Goal: Task Accomplishment & Management: Use online tool/utility

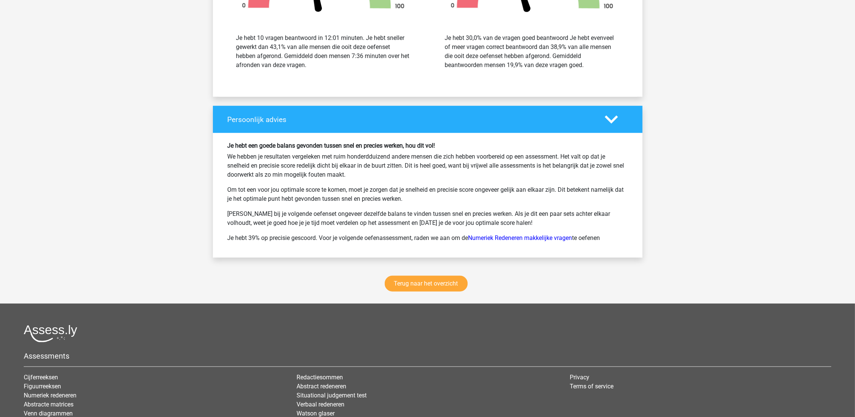
scroll to position [968, 0]
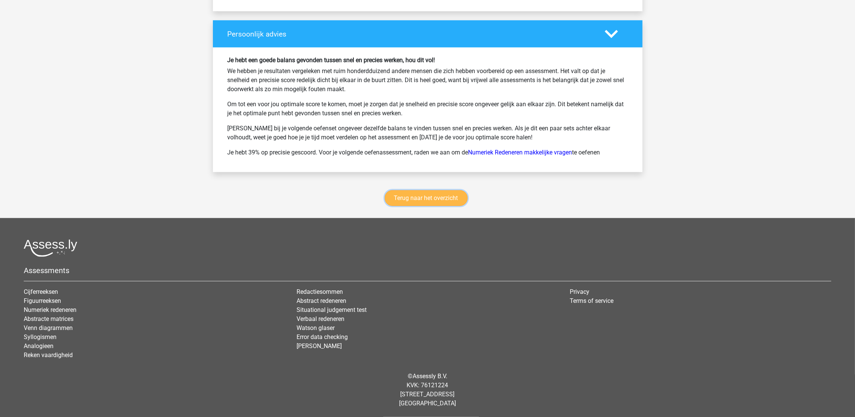
click at [440, 199] on link "Terug naar het overzicht" at bounding box center [426, 198] width 83 height 16
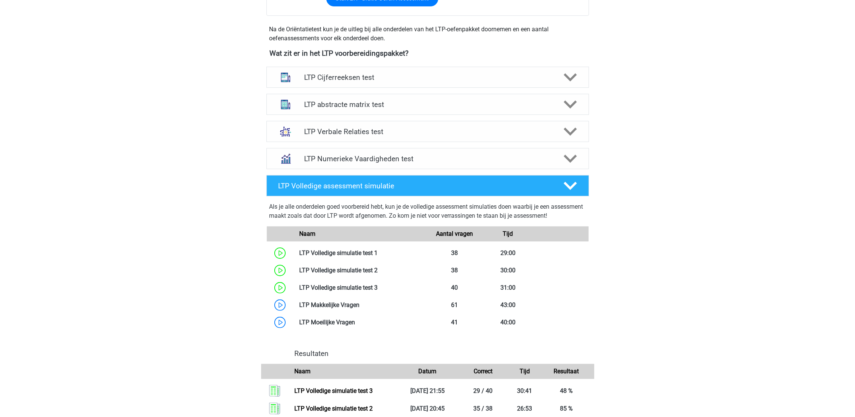
scroll to position [226, 0]
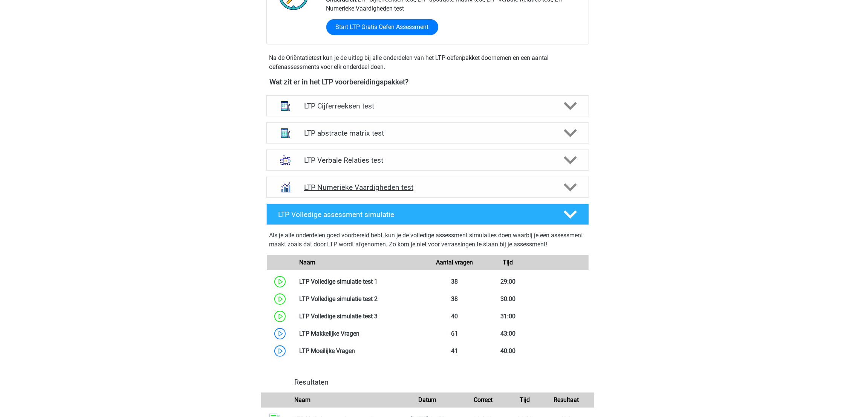
click at [565, 184] on polygon at bounding box center [570, 188] width 13 height 8
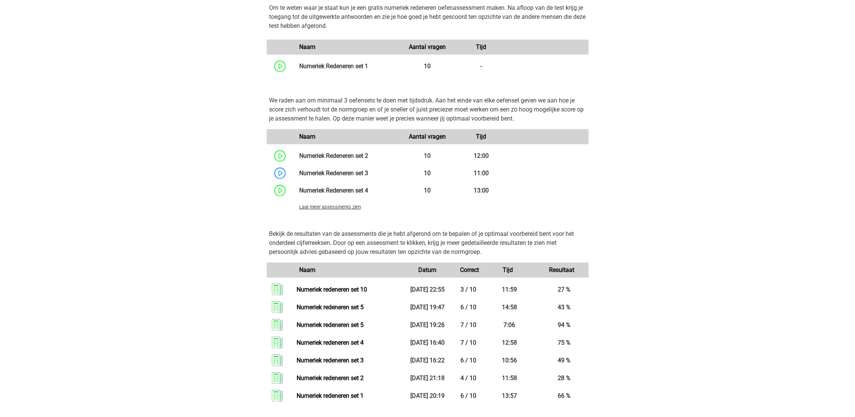
scroll to position [509, 0]
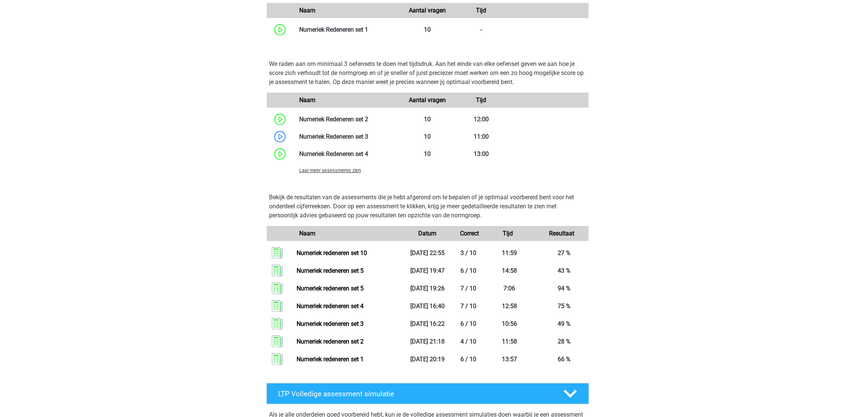
click at [325, 171] on span "Laat meer assessments zien" at bounding box center [330, 171] width 62 height 6
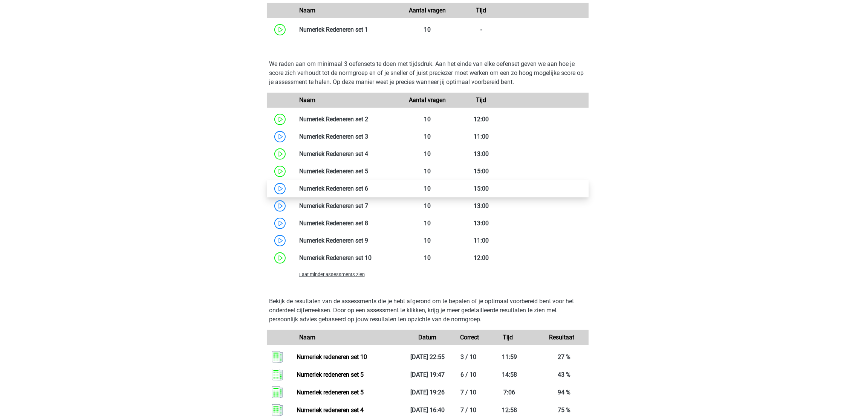
click at [368, 187] on link at bounding box center [368, 188] width 0 height 7
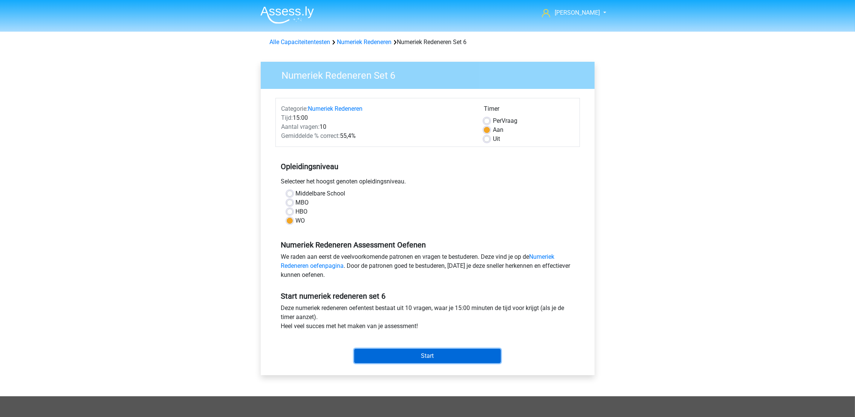
click at [426, 360] on input "Start" at bounding box center [427, 356] width 147 height 14
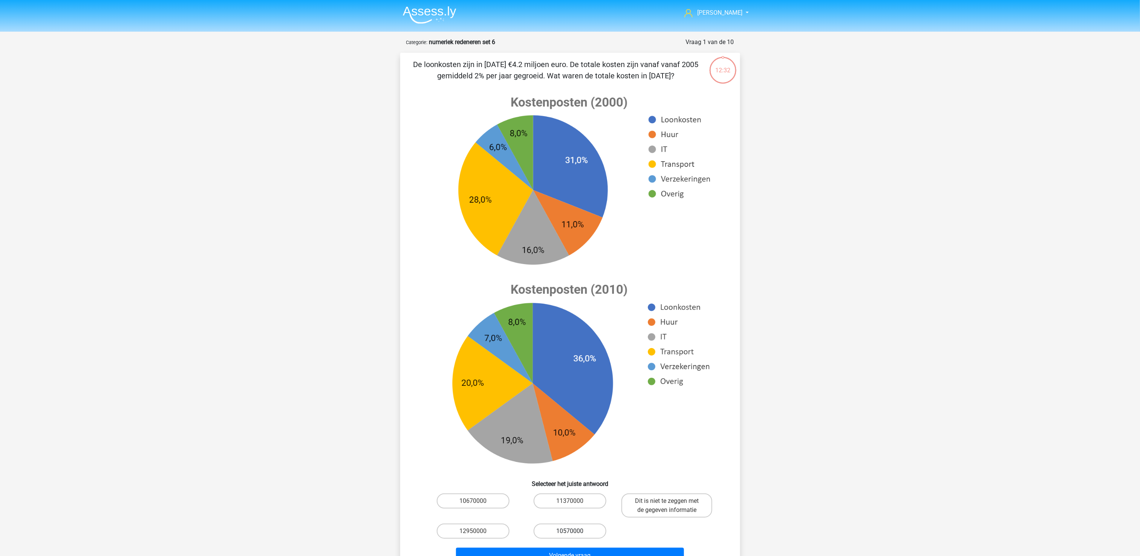
click at [586, 417] on label "10570000" at bounding box center [570, 531] width 73 height 15
click at [575, 417] on input "10570000" at bounding box center [572, 534] width 5 height 5
radio input "true"
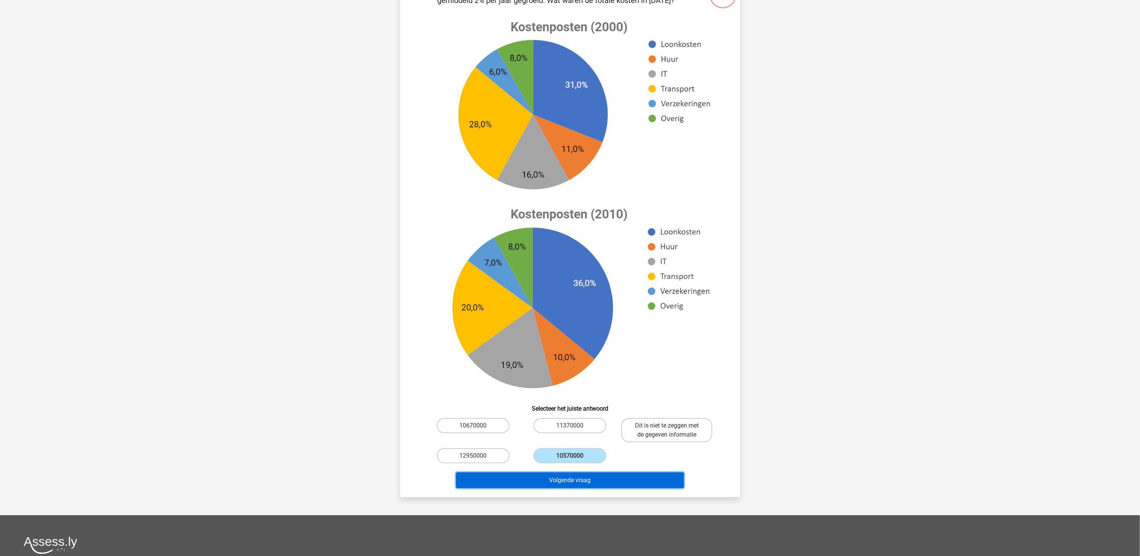
click at [598, 417] on button "Volgende vraag" at bounding box center [570, 481] width 228 height 16
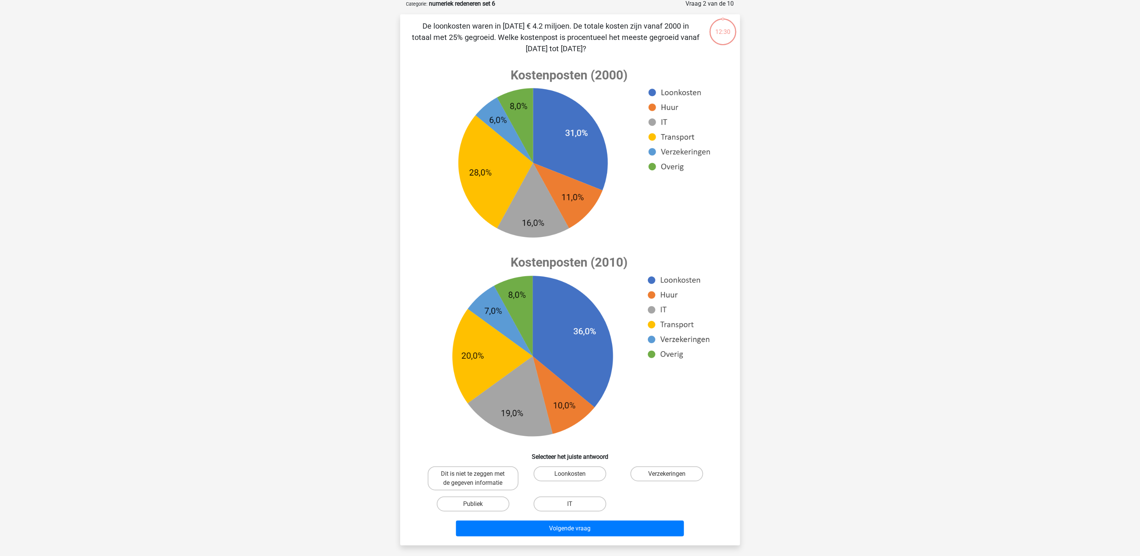
scroll to position [38, 0]
click at [582, 417] on label "Loonkosten" at bounding box center [570, 474] width 73 height 15
click at [575, 417] on input "Loonkosten" at bounding box center [572, 477] width 5 height 5
radio input "true"
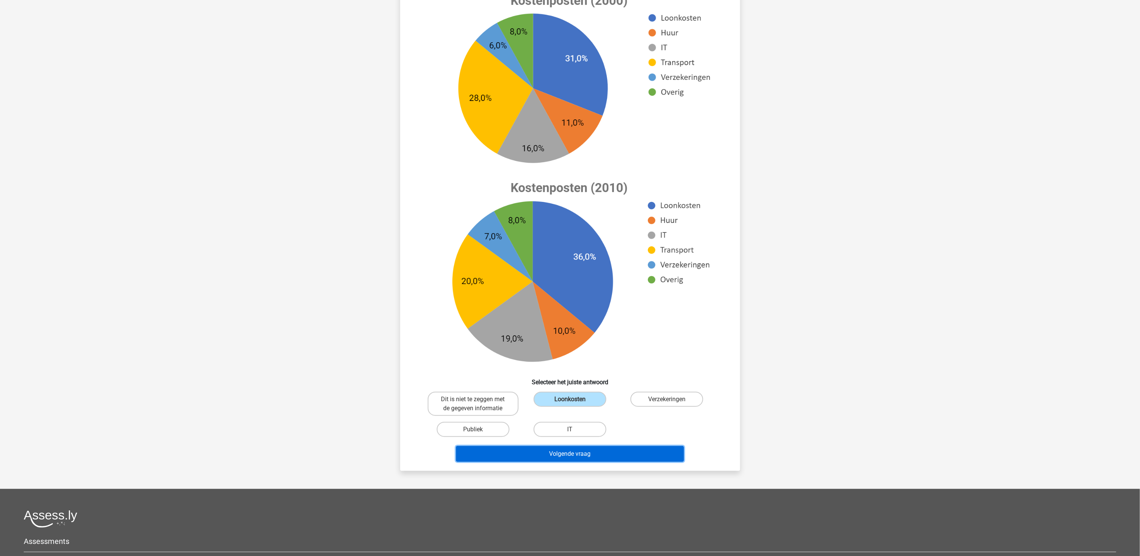
click at [589, 417] on button "Volgende vraag" at bounding box center [570, 454] width 228 height 16
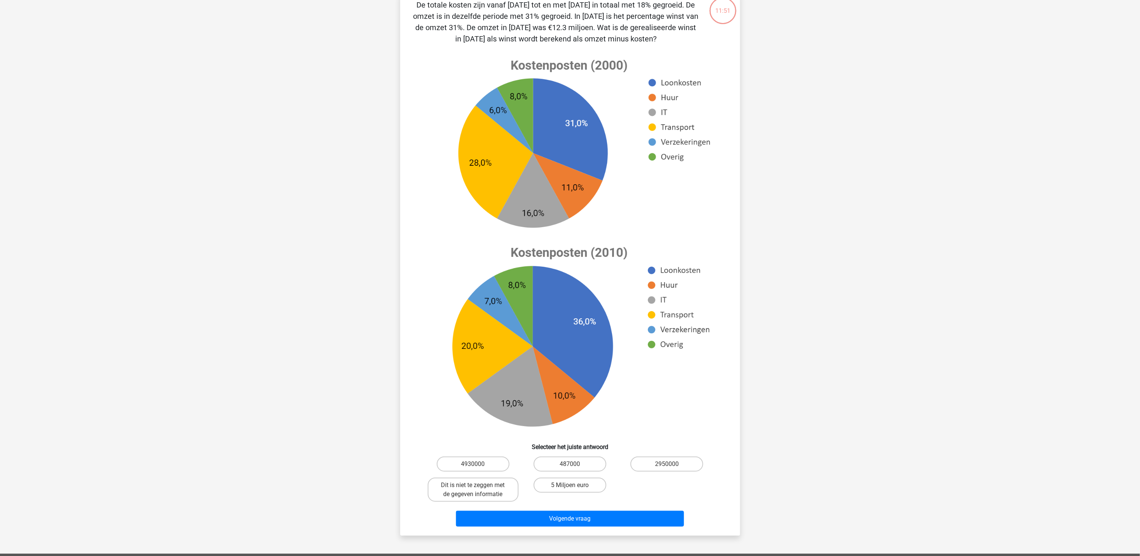
scroll to position [38, 0]
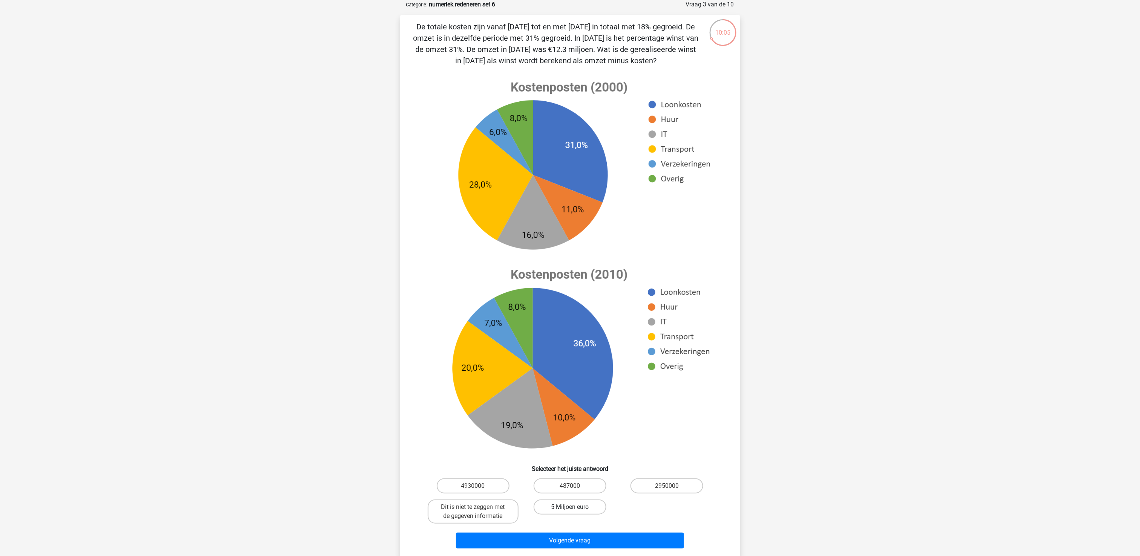
click at [564, 417] on label "5 Miljoen euro" at bounding box center [570, 507] width 73 height 15
click at [570, 417] on input "5 Miljoen euro" at bounding box center [572, 509] width 5 height 5
radio input "true"
click at [584, 417] on button "Volgende vraag" at bounding box center [570, 541] width 228 height 16
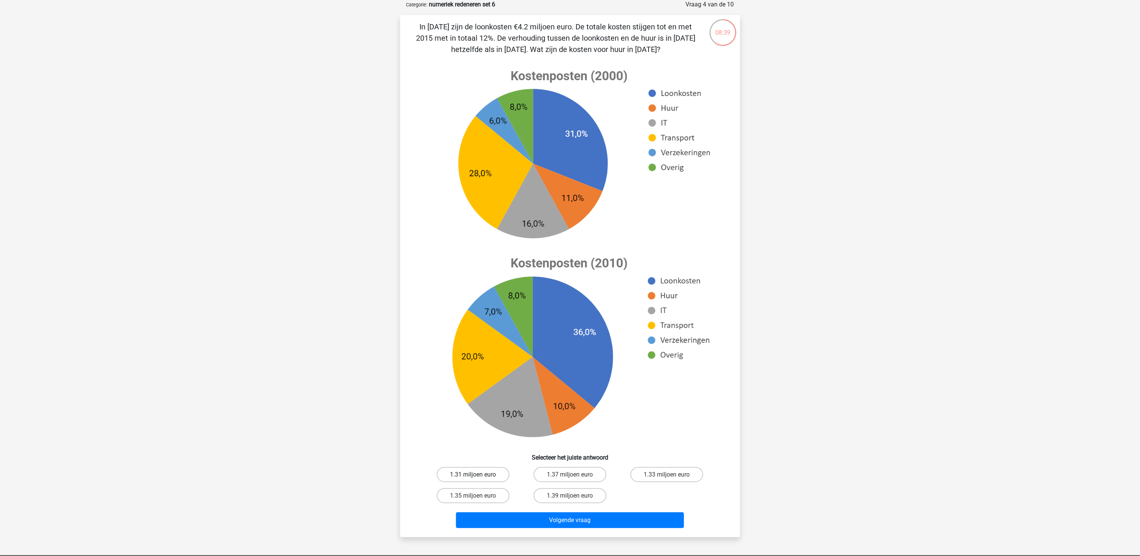
click at [484, 417] on label "1.31 miljoen euro" at bounding box center [473, 474] width 73 height 15
click at [478, 417] on input "1.31 miljoen euro" at bounding box center [475, 477] width 5 height 5
radio input "true"
click at [517, 417] on button "Volgende vraag" at bounding box center [570, 521] width 228 height 16
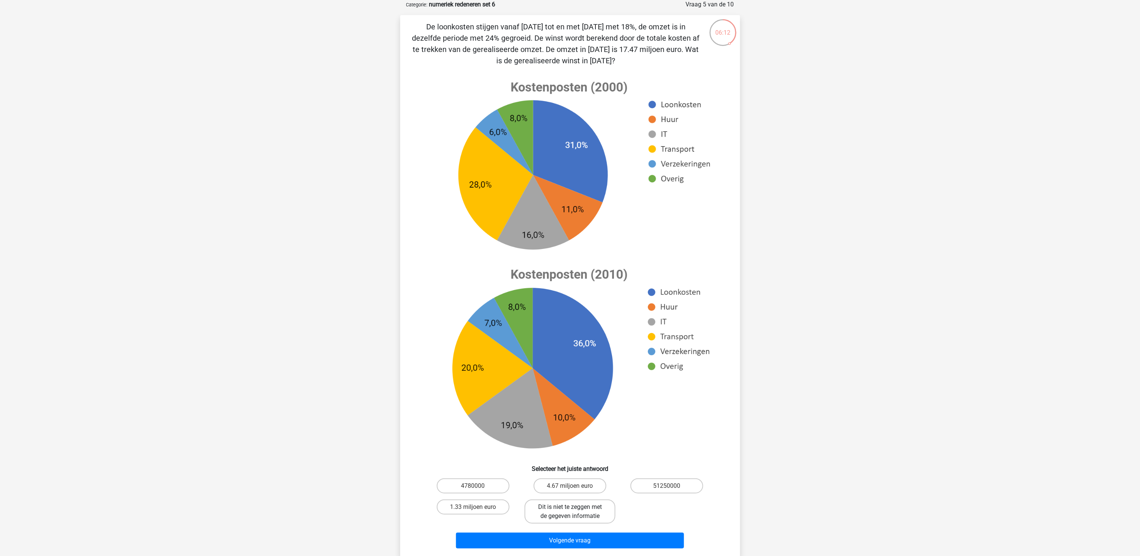
click at [576, 417] on label "Dit is niet te zeggen met de gegeven informatie" at bounding box center [570, 512] width 91 height 24
click at [575, 417] on input "Dit is niet te zeggen met de gegeven informatie" at bounding box center [572, 509] width 5 height 5
radio input "true"
click at [586, 417] on button "Volgende vraag" at bounding box center [570, 541] width 228 height 16
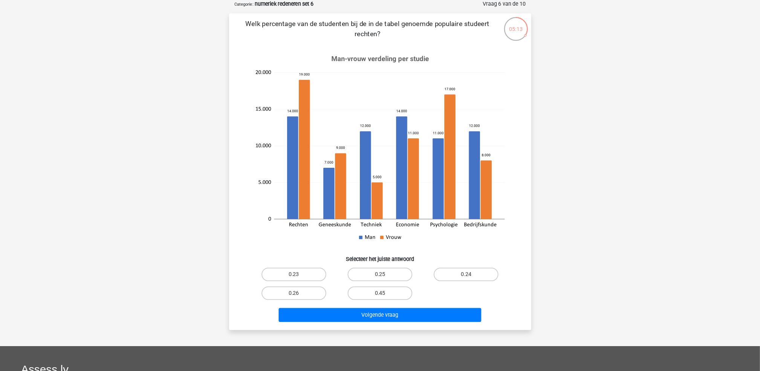
scroll to position [38, 0]
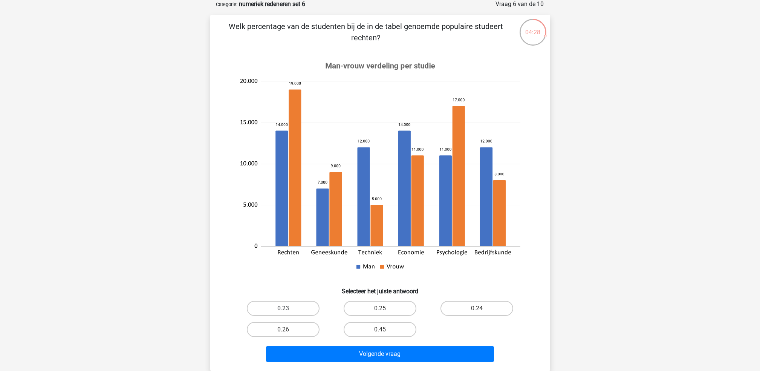
click at [307, 309] on label "0.23" at bounding box center [283, 308] width 73 height 15
click at [288, 309] on input "0.23" at bounding box center [285, 310] width 5 height 5
radio input "true"
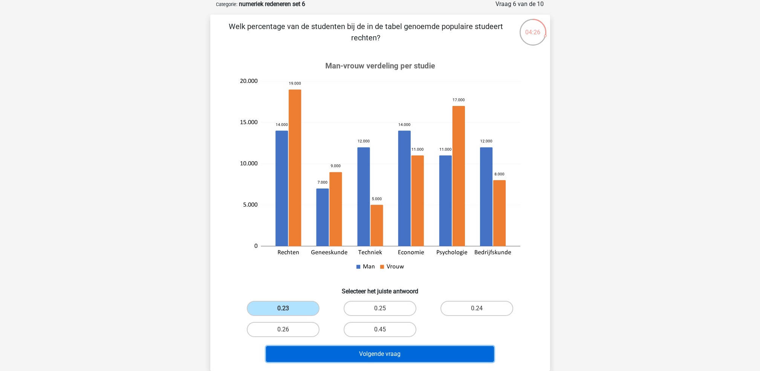
click at [326, 352] on button "Volgende vraag" at bounding box center [380, 354] width 228 height 16
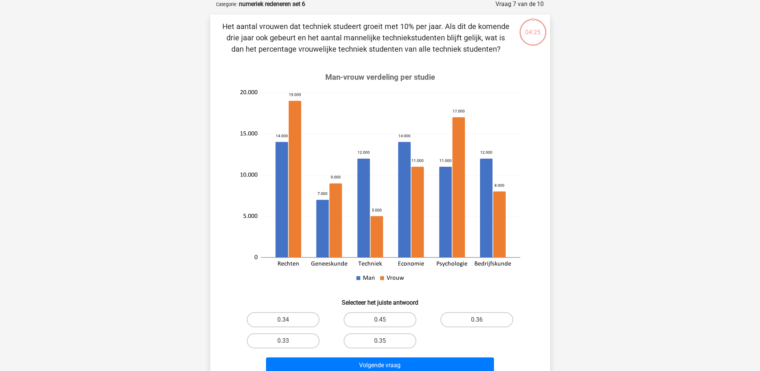
scroll to position [38, 0]
click at [484, 319] on label "0.36" at bounding box center [477, 320] width 73 height 15
click at [482, 320] on input "0.36" at bounding box center [479, 322] width 5 height 5
radio input "true"
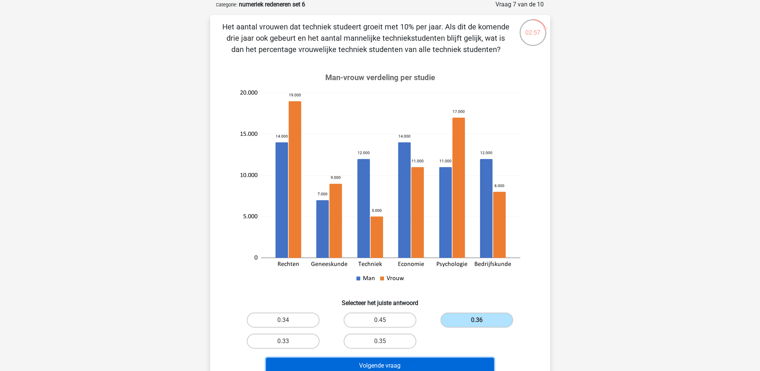
click at [435, 362] on button "Volgende vraag" at bounding box center [380, 366] width 228 height 16
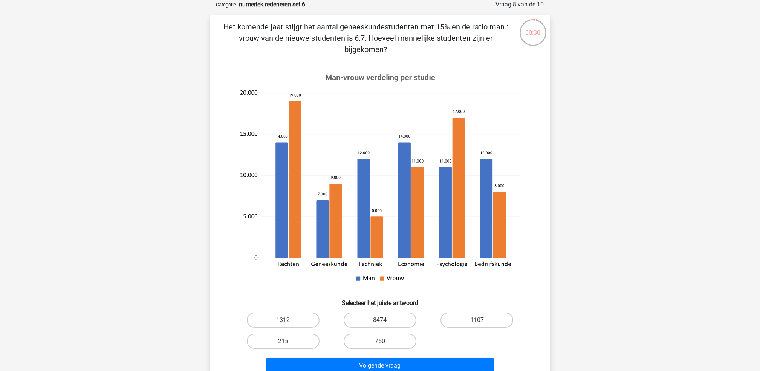
click at [477, 323] on input "1107" at bounding box center [479, 322] width 5 height 5
radio input "true"
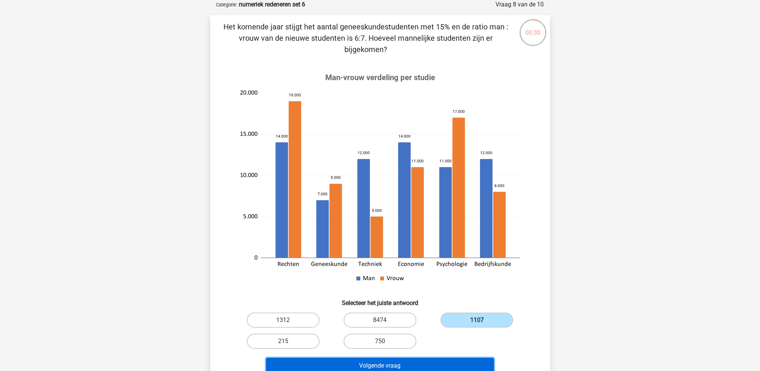
click at [451, 358] on button "Volgende vraag" at bounding box center [380, 366] width 228 height 16
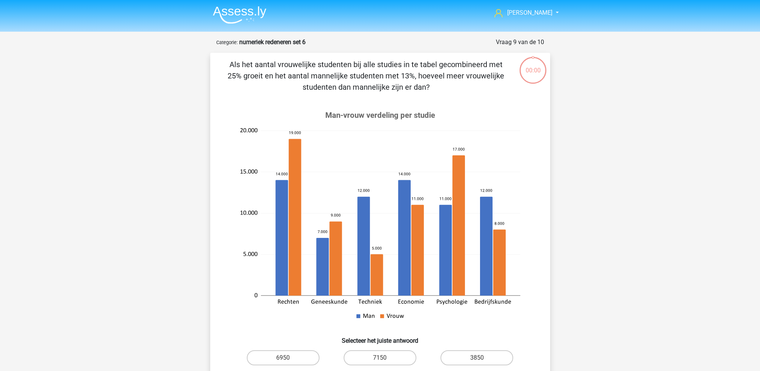
scroll to position [38, 0]
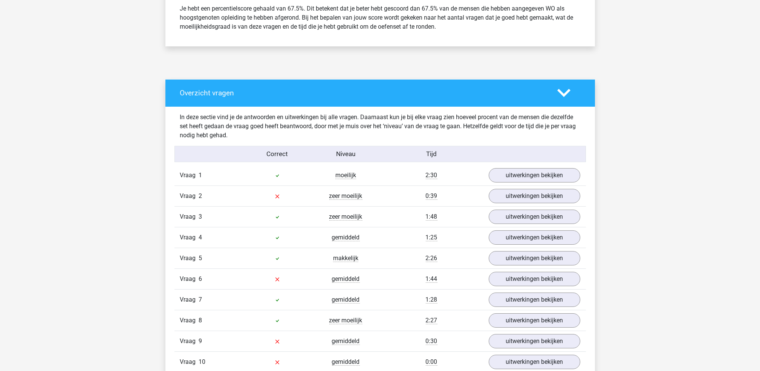
scroll to position [402, 0]
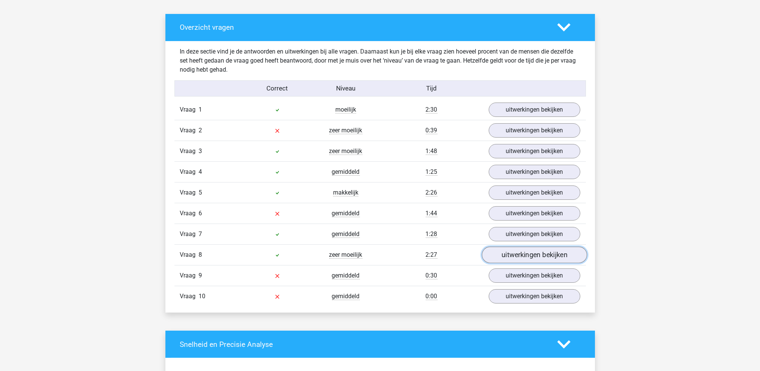
click at [529, 257] on link "uitwerkingen bekijken" at bounding box center [534, 255] width 105 height 17
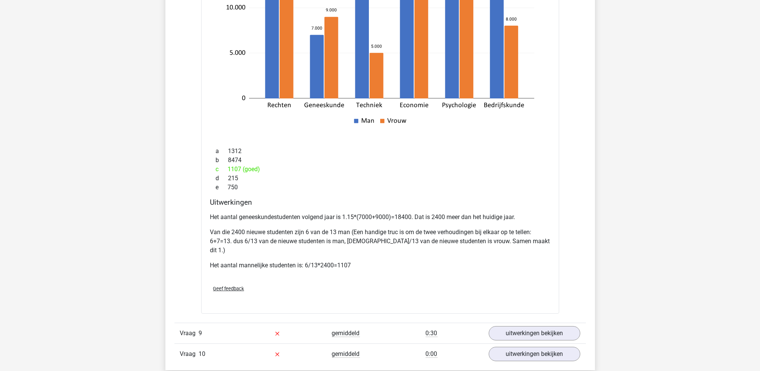
scroll to position [854, 0]
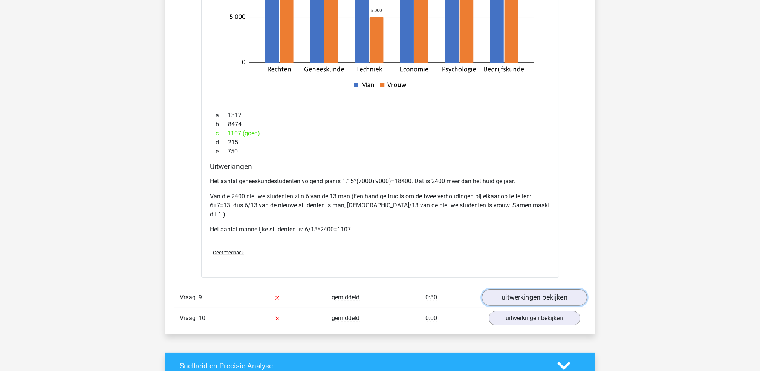
click at [530, 290] on link "uitwerkingen bekijken" at bounding box center [534, 297] width 105 height 17
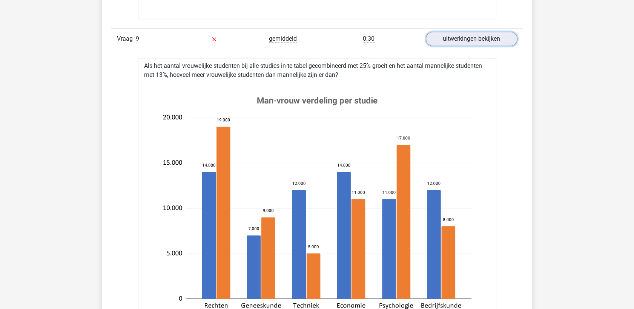
scroll to position [1029, 0]
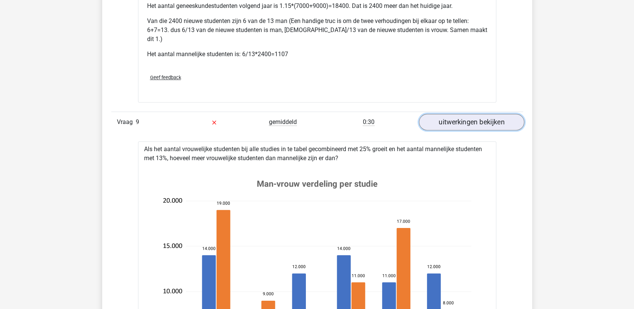
click at [478, 115] on link "uitwerkingen bekijken" at bounding box center [470, 122] width 105 height 17
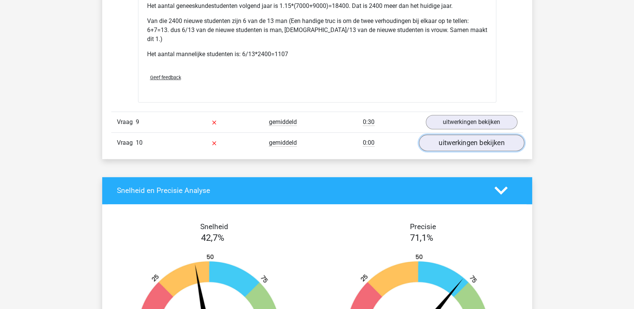
click at [477, 135] on link "uitwerkingen bekijken" at bounding box center [470, 143] width 105 height 17
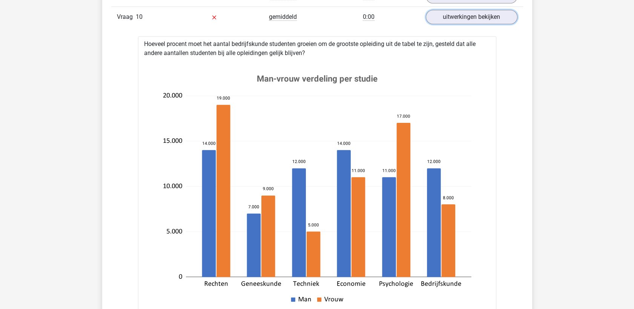
scroll to position [1113, 0]
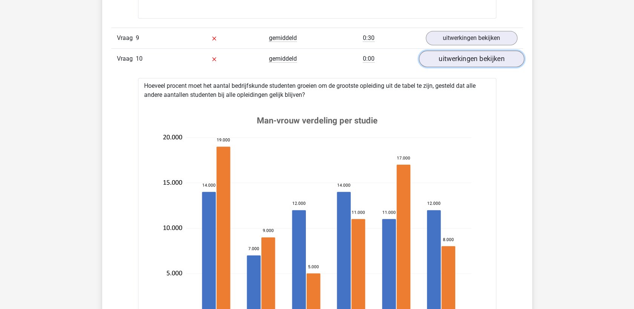
click at [460, 53] on link "uitwerkingen bekijken" at bounding box center [470, 59] width 105 height 17
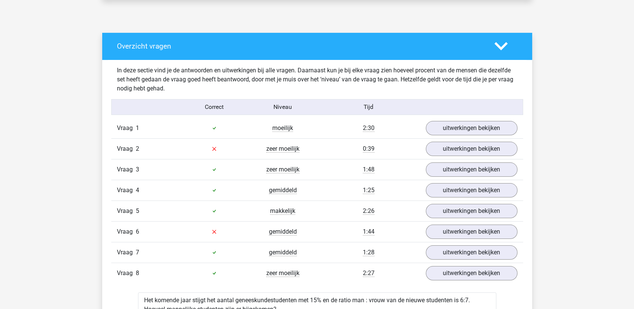
scroll to position [377, 0]
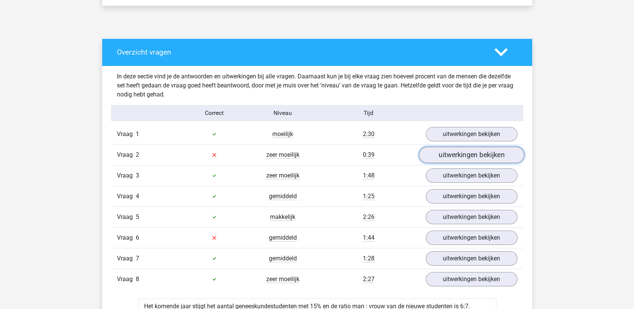
click at [475, 154] on link "uitwerkingen bekijken" at bounding box center [470, 155] width 105 height 17
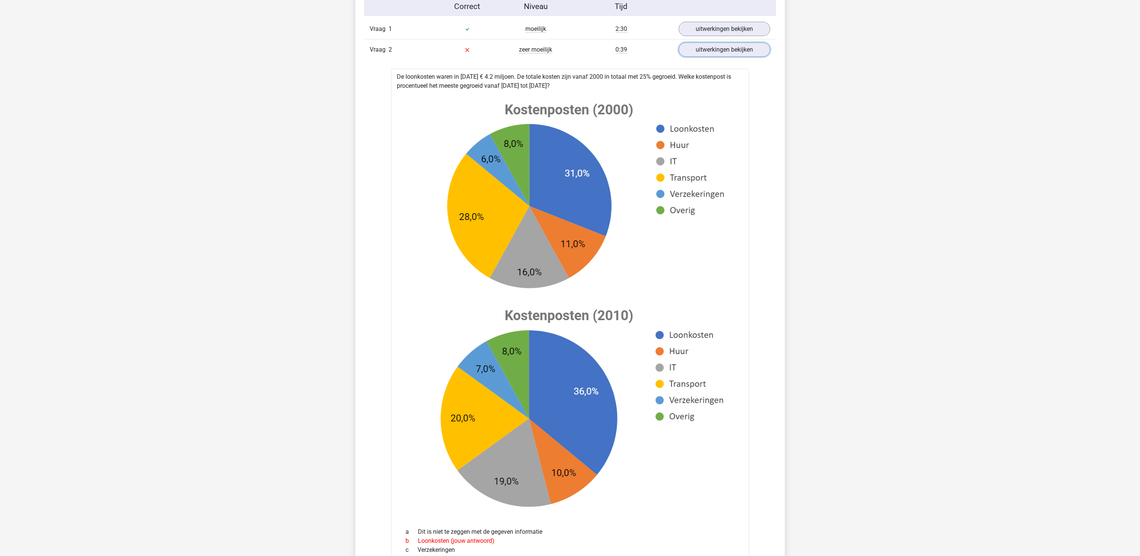
scroll to position [381, 0]
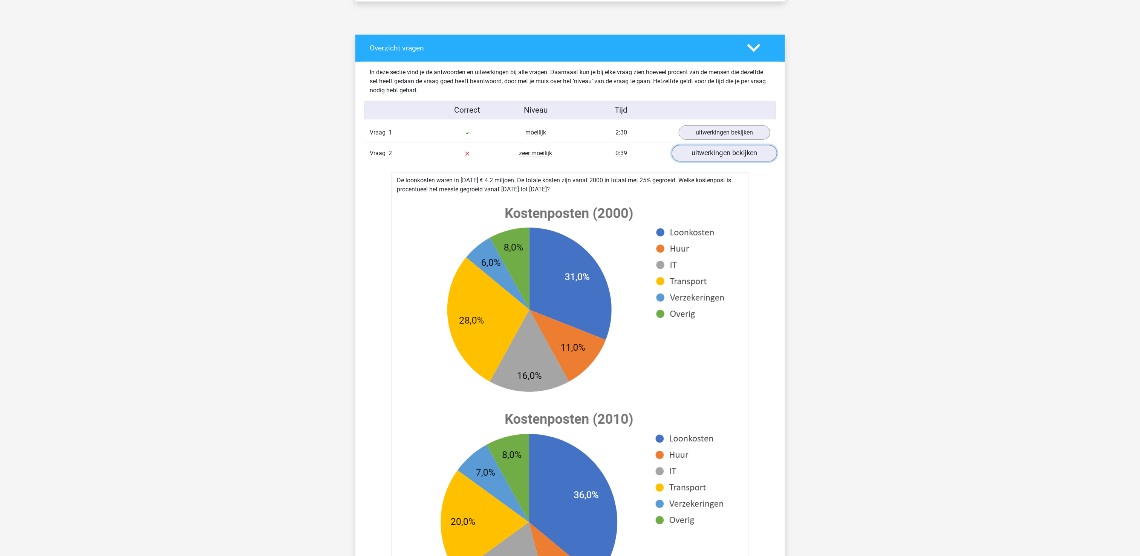
click at [745, 156] on link "uitwerkingen bekijken" at bounding box center [724, 153] width 105 height 17
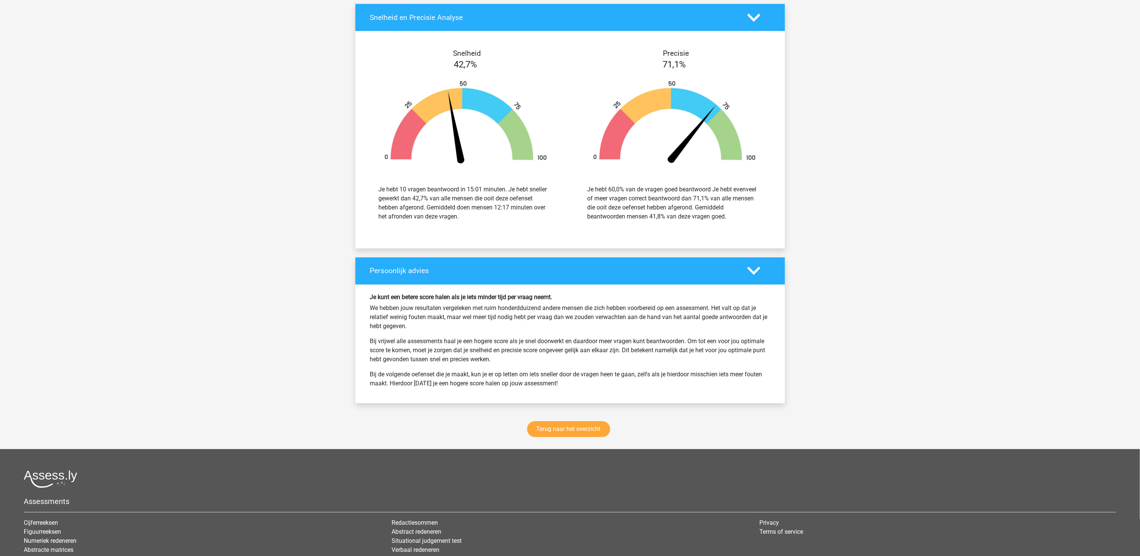
scroll to position [1295, 0]
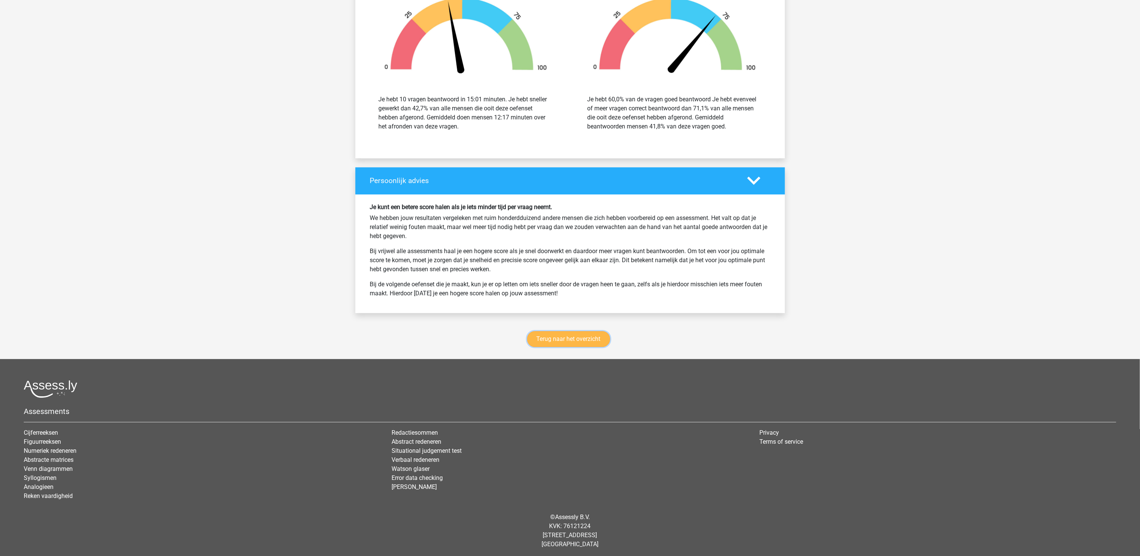
click at [584, 339] on link "Terug naar het overzicht" at bounding box center [568, 339] width 83 height 16
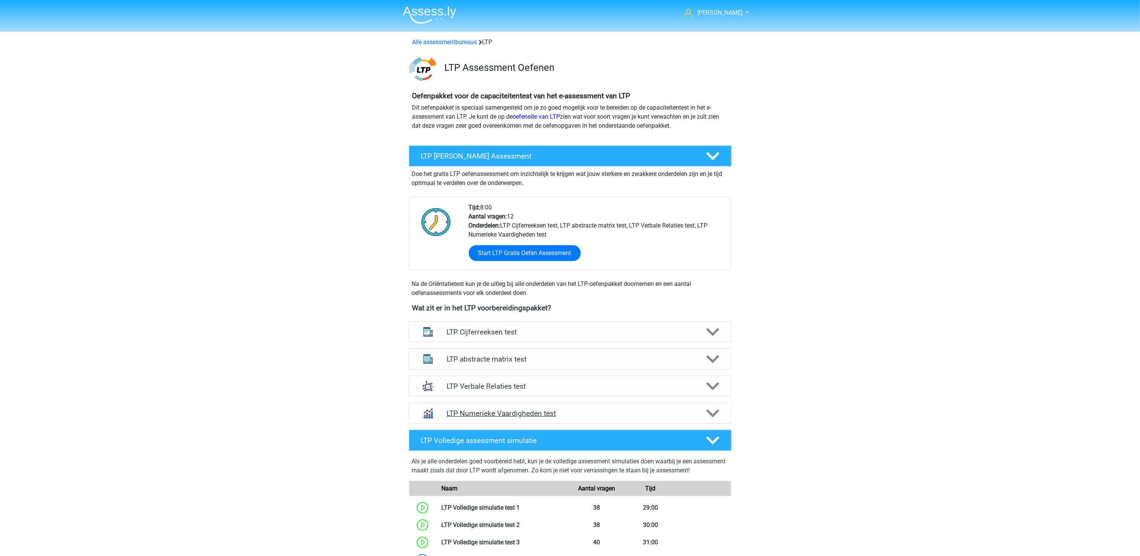
click at [716, 415] on icon at bounding box center [713, 413] width 13 height 13
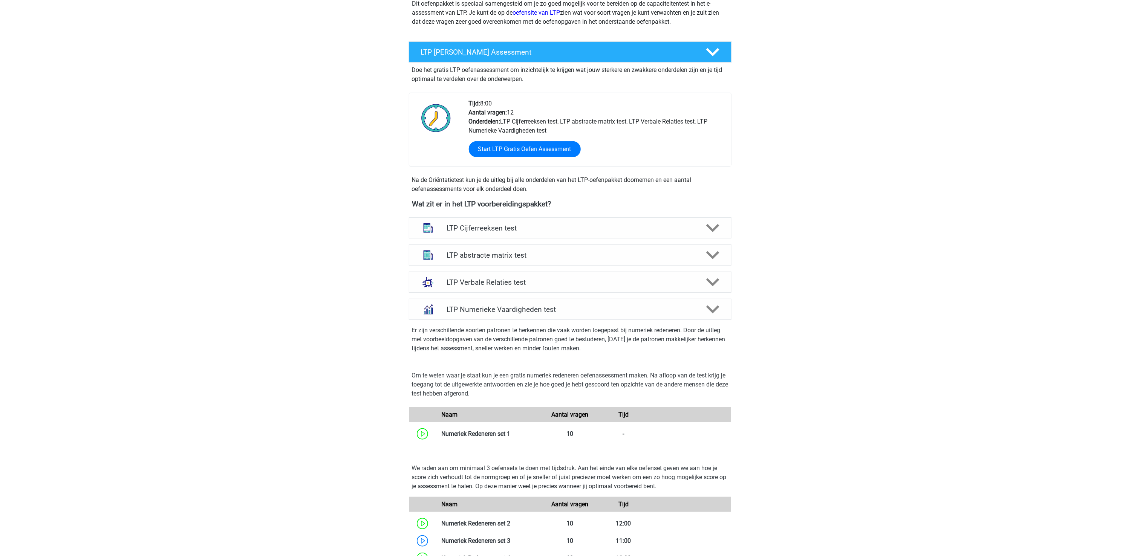
scroll to position [377, 0]
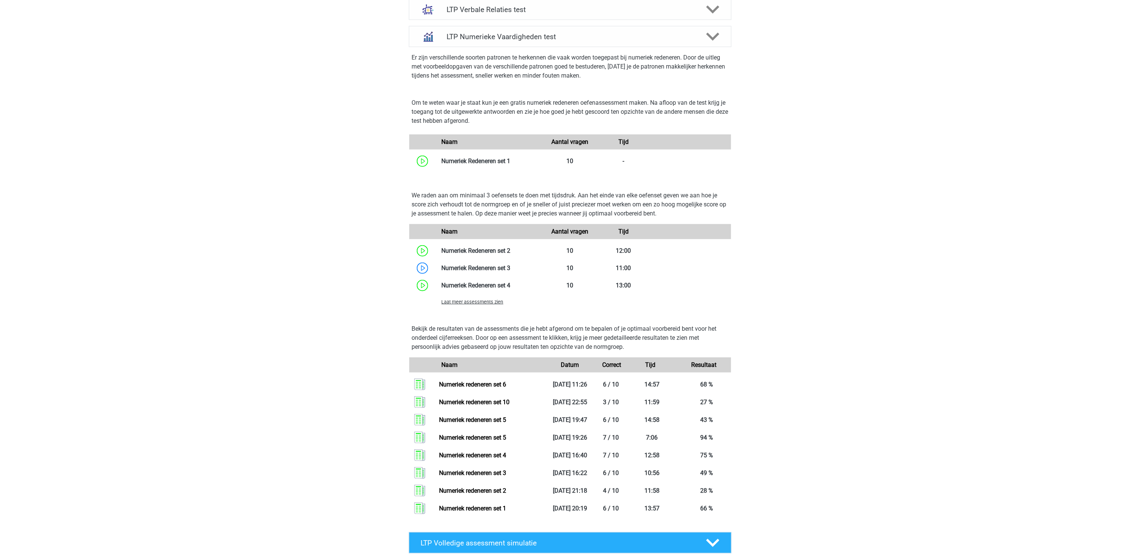
click at [466, 302] on span "Laat meer assessments zien" at bounding box center [473, 302] width 62 height 6
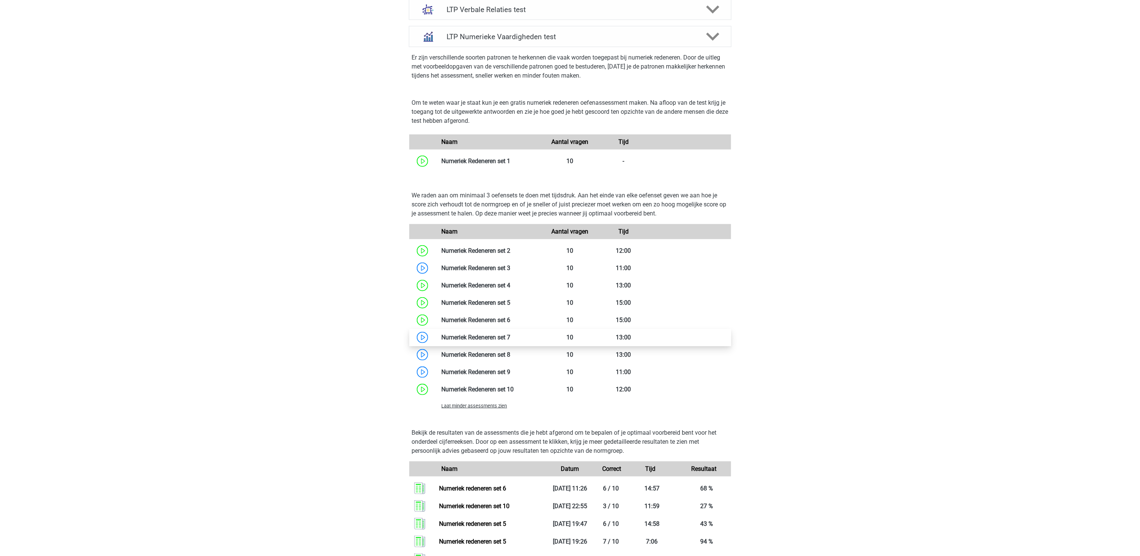
click at [511, 340] on link at bounding box center [511, 337] width 0 height 7
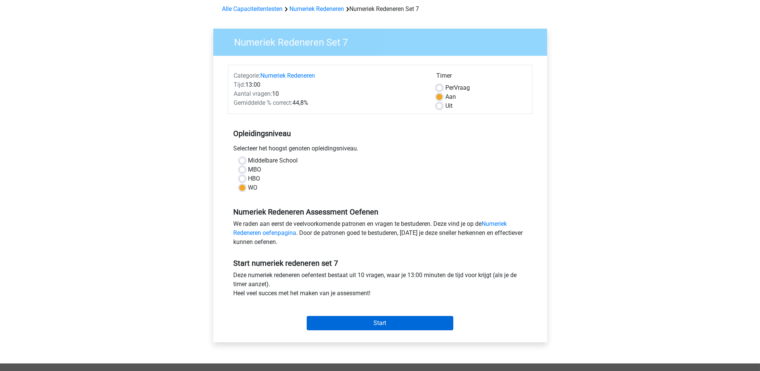
scroll to position [50, 0]
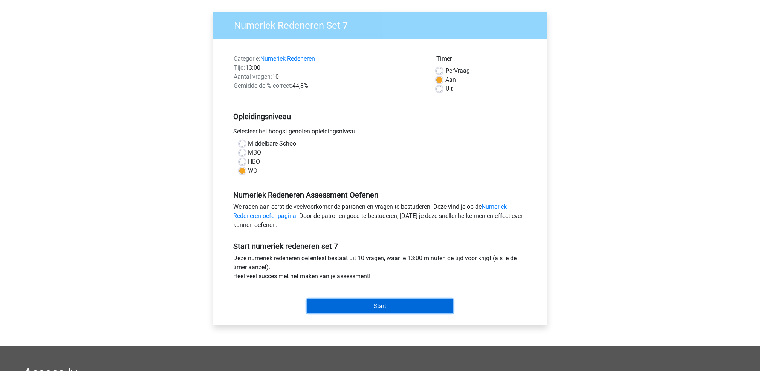
click at [360, 311] on input "Start" at bounding box center [380, 306] width 147 height 14
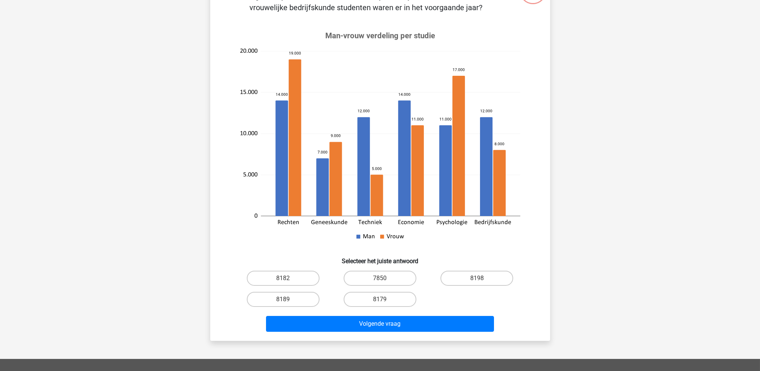
scroll to position [100, 0]
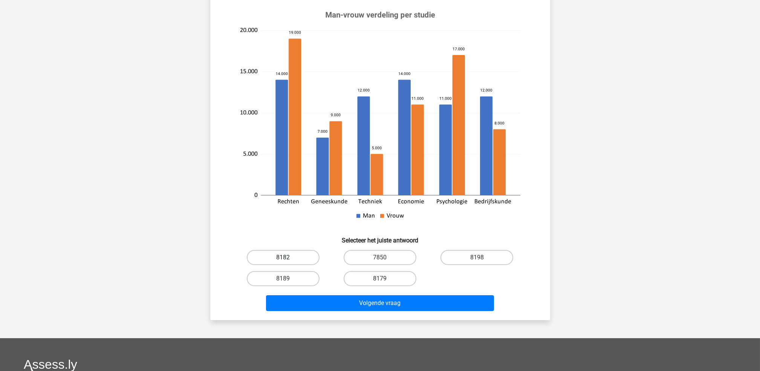
click at [275, 255] on label "8182" at bounding box center [283, 257] width 73 height 15
click at [283, 257] on input "8182" at bounding box center [285, 259] width 5 height 5
radio input "true"
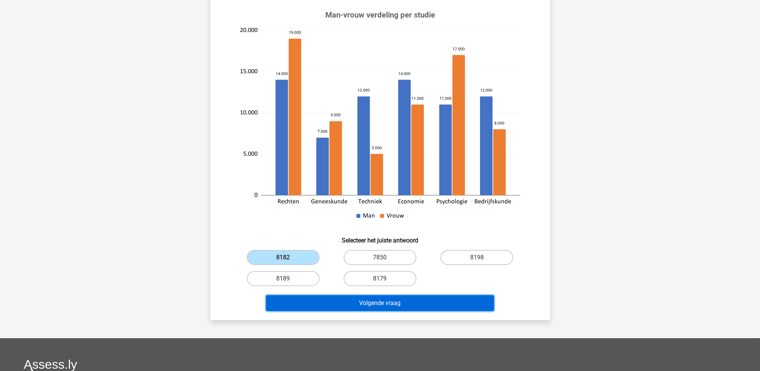
click at [316, 301] on button "Volgende vraag" at bounding box center [380, 303] width 228 height 16
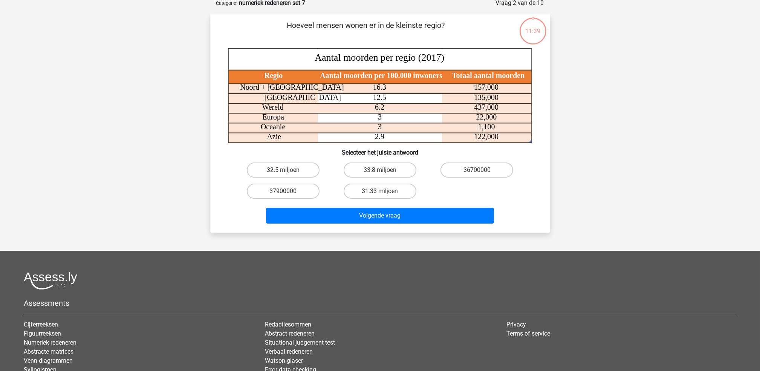
scroll to position [38, 0]
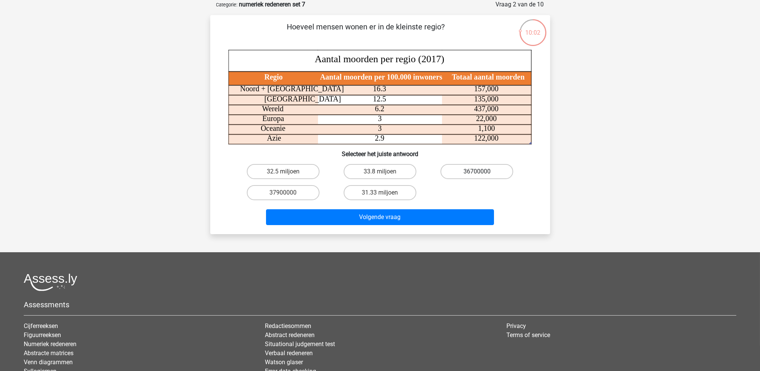
click at [474, 172] on label "36700000" at bounding box center [477, 171] width 73 height 15
click at [477, 172] on input "36700000" at bounding box center [479, 174] width 5 height 5
radio input "true"
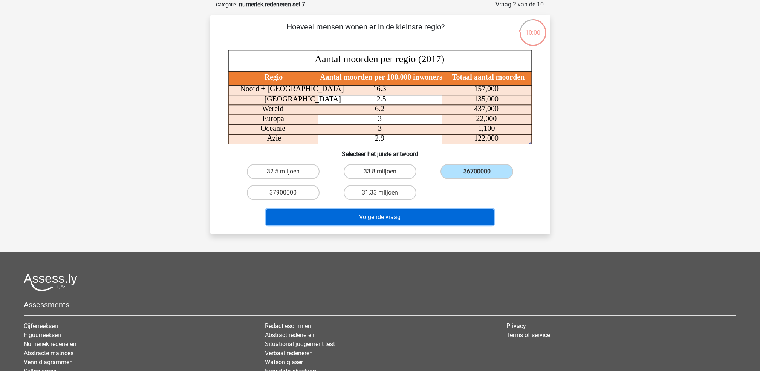
click at [449, 216] on button "Volgende vraag" at bounding box center [380, 217] width 228 height 16
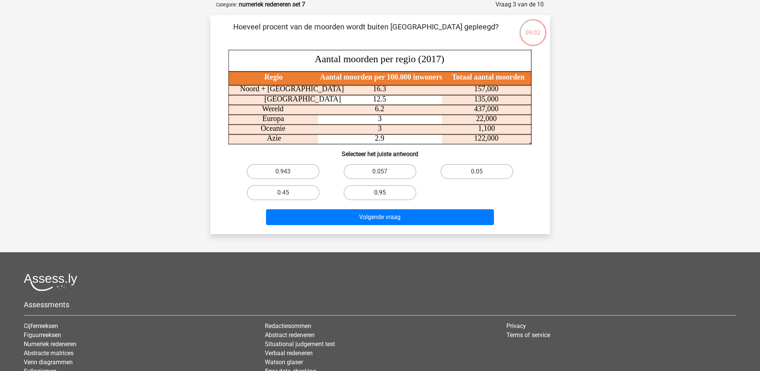
click at [377, 194] on label "0.95" at bounding box center [380, 192] width 73 height 15
click at [380, 194] on input "0.95" at bounding box center [382, 195] width 5 height 5
radio input "true"
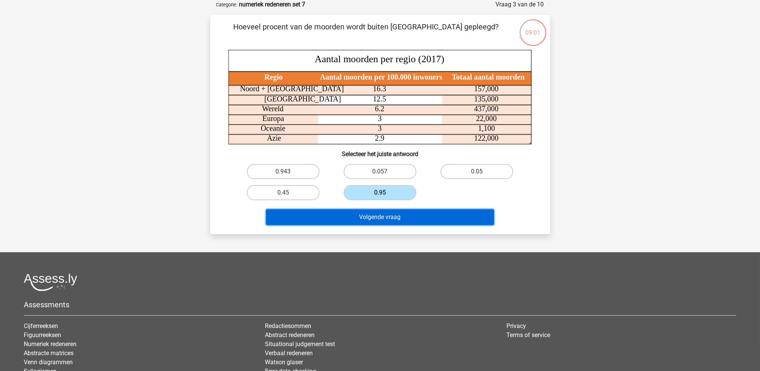
click at [388, 218] on button "Volgende vraag" at bounding box center [380, 217] width 228 height 16
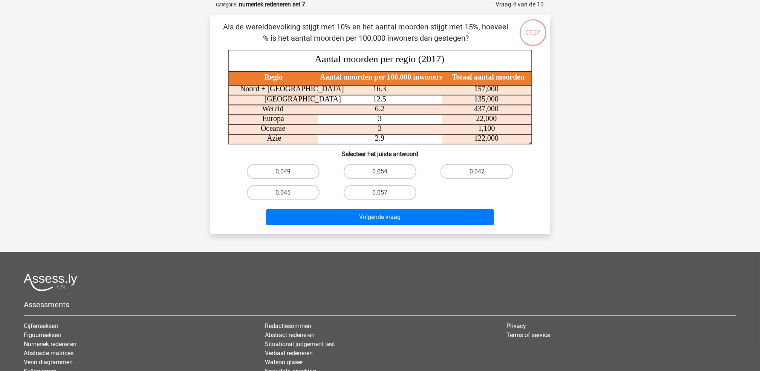
click at [304, 193] on label "0.045" at bounding box center [283, 192] width 73 height 15
click at [288, 193] on input "0.045" at bounding box center [285, 195] width 5 height 5
radio input "true"
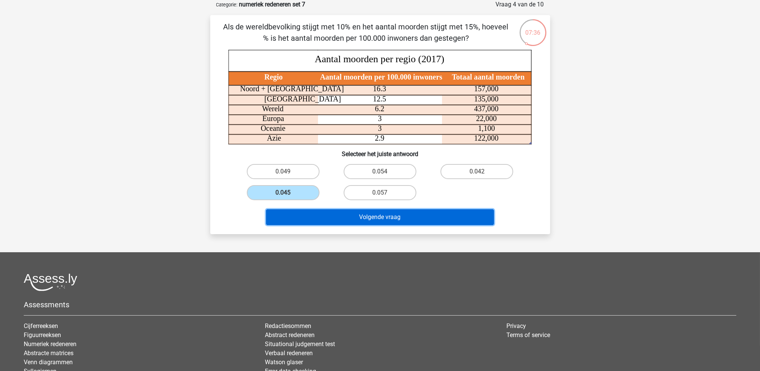
click at [366, 219] on button "Volgende vraag" at bounding box center [380, 217] width 228 height 16
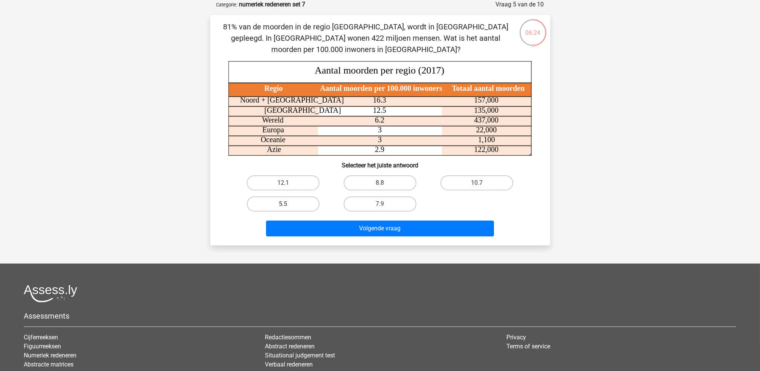
click at [288, 197] on label "5.5" at bounding box center [283, 203] width 73 height 15
click at [288, 204] on input "5.5" at bounding box center [285, 206] width 5 height 5
radio input "true"
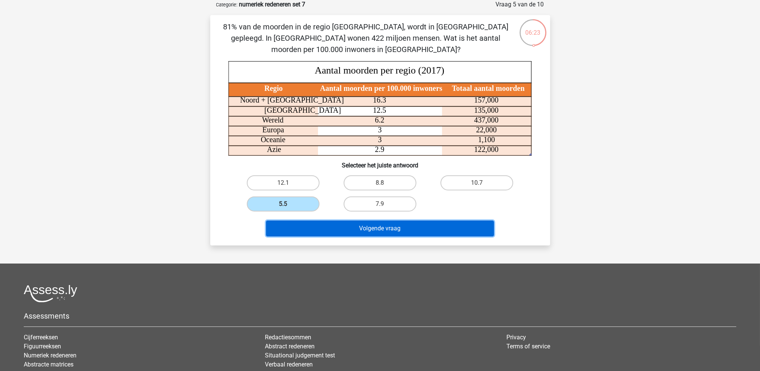
click at [330, 228] on button "Volgende vraag" at bounding box center [380, 229] width 228 height 16
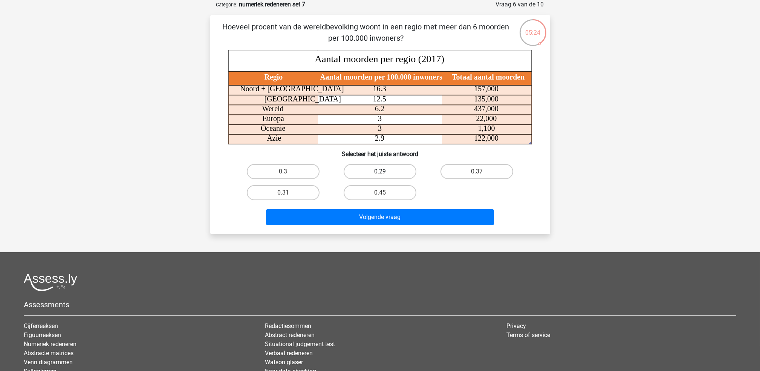
click at [388, 176] on label "0.29" at bounding box center [380, 171] width 73 height 15
click at [385, 176] on input "0.29" at bounding box center [382, 174] width 5 height 5
radio input "true"
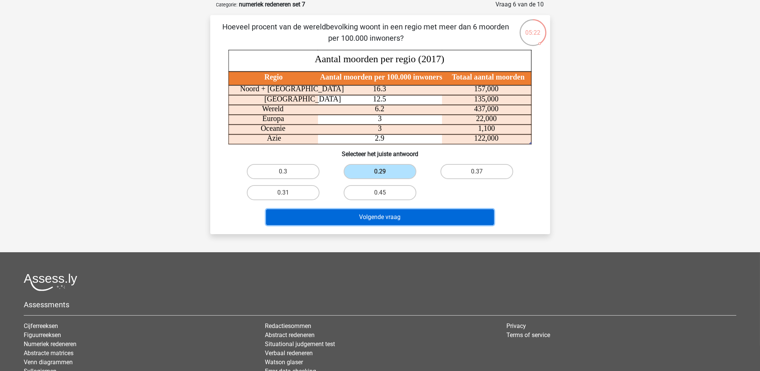
click at [394, 212] on button "Volgende vraag" at bounding box center [380, 217] width 228 height 16
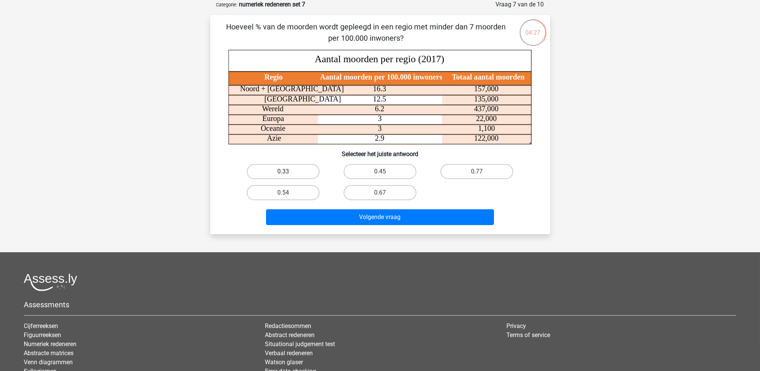
click at [305, 173] on label "0.33" at bounding box center [283, 171] width 73 height 15
click at [288, 173] on input "0.33" at bounding box center [285, 174] width 5 height 5
radio input "true"
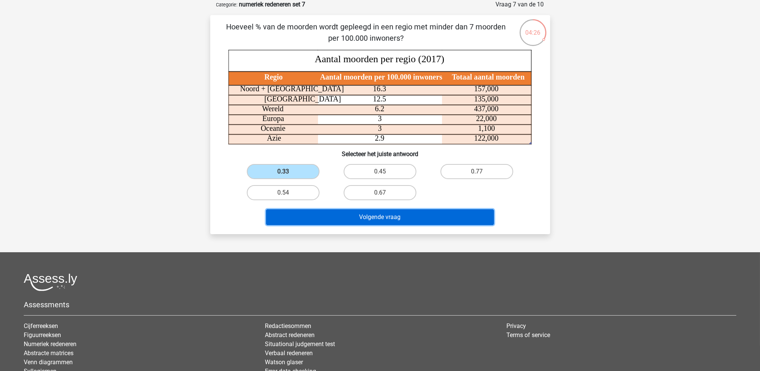
click at [342, 218] on button "Volgende vraag" at bounding box center [380, 217] width 228 height 16
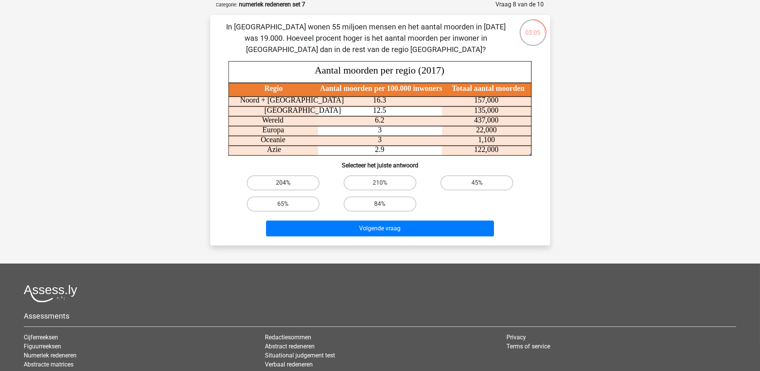
click at [285, 180] on label "204%" at bounding box center [283, 182] width 73 height 15
click at [285, 183] on input "204%" at bounding box center [285, 185] width 5 height 5
radio input "true"
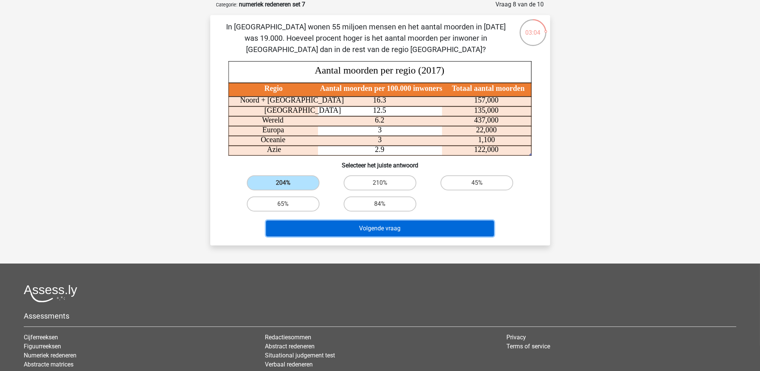
click at [337, 228] on button "Volgende vraag" at bounding box center [380, 229] width 228 height 16
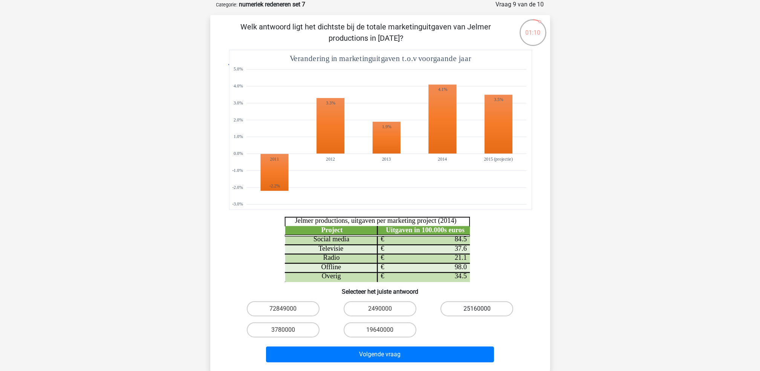
click at [490, 308] on label "25160000" at bounding box center [477, 308] width 73 height 15
click at [482, 309] on input "25160000" at bounding box center [479, 311] width 5 height 5
radio input "true"
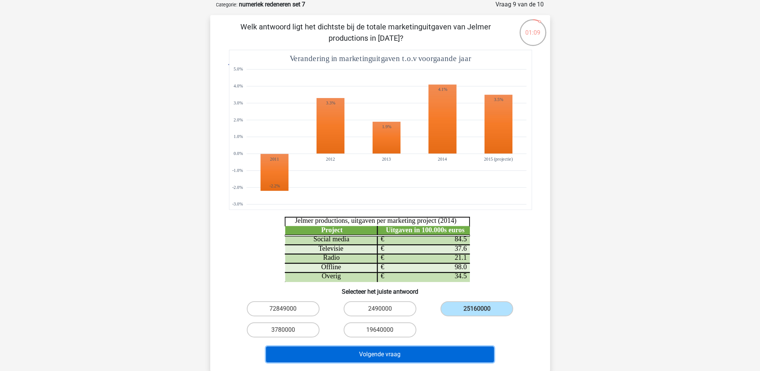
click at [419, 355] on button "Volgende vraag" at bounding box center [380, 354] width 228 height 16
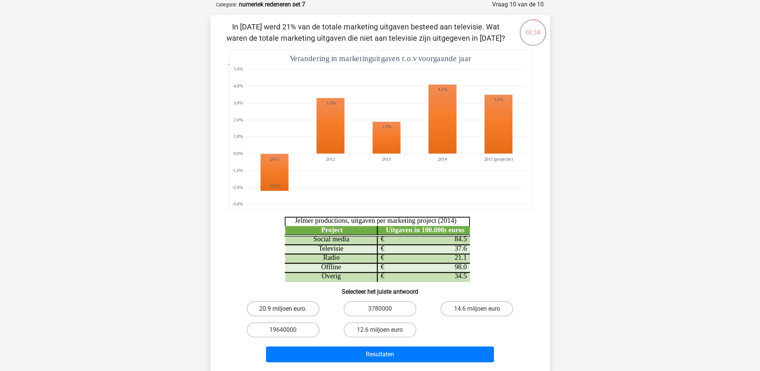
click at [291, 307] on label "20.9 miljoen euro." at bounding box center [283, 308] width 73 height 15
click at [288, 309] on input "20.9 miljoen euro." at bounding box center [285, 311] width 5 height 5
radio input "true"
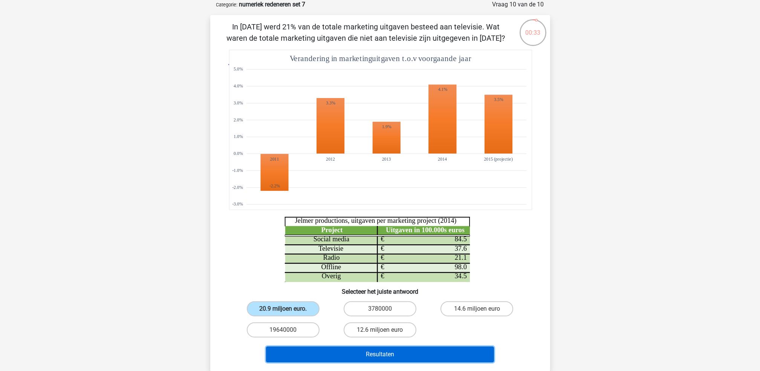
click at [340, 353] on button "Resultaten" at bounding box center [380, 354] width 228 height 16
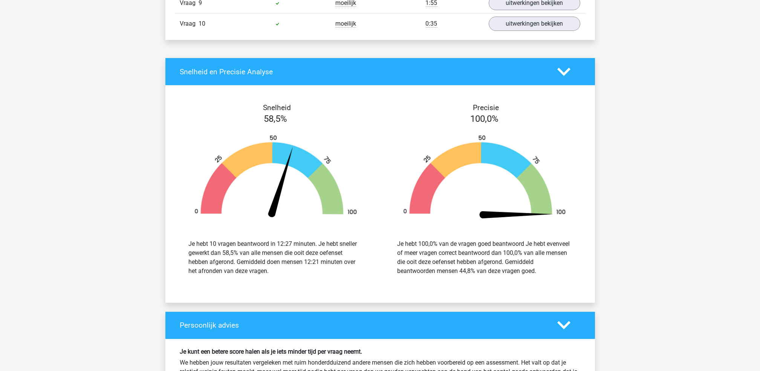
scroll to position [854, 0]
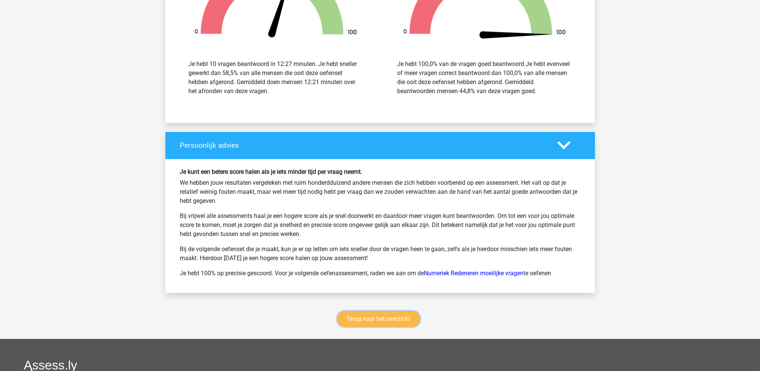
click at [375, 323] on link "Terug naar het overzicht" at bounding box center [378, 319] width 83 height 16
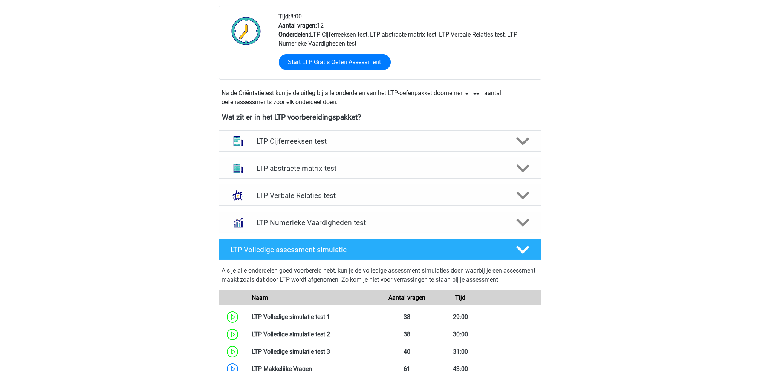
scroll to position [50, 0]
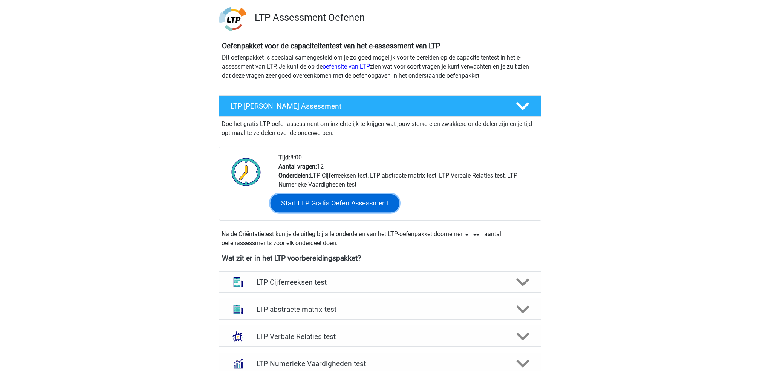
click at [336, 203] on link "Start LTP Gratis Oefen Assessment" at bounding box center [334, 203] width 129 height 18
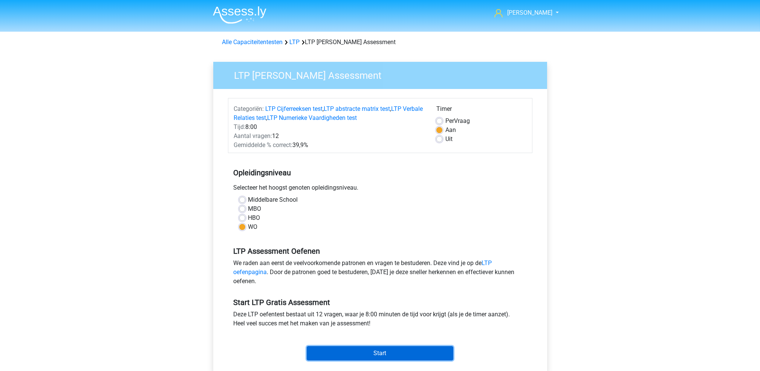
click at [383, 351] on input "Start" at bounding box center [380, 353] width 147 height 14
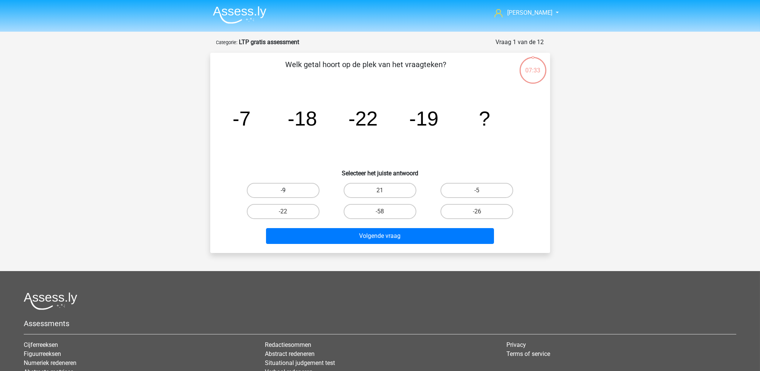
click at [299, 187] on label "-9" at bounding box center [283, 190] width 73 height 15
click at [288, 190] on input "-9" at bounding box center [285, 192] width 5 height 5
radio input "true"
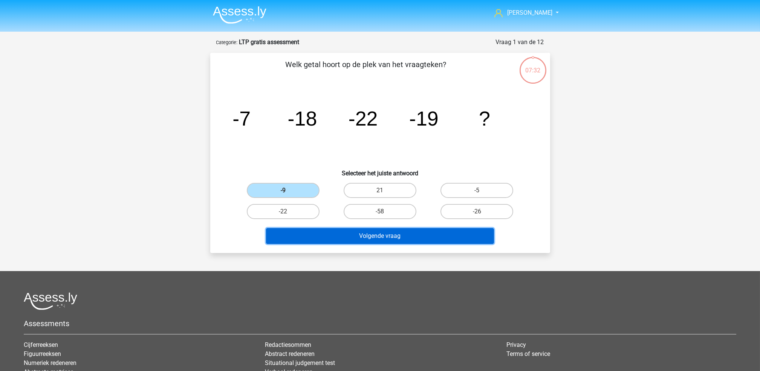
click at [312, 234] on button "Volgende vraag" at bounding box center [380, 236] width 228 height 16
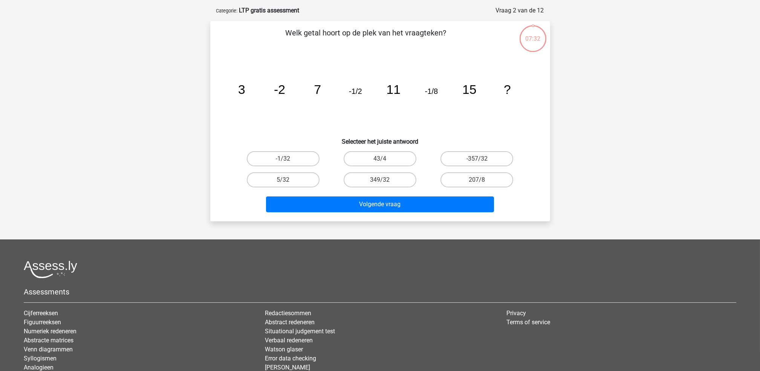
scroll to position [38, 0]
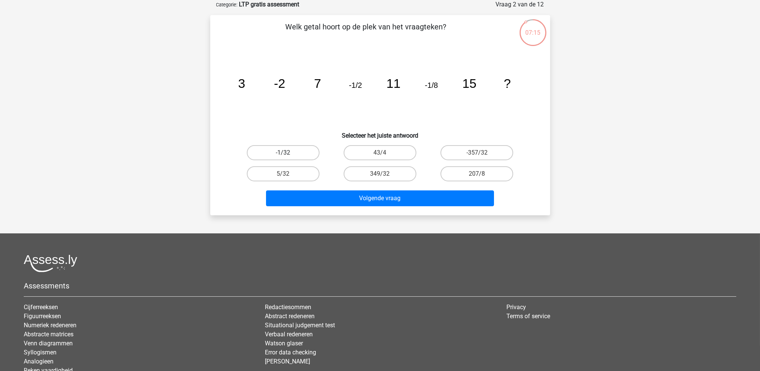
click at [293, 155] on label "-1/32" at bounding box center [283, 152] width 73 height 15
click at [288, 155] on input "-1/32" at bounding box center [285, 155] width 5 height 5
radio input "true"
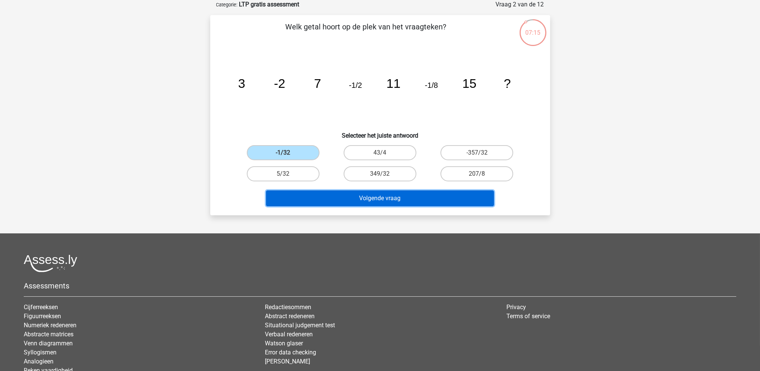
click at [321, 197] on button "Volgende vraag" at bounding box center [380, 198] width 228 height 16
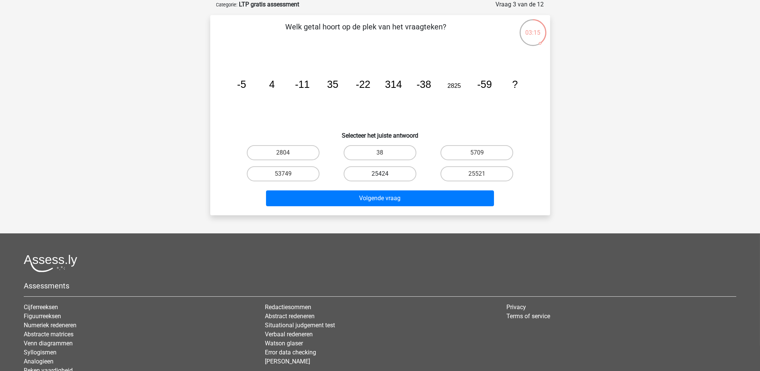
click at [387, 176] on label "25424" at bounding box center [380, 173] width 73 height 15
click at [385, 176] on input "25424" at bounding box center [382, 176] width 5 height 5
radio input "true"
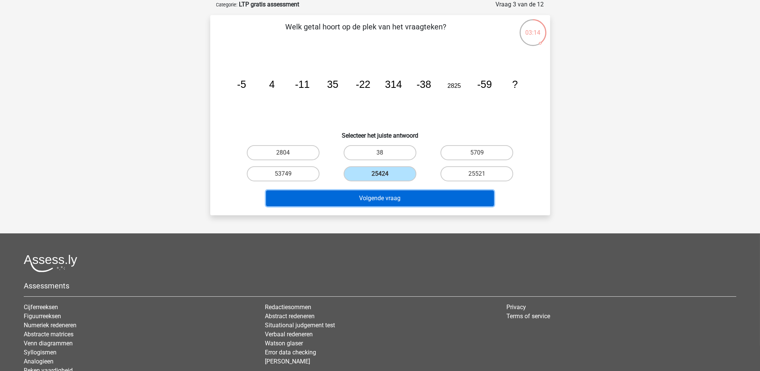
click at [397, 201] on button "Volgende vraag" at bounding box center [380, 198] width 228 height 16
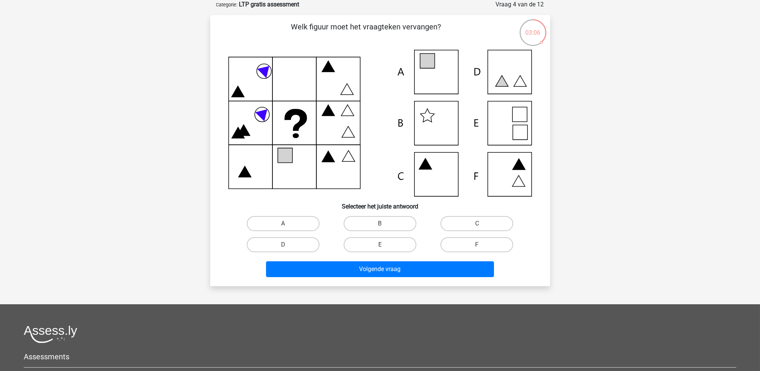
click at [438, 75] on icon at bounding box center [380, 123] width 304 height 147
click at [294, 223] on label "A" at bounding box center [283, 223] width 73 height 15
click at [288, 224] on input "A" at bounding box center [285, 226] width 5 height 5
radio input "true"
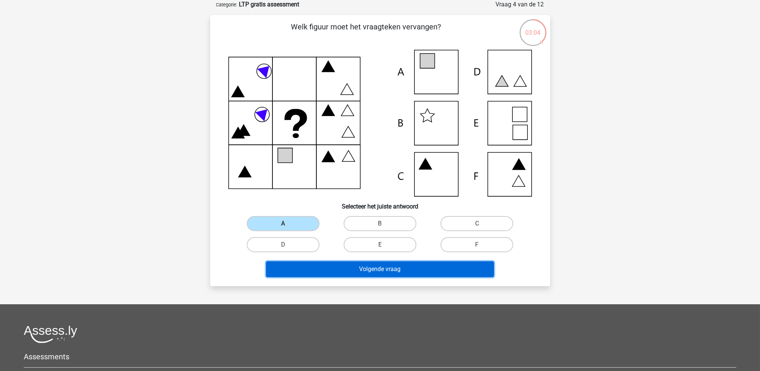
click at [309, 270] on button "Volgende vraag" at bounding box center [380, 269] width 228 height 16
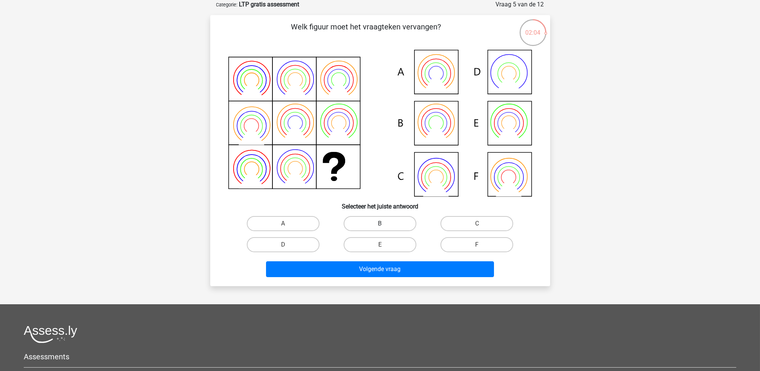
click at [364, 224] on label "B" at bounding box center [380, 223] width 73 height 15
click at [380, 224] on input "B" at bounding box center [382, 226] width 5 height 5
radio input "true"
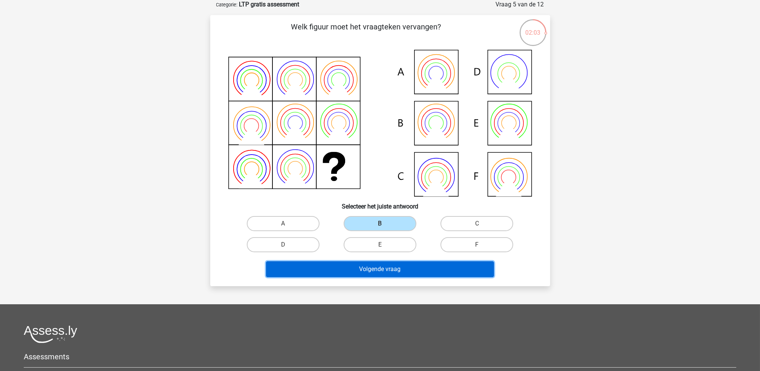
click at [360, 270] on button "Volgende vraag" at bounding box center [380, 269] width 228 height 16
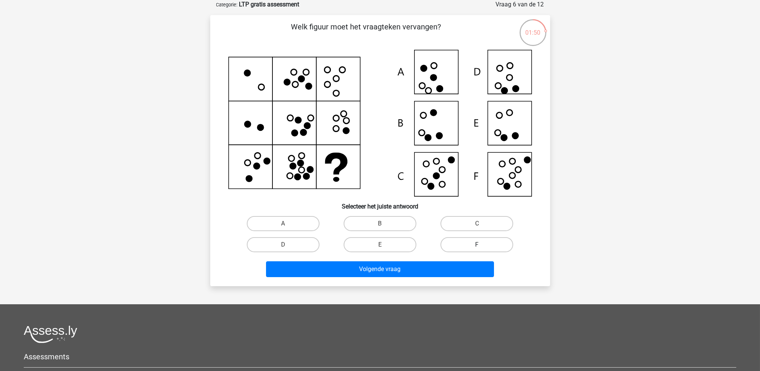
click at [485, 245] on label "F" at bounding box center [477, 244] width 73 height 15
click at [482, 245] on input "F" at bounding box center [479, 247] width 5 height 5
radio input "true"
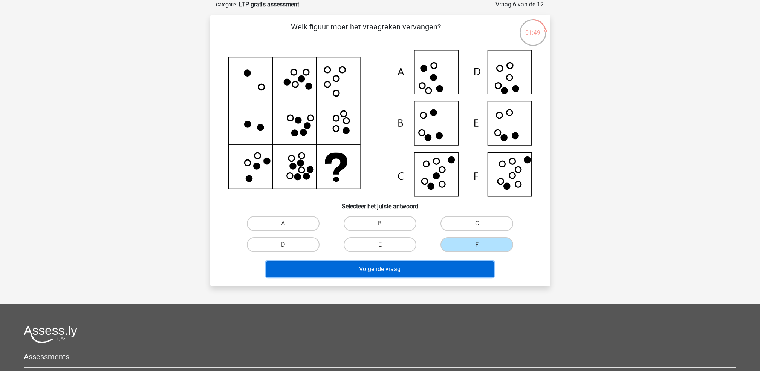
click at [469, 264] on button "Volgende vraag" at bounding box center [380, 269] width 228 height 16
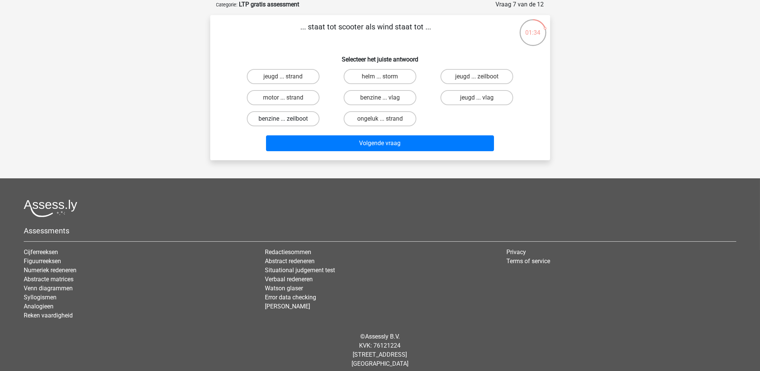
click at [294, 116] on label "benzine ... zeilboot" at bounding box center [283, 118] width 73 height 15
click at [288, 119] on input "benzine ... zeilboot" at bounding box center [285, 121] width 5 height 5
radio input "true"
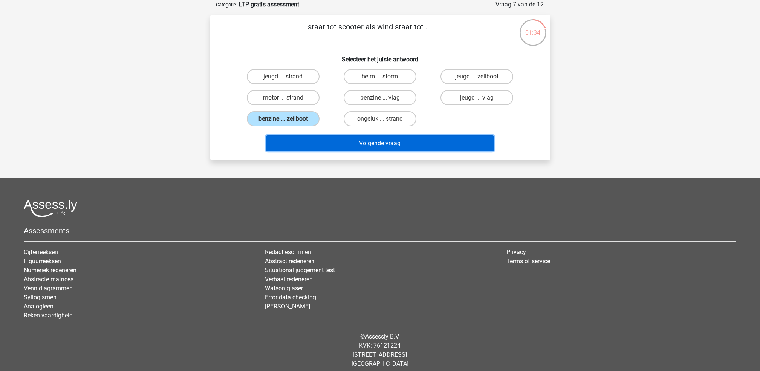
click at [315, 142] on button "Volgende vraag" at bounding box center [380, 143] width 228 height 16
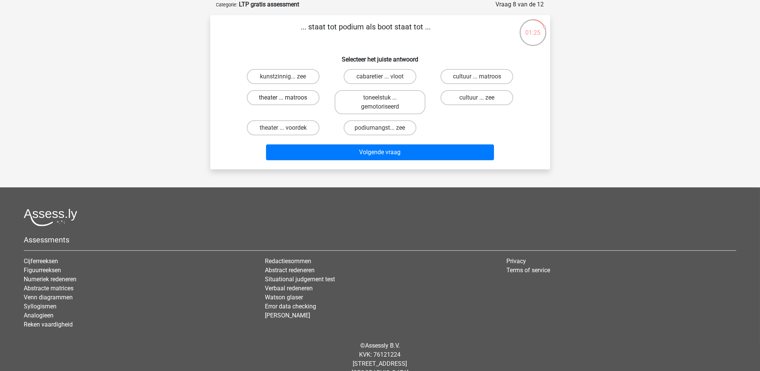
click at [298, 96] on label "theater ... matroos" at bounding box center [283, 97] width 73 height 15
click at [288, 98] on input "theater ... matroos" at bounding box center [285, 100] width 5 height 5
radio input "true"
click at [297, 127] on label "theater ... voordek" at bounding box center [283, 127] width 73 height 15
click at [288, 128] on input "theater ... voordek" at bounding box center [285, 130] width 5 height 5
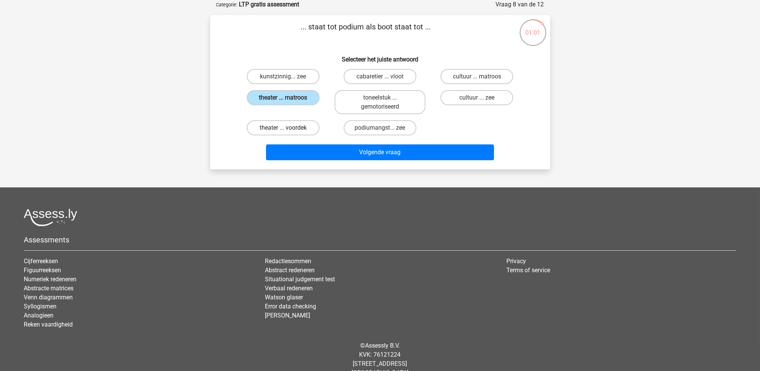
radio input "true"
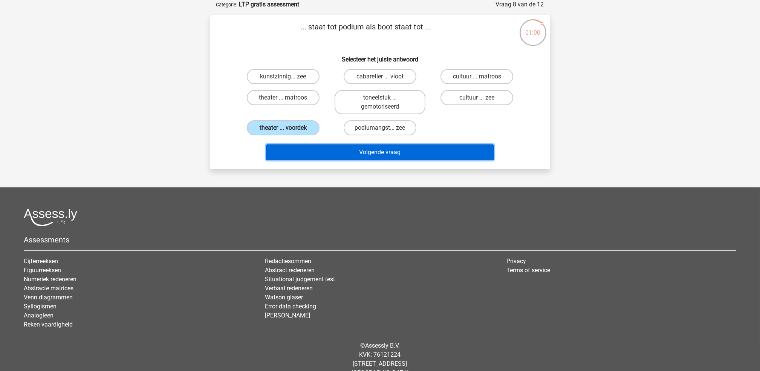
click at [344, 154] on button "Volgende vraag" at bounding box center [380, 152] width 228 height 16
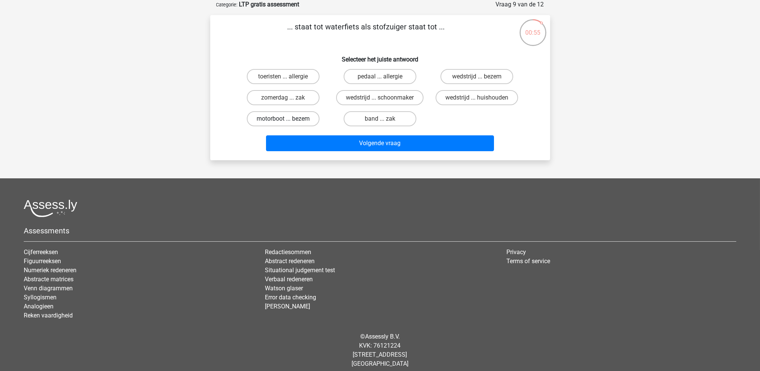
click at [299, 119] on label "motorboot ... bezem" at bounding box center [283, 118] width 73 height 15
click at [288, 119] on input "motorboot ... bezem" at bounding box center [285, 121] width 5 height 5
radio input "true"
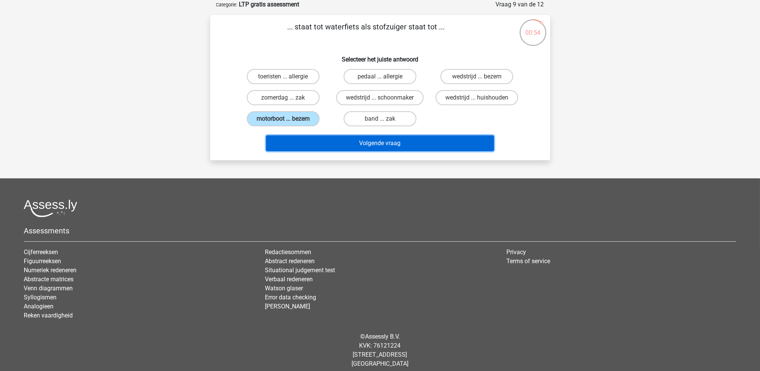
click at [328, 138] on button "Volgende vraag" at bounding box center [380, 143] width 228 height 16
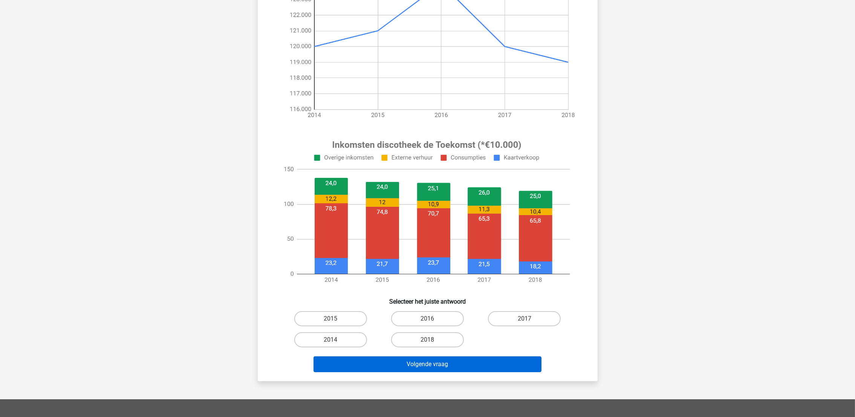
scroll to position [169, 0]
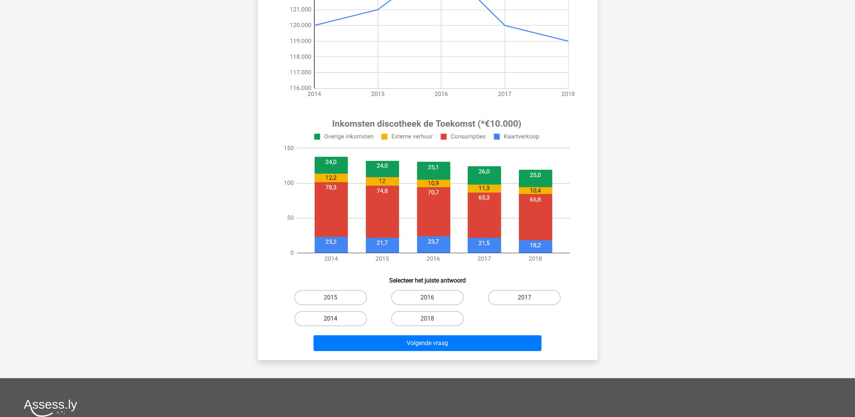
click at [345, 320] on label "2014" at bounding box center [330, 318] width 73 height 15
click at [336, 320] on input "2014" at bounding box center [333, 321] width 5 height 5
radio input "true"
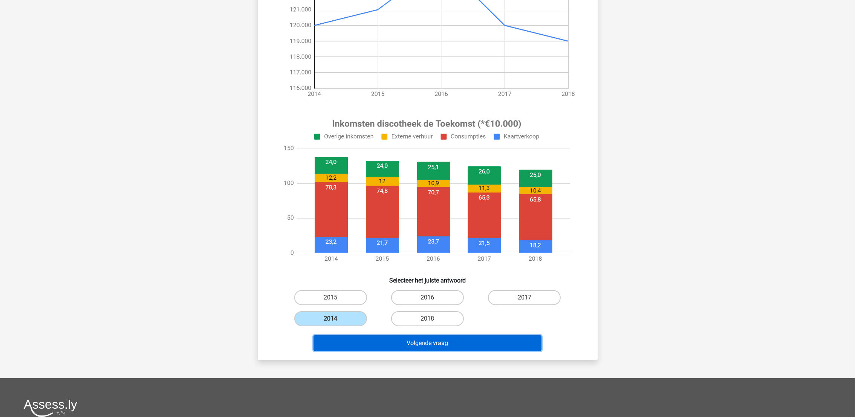
click at [361, 341] on button "Volgende vraag" at bounding box center [428, 344] width 228 height 16
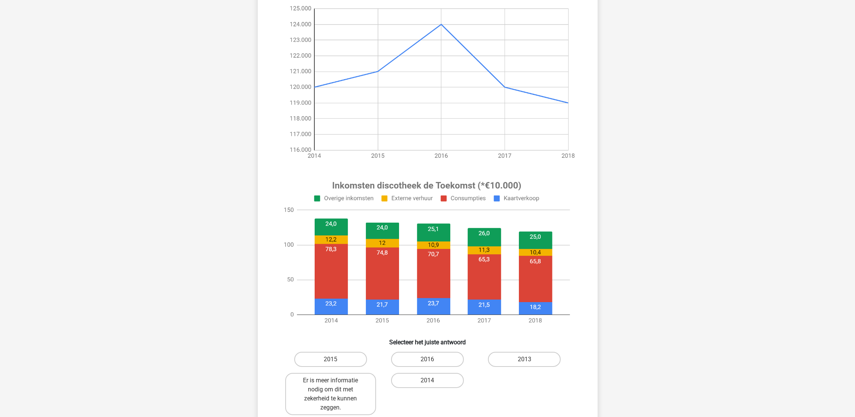
scroll to position [150, 0]
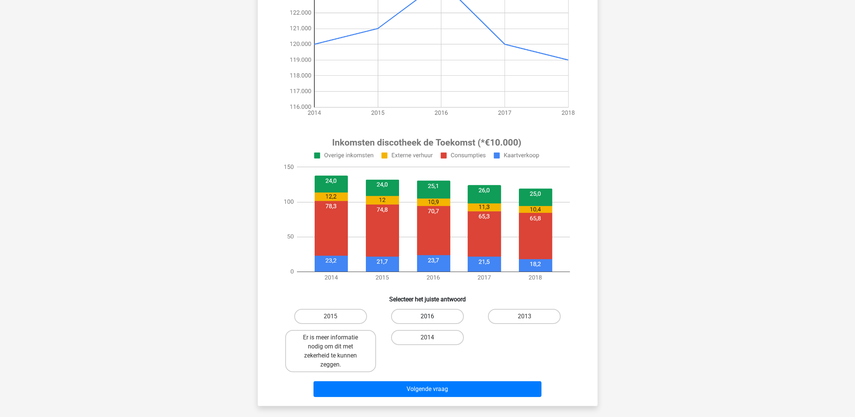
click at [427, 314] on label "2016" at bounding box center [427, 316] width 73 height 15
click at [428, 317] on input "2016" at bounding box center [430, 319] width 5 height 5
radio input "true"
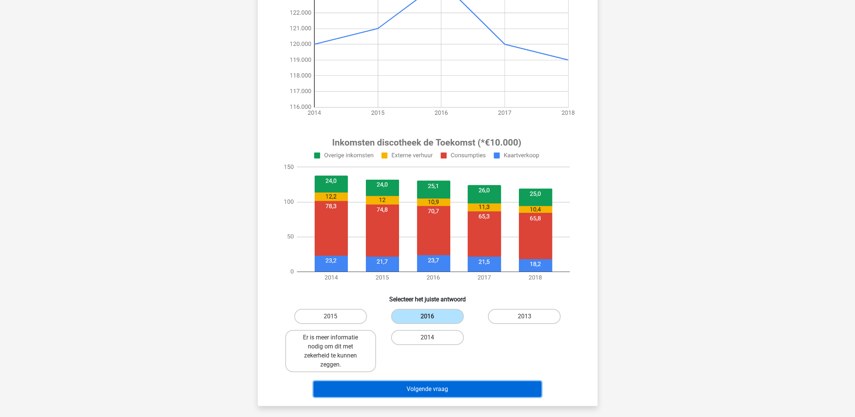
click at [443, 371] on button "Volgende vraag" at bounding box center [428, 390] width 228 height 16
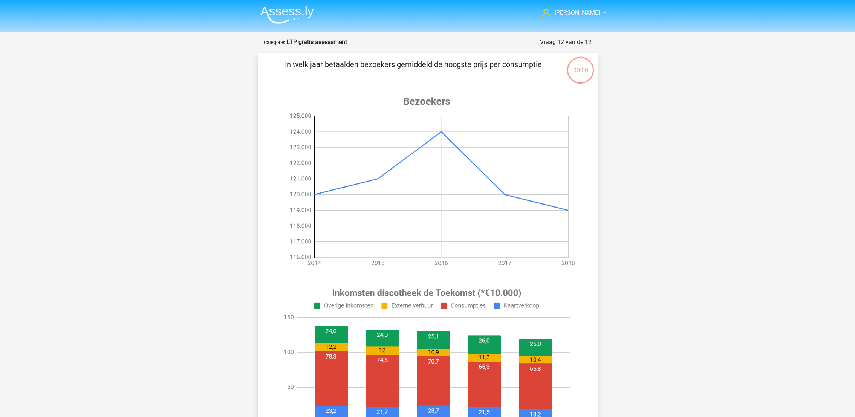
scroll to position [150, 0]
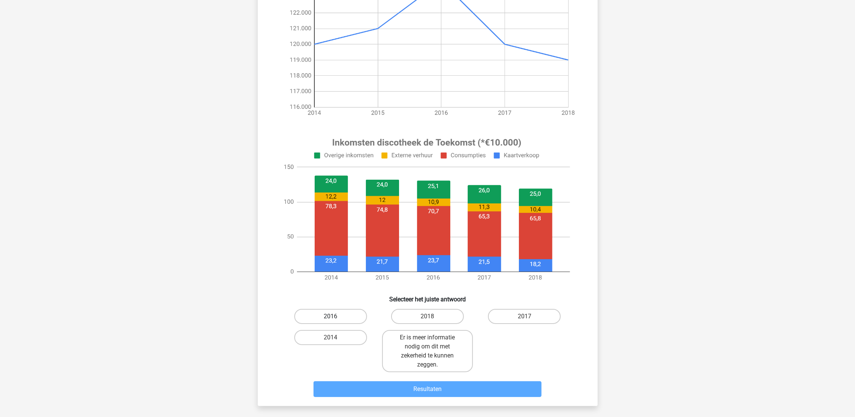
click at [336, 317] on label "2016" at bounding box center [330, 316] width 73 height 15
click at [336, 317] on input "2016" at bounding box center [333, 319] width 5 height 5
radio input "true"
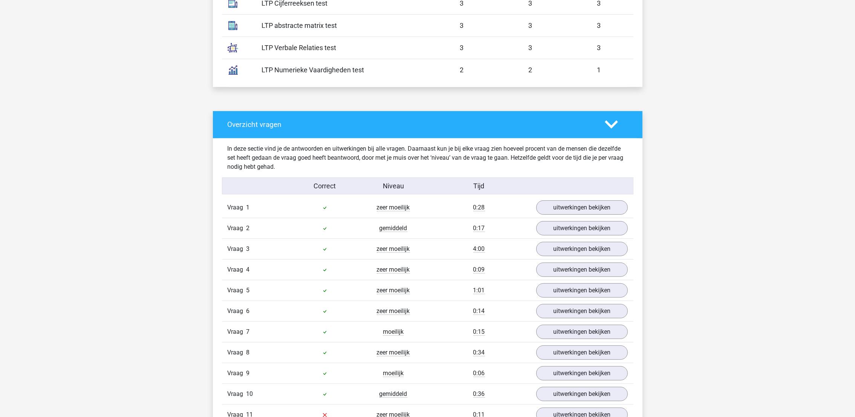
scroll to position [565, 0]
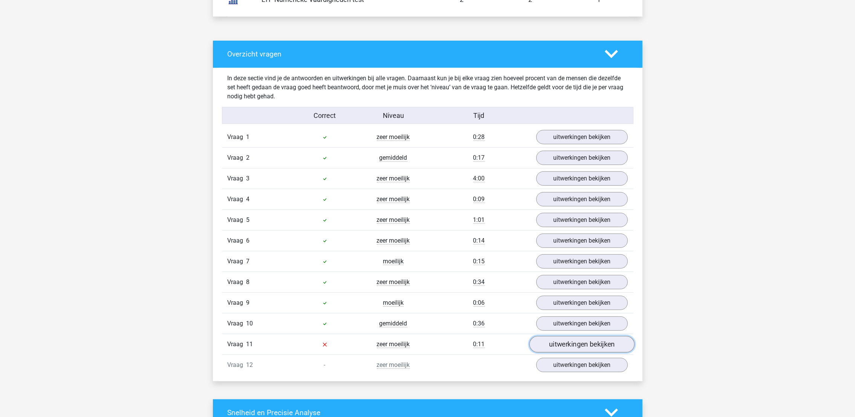
click at [559, 351] on link "uitwerkingen bekijken" at bounding box center [581, 344] width 105 height 17
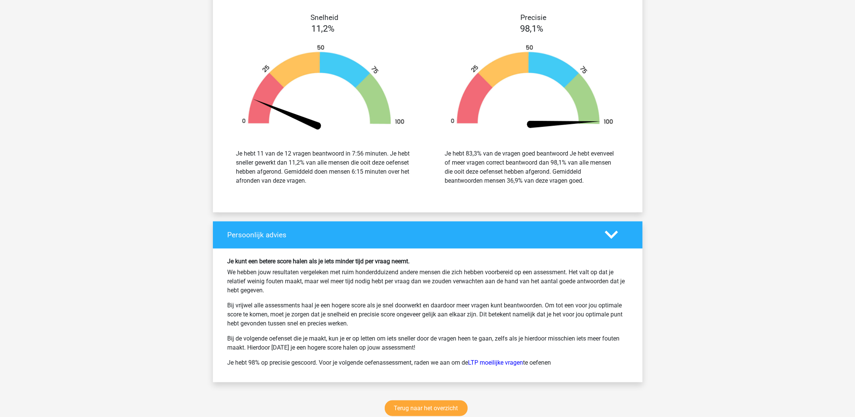
scroll to position [1753, 0]
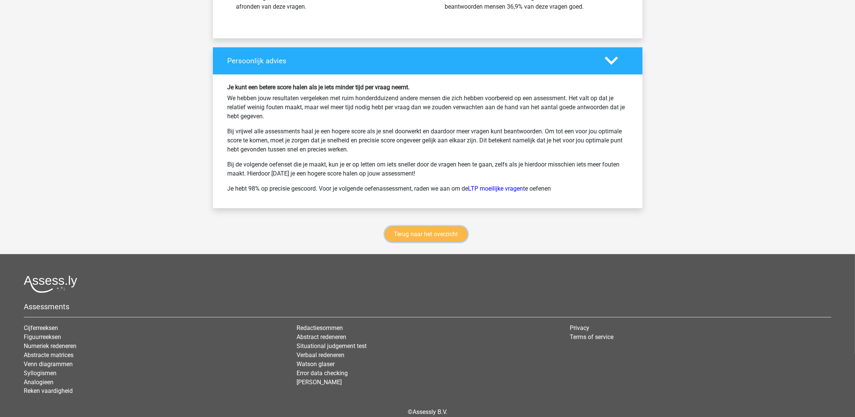
click at [448, 242] on link "Terug naar het overzicht" at bounding box center [426, 235] width 83 height 16
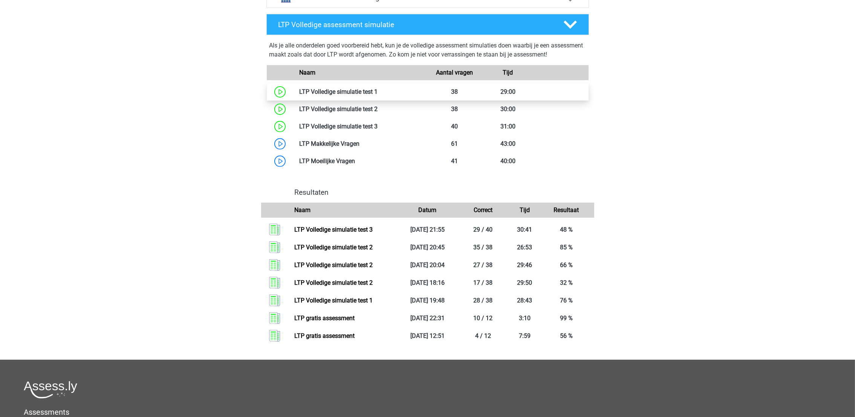
scroll to position [417, 0]
click at [378, 91] on link at bounding box center [378, 91] width 0 height 7
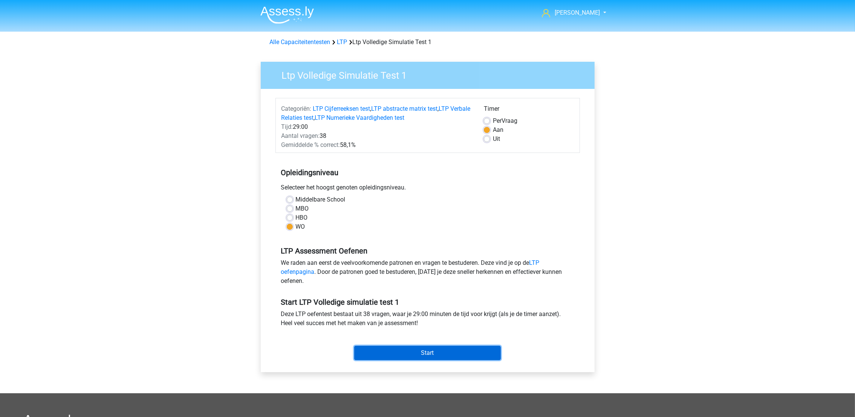
click at [401, 351] on input "Start" at bounding box center [427, 353] width 147 height 14
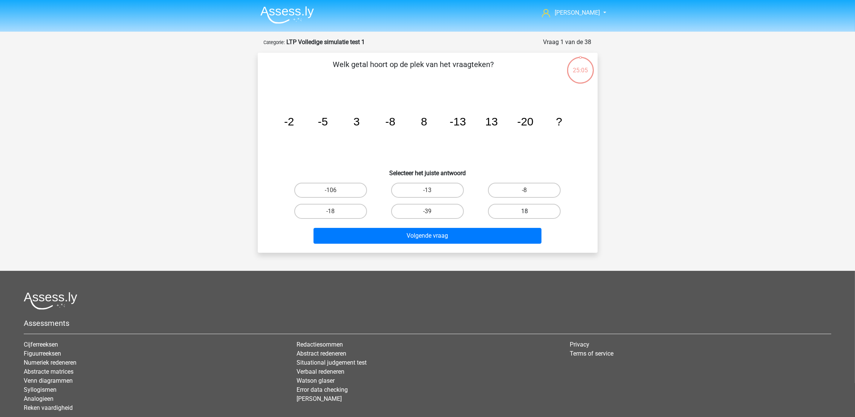
click at [539, 212] on label "18" at bounding box center [524, 211] width 73 height 15
click at [530, 212] on input "18" at bounding box center [527, 214] width 5 height 5
radio input "true"
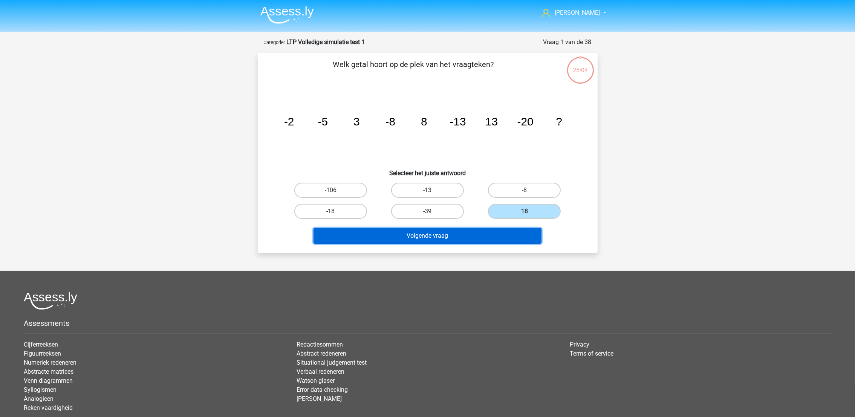
drag, startPoint x: 523, startPoint y: 235, endPoint x: 524, endPoint y: 224, distance: 11.4
click at [523, 232] on button "Volgende vraag" at bounding box center [428, 236] width 228 height 16
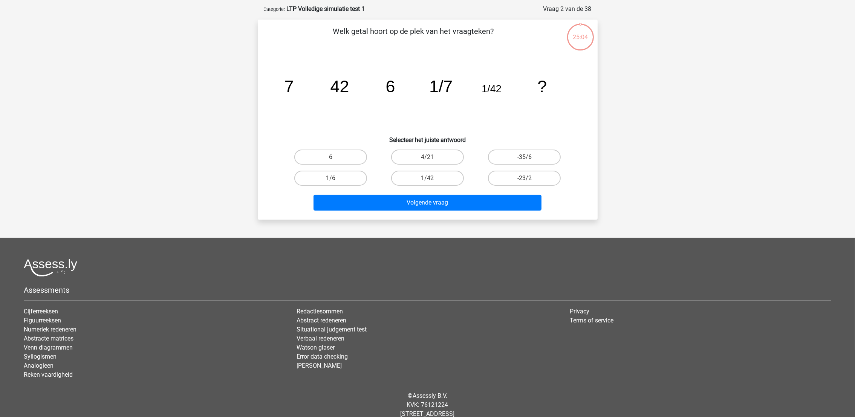
scroll to position [37, 0]
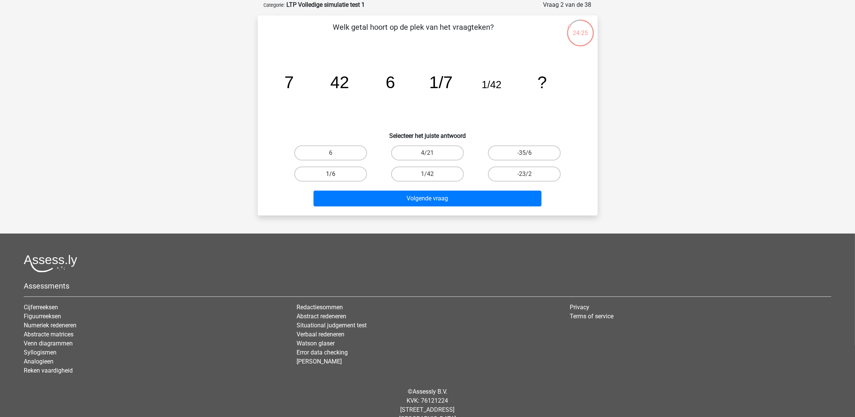
click at [322, 172] on label "1/6" at bounding box center [330, 174] width 73 height 15
click at [331, 174] on input "1/6" at bounding box center [333, 176] width 5 height 5
radio input "true"
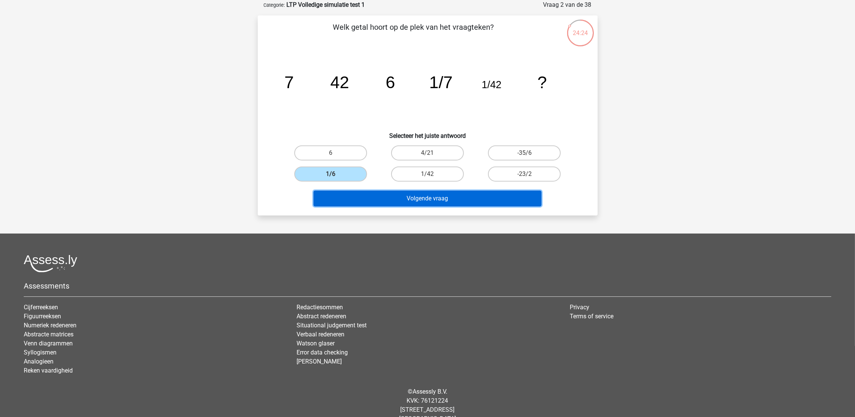
click at [382, 199] on button "Volgende vraag" at bounding box center [428, 199] width 228 height 16
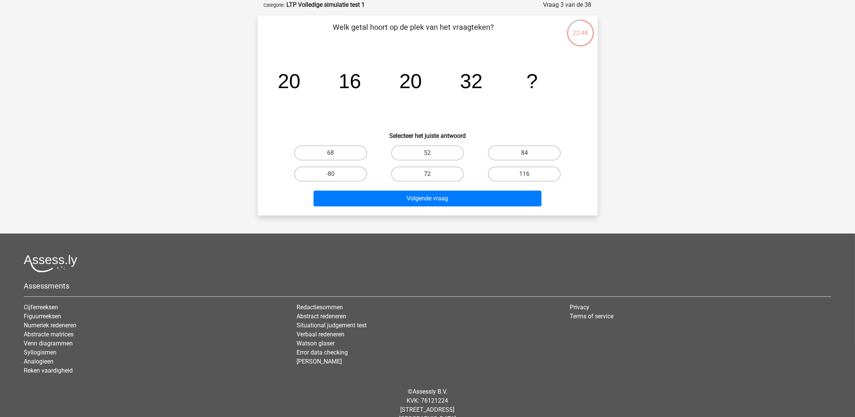
click at [429, 155] on input "52" at bounding box center [430, 155] width 5 height 5
radio input "true"
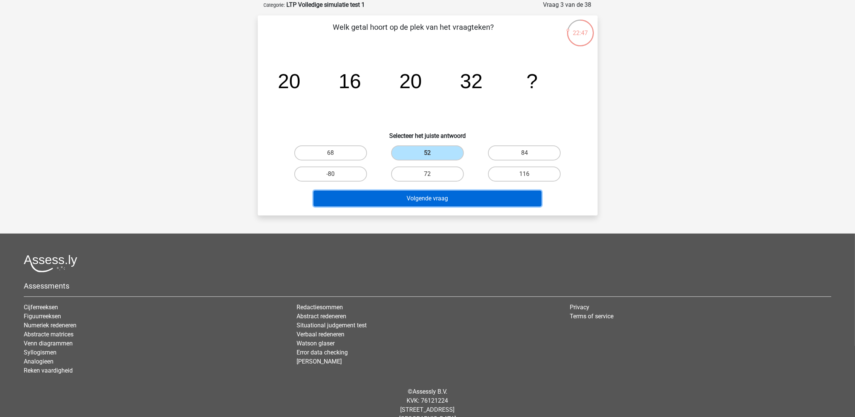
click at [435, 198] on button "Volgende vraag" at bounding box center [428, 199] width 228 height 16
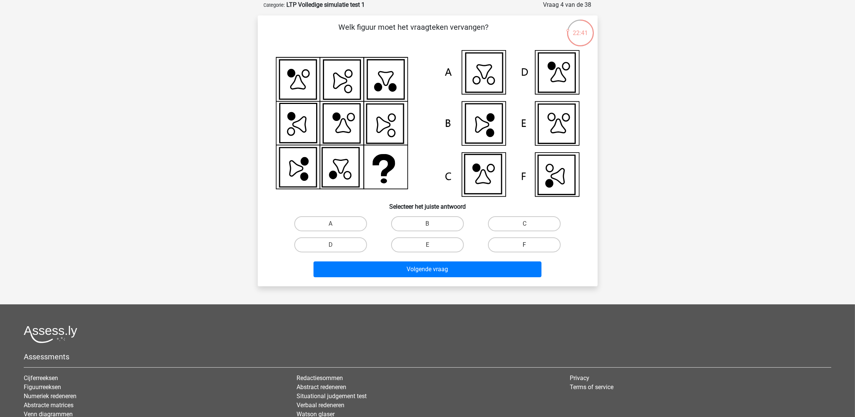
click at [530, 244] on label "F" at bounding box center [524, 245] width 73 height 15
click at [530, 245] on input "F" at bounding box center [527, 247] width 5 height 5
radio input "true"
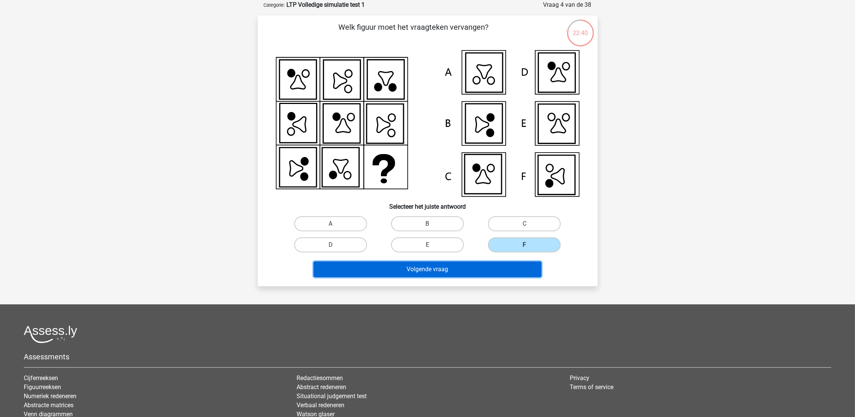
click at [503, 271] on button "Volgende vraag" at bounding box center [428, 270] width 228 height 16
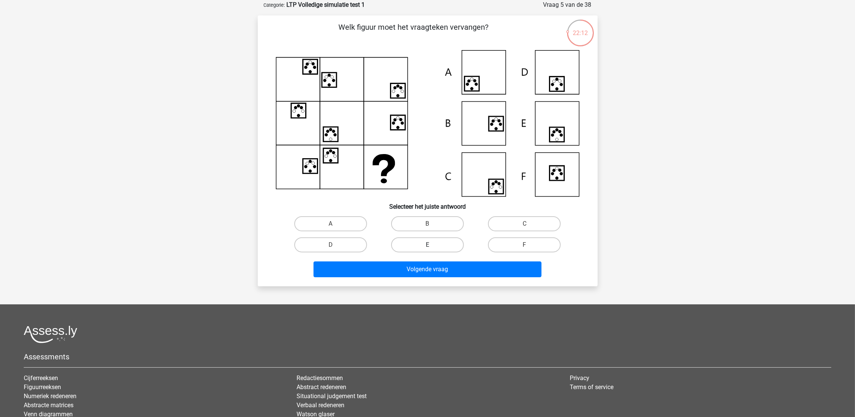
click at [449, 244] on label "E" at bounding box center [427, 245] width 73 height 15
click at [432, 245] on input "E" at bounding box center [430, 247] width 5 height 5
radio input "true"
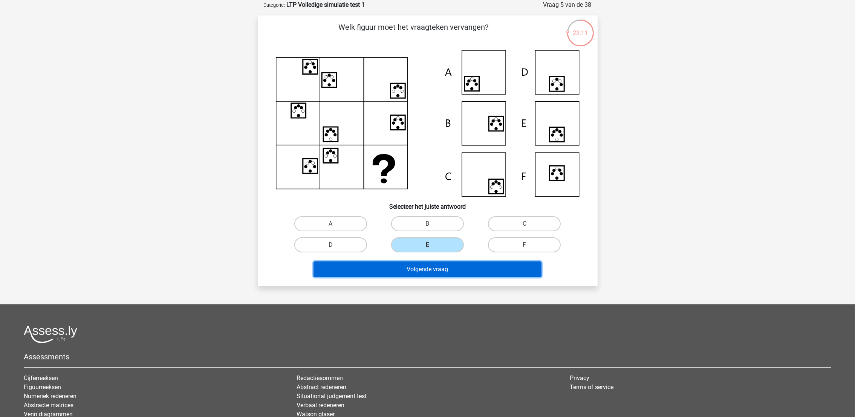
click at [469, 266] on button "Volgende vraag" at bounding box center [428, 270] width 228 height 16
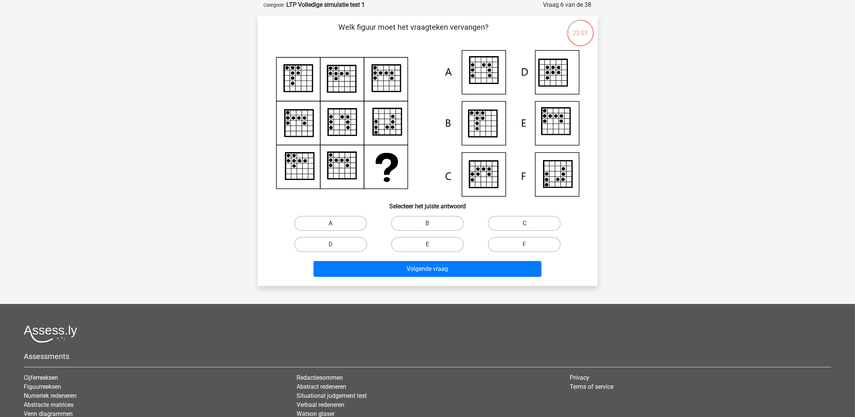
click at [344, 222] on label "A" at bounding box center [330, 223] width 73 height 15
click at [336, 224] on input "A" at bounding box center [333, 226] width 5 height 5
radio input "true"
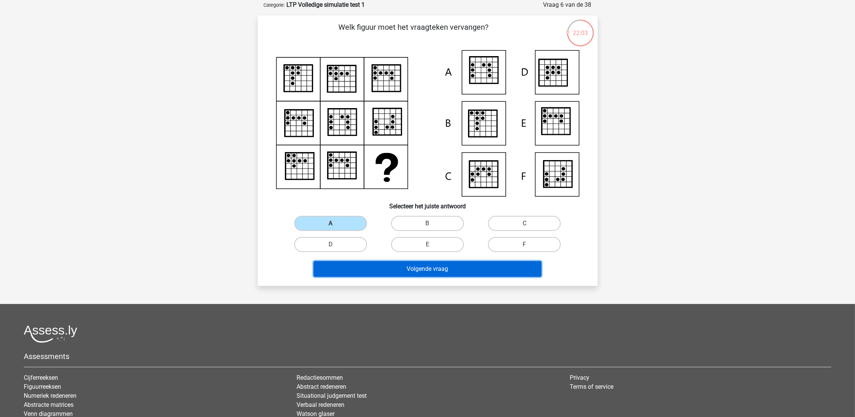
click at [392, 267] on button "Volgende vraag" at bounding box center [428, 269] width 228 height 16
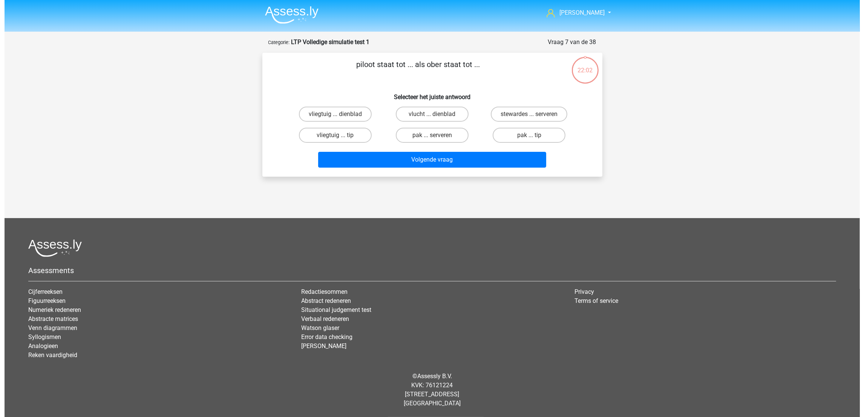
scroll to position [0, 0]
click at [350, 114] on label "vliegtuig ... dienblad" at bounding box center [335, 114] width 73 height 15
click at [340, 114] on input "vliegtuig ... dienblad" at bounding box center [337, 116] width 5 height 5
radio input "true"
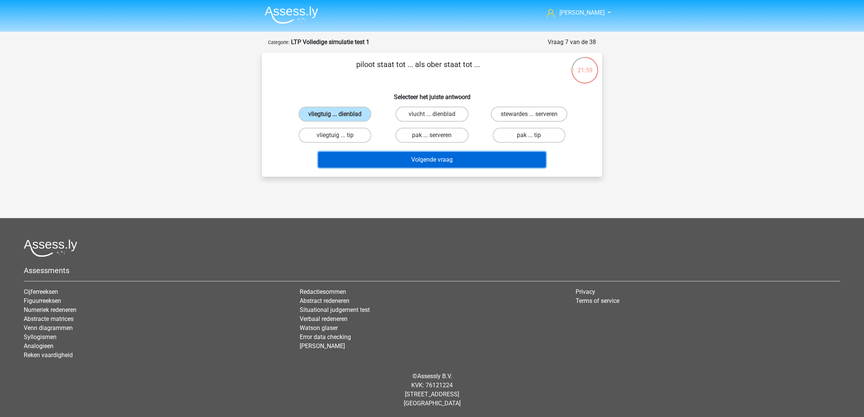
click at [374, 158] on button "Volgende vraag" at bounding box center [432, 160] width 228 height 16
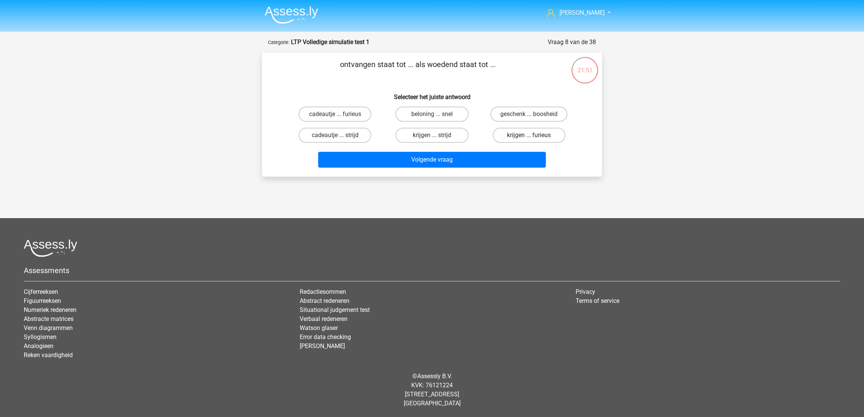
click at [512, 134] on label "krijgen ... furieus" at bounding box center [529, 135] width 73 height 15
click at [529, 135] on input "krijgen ... furieus" at bounding box center [531, 137] width 5 height 5
radio input "true"
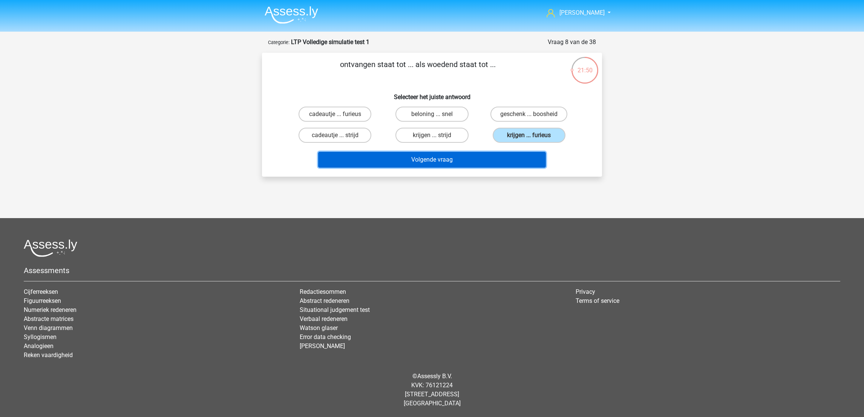
click at [483, 158] on button "Volgende vraag" at bounding box center [432, 160] width 228 height 16
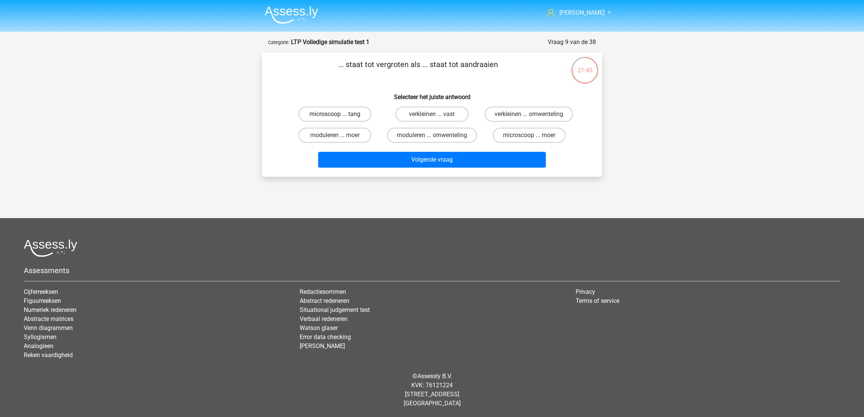
click at [347, 112] on label "microscoop ... tang" at bounding box center [335, 114] width 73 height 15
click at [340, 114] on input "microscoop ... tang" at bounding box center [337, 116] width 5 height 5
radio input "true"
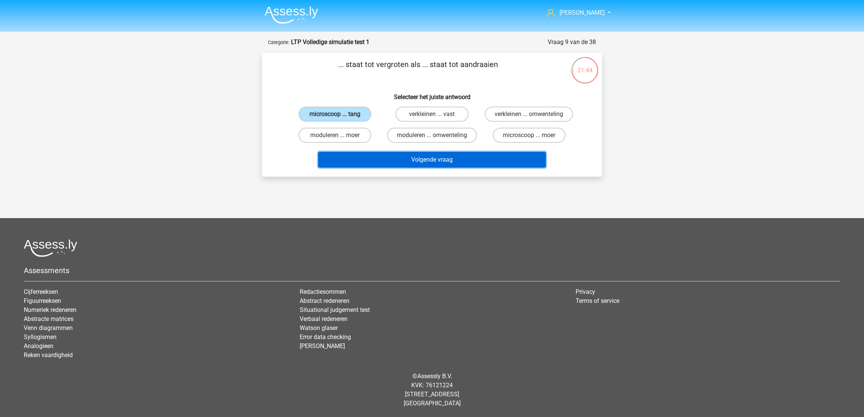
click at [392, 157] on button "Volgende vraag" at bounding box center [432, 160] width 228 height 16
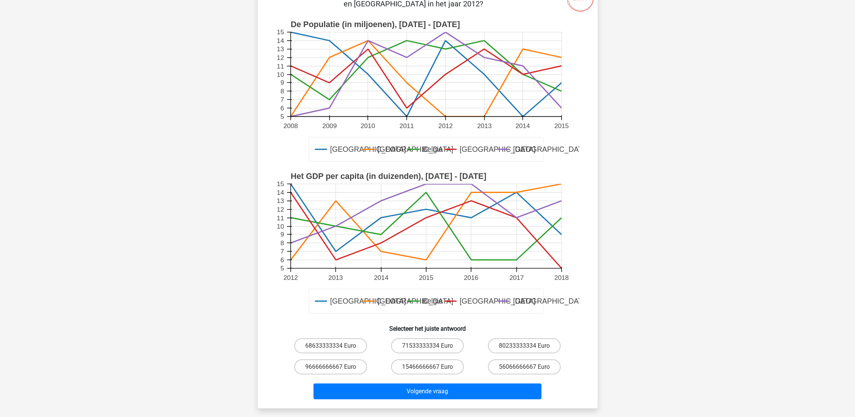
scroll to position [94, 0]
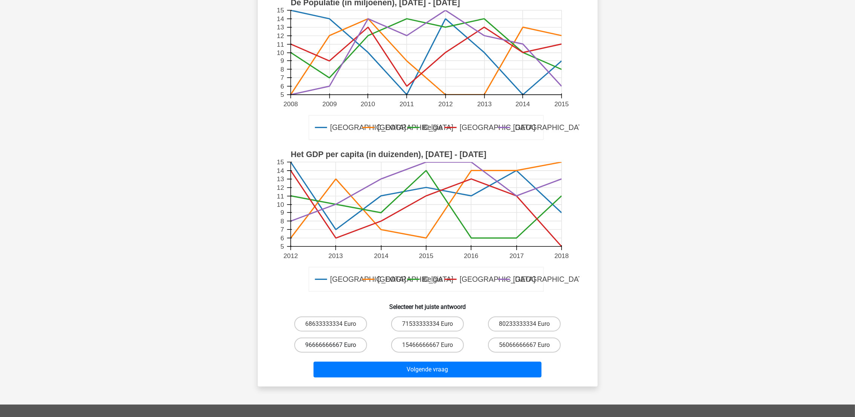
click at [338, 344] on label "96666666667 Euro" at bounding box center [330, 345] width 73 height 15
click at [336, 345] on input "96666666667 Euro" at bounding box center [333, 347] width 5 height 5
radio input "true"
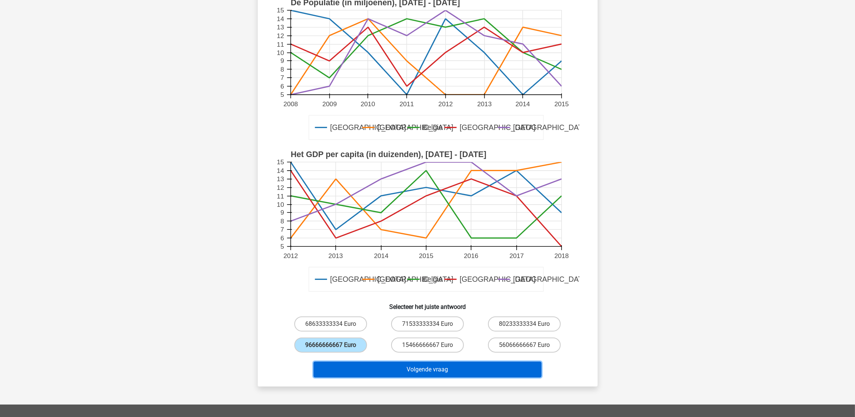
click at [385, 375] on button "Volgende vraag" at bounding box center [428, 370] width 228 height 16
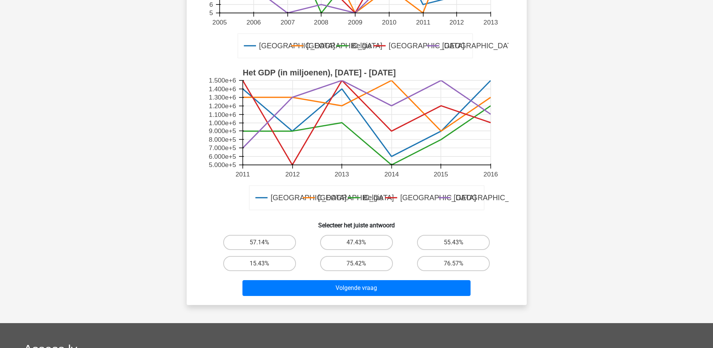
scroll to position [179, 0]
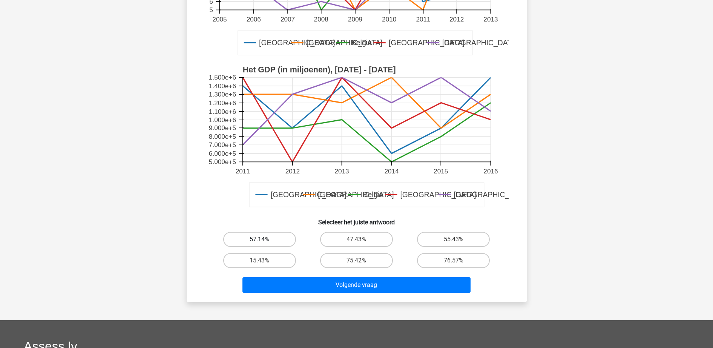
click at [266, 243] on label "57.14%" at bounding box center [259, 239] width 73 height 15
click at [264, 243] on input "57.14%" at bounding box center [261, 241] width 5 height 5
radio input "true"
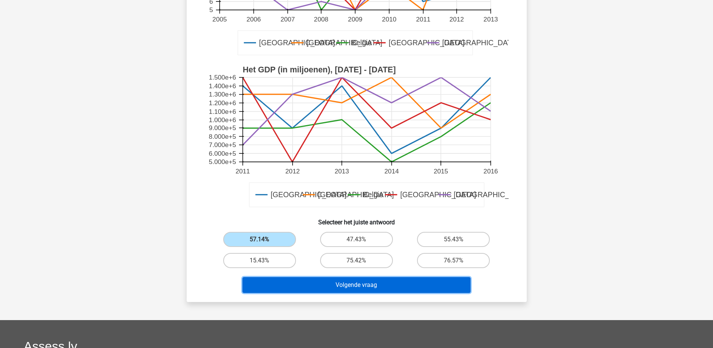
click at [296, 290] on button "Volgende vraag" at bounding box center [356, 285] width 228 height 16
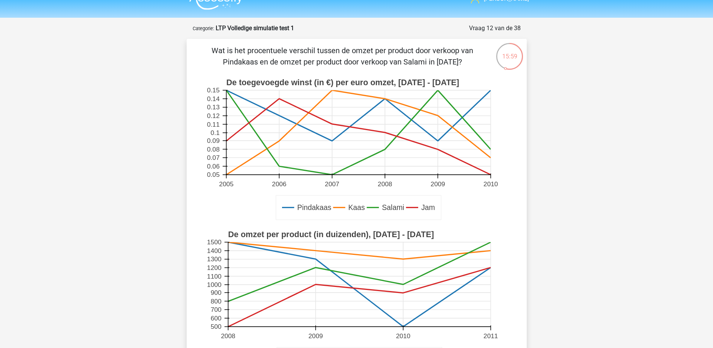
scroll to position [189, 0]
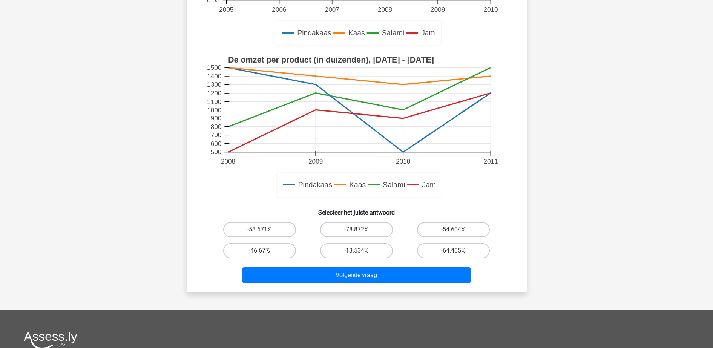
click at [265, 248] on label "-46.67%" at bounding box center [259, 250] width 73 height 15
click at [264, 251] on input "-46.67%" at bounding box center [261, 253] width 5 height 5
radio input "true"
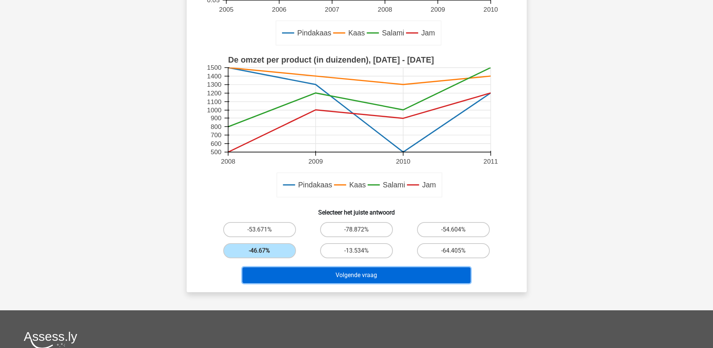
click at [359, 274] on button "Volgende vraag" at bounding box center [356, 275] width 228 height 16
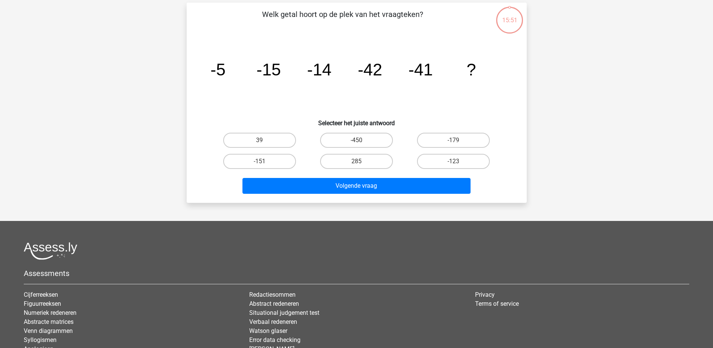
scroll to position [38, 0]
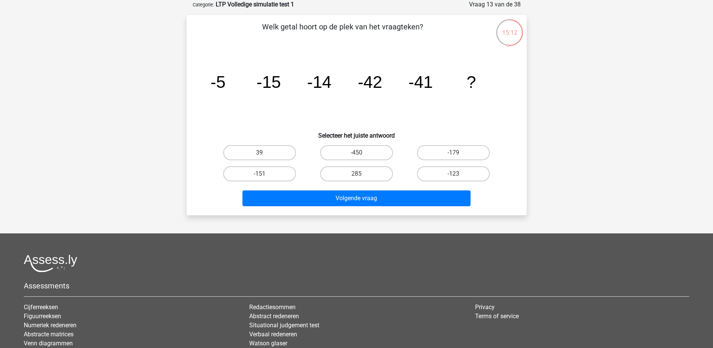
click at [458, 175] on input "-123" at bounding box center [456, 176] width 5 height 5
radio input "true"
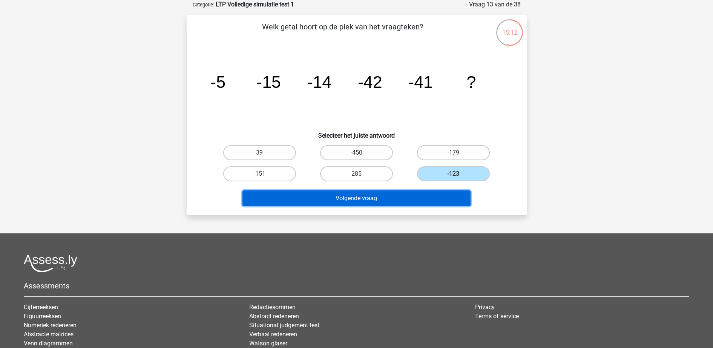
click at [418, 200] on button "Volgende vraag" at bounding box center [356, 198] width 228 height 16
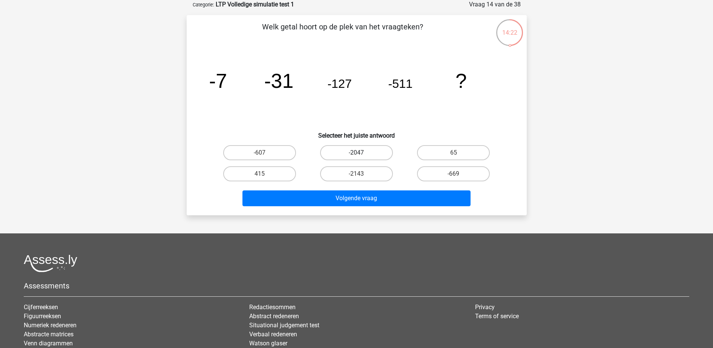
click at [360, 146] on label "-2047" at bounding box center [356, 152] width 73 height 15
click at [360, 153] on input "-2047" at bounding box center [358, 155] width 5 height 5
radio input "true"
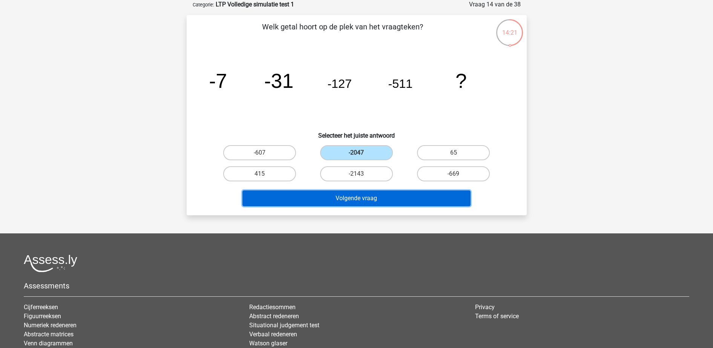
click at [361, 202] on button "Volgende vraag" at bounding box center [356, 198] width 228 height 16
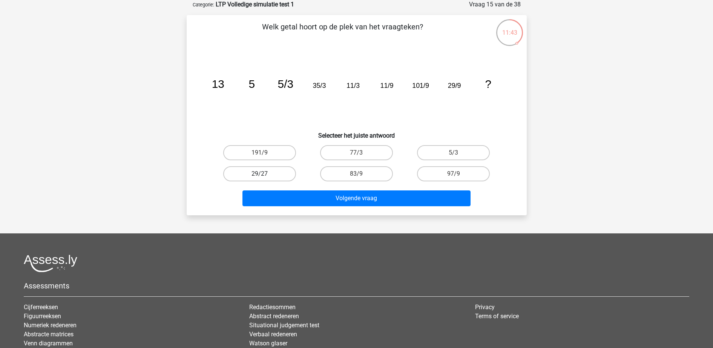
click at [271, 176] on label "29/27" at bounding box center [259, 173] width 73 height 15
click at [264, 176] on input "29/27" at bounding box center [261, 176] width 5 height 5
radio input "true"
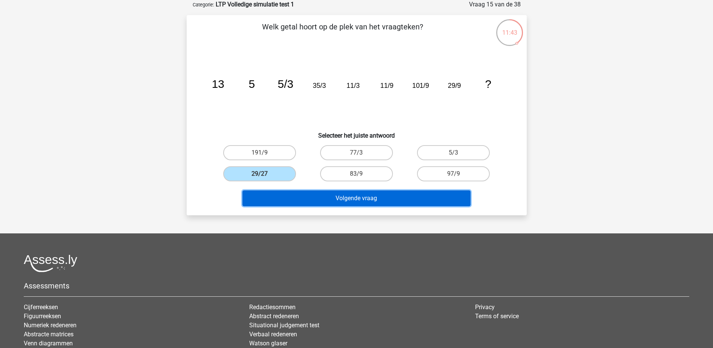
click at [290, 200] on button "Volgende vraag" at bounding box center [356, 198] width 228 height 16
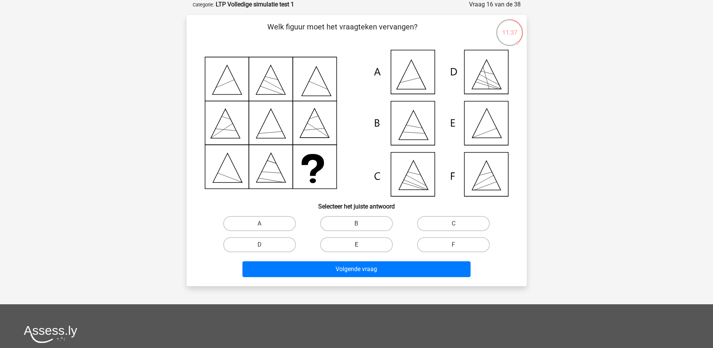
click at [372, 248] on label "E" at bounding box center [356, 244] width 73 height 15
click at [361, 248] on input "E" at bounding box center [358, 247] width 5 height 5
radio input "true"
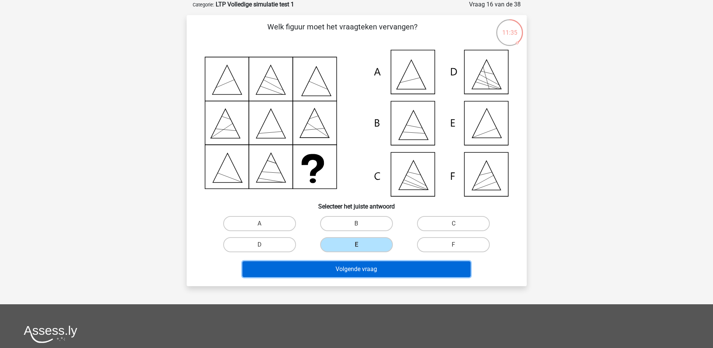
click at [371, 267] on button "Volgende vraag" at bounding box center [356, 269] width 228 height 16
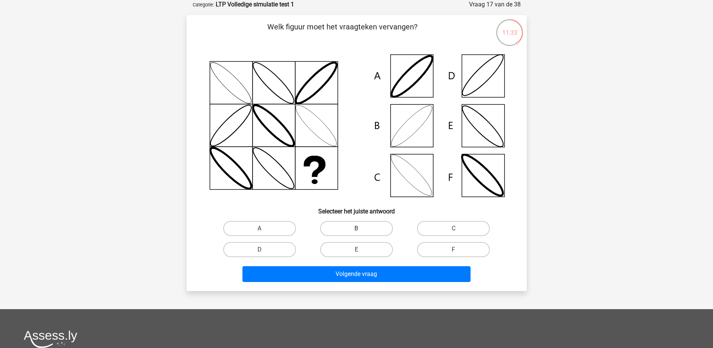
click at [345, 230] on label "B" at bounding box center [356, 228] width 73 height 15
click at [356, 230] on input "B" at bounding box center [358, 230] width 5 height 5
radio input "true"
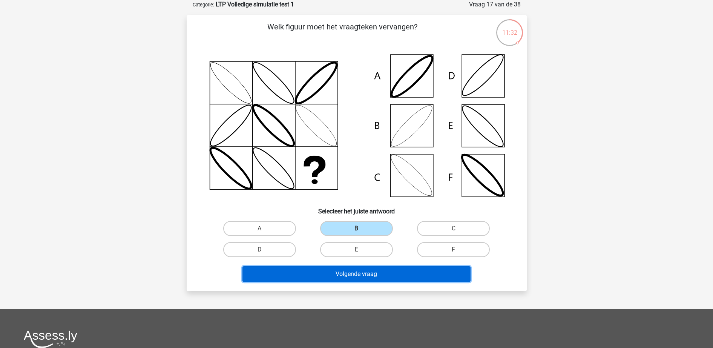
click at [349, 278] on button "Volgende vraag" at bounding box center [356, 274] width 228 height 16
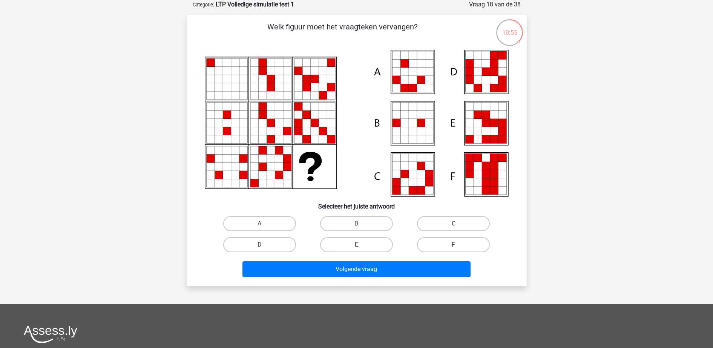
click at [336, 247] on label "E" at bounding box center [356, 244] width 73 height 15
click at [356, 247] on input "E" at bounding box center [358, 247] width 5 height 5
radio input "true"
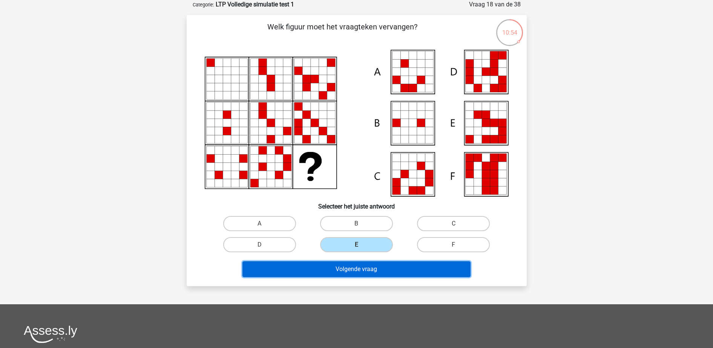
click at [339, 270] on button "Volgende vraag" at bounding box center [356, 269] width 228 height 16
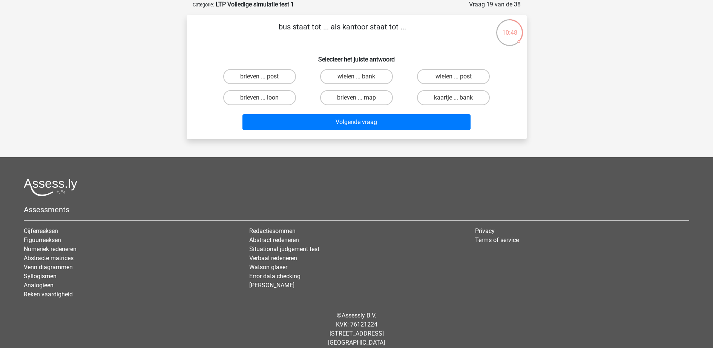
click at [263, 77] on input "brieven ... post" at bounding box center [261, 79] width 5 height 5
radio input "true"
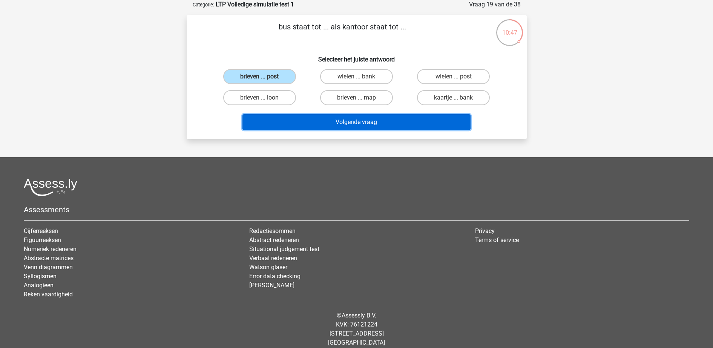
click at [281, 121] on button "Volgende vraag" at bounding box center [356, 122] width 228 height 16
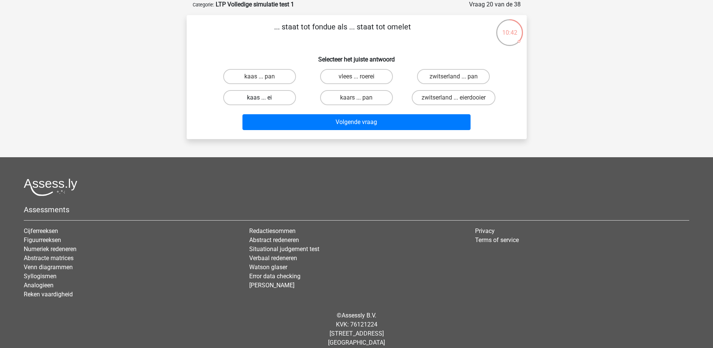
click at [273, 99] on label "kaas ... ei" at bounding box center [259, 97] width 73 height 15
click at [264, 99] on input "kaas ... ei" at bounding box center [261, 100] width 5 height 5
radio input "true"
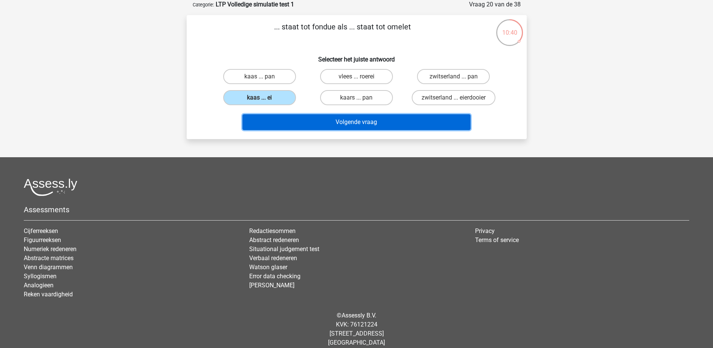
click at [307, 125] on button "Volgende vraag" at bounding box center [356, 122] width 228 height 16
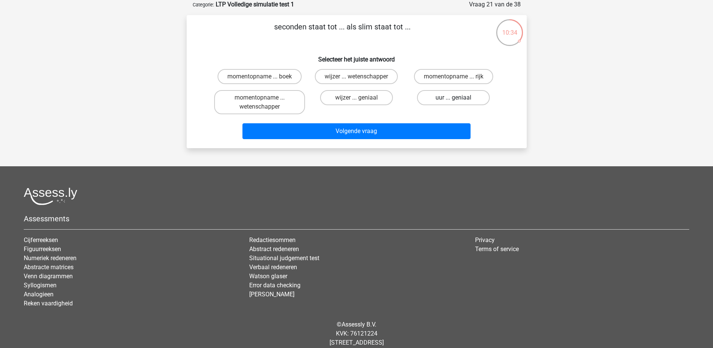
click at [437, 98] on label "uur ... geniaal" at bounding box center [453, 97] width 73 height 15
click at [454, 98] on input "uur ... geniaal" at bounding box center [456, 100] width 5 height 5
radio input "true"
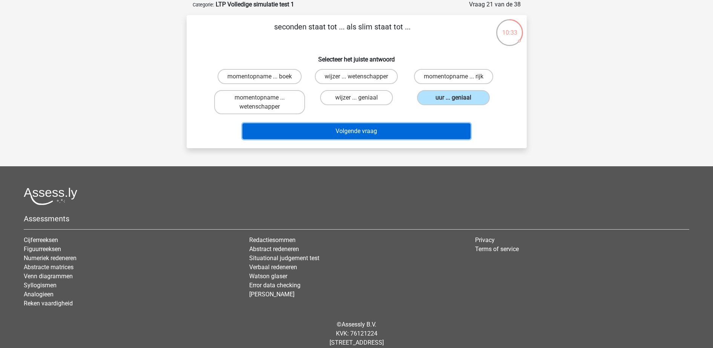
click at [412, 129] on button "Volgende vraag" at bounding box center [356, 131] width 228 height 16
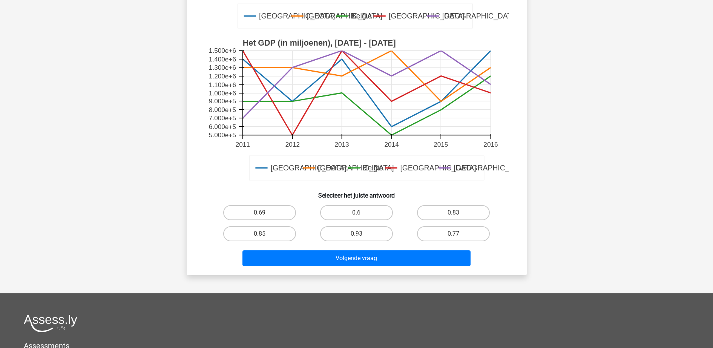
scroll to position [226, 0]
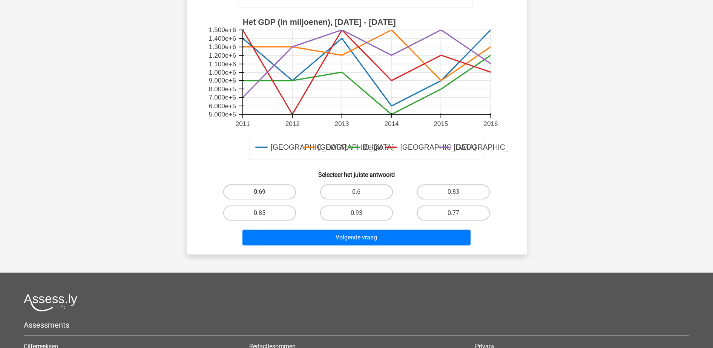
click at [252, 192] on label "0.69" at bounding box center [259, 191] width 73 height 15
click at [259, 192] on input "0.69" at bounding box center [261, 194] width 5 height 5
radio input "true"
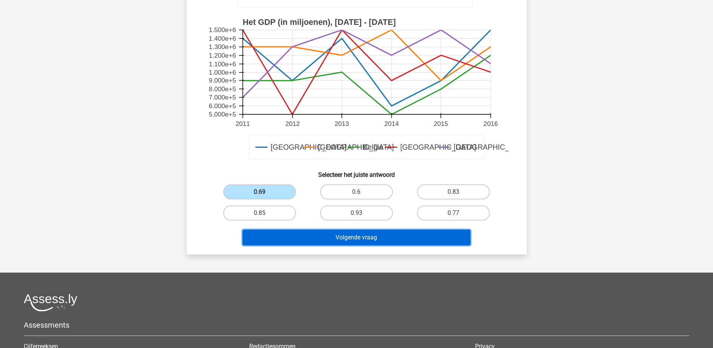
click at [363, 236] on button "Volgende vraag" at bounding box center [356, 238] width 228 height 16
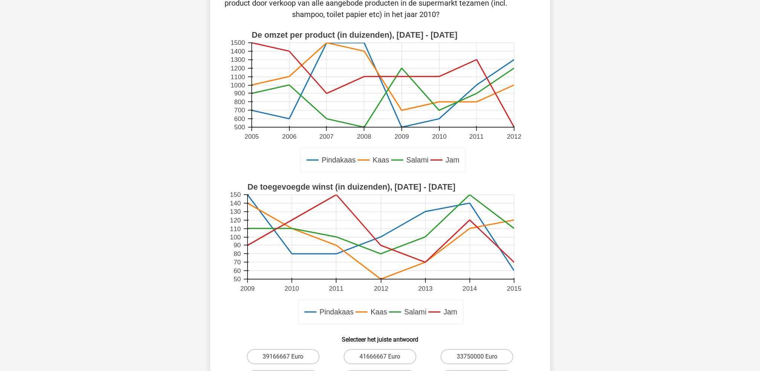
scroll to position [199, 0]
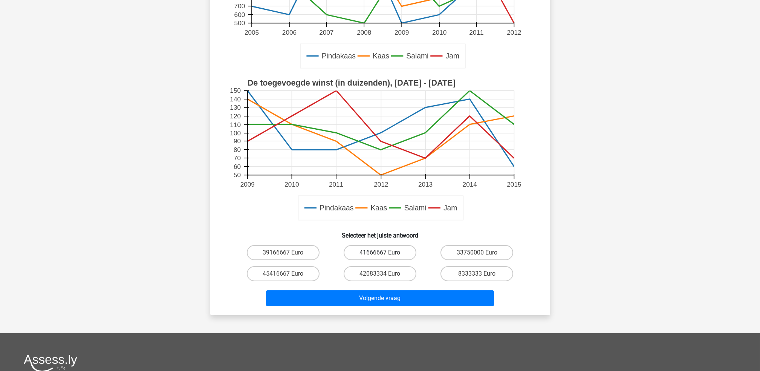
click at [389, 250] on label "41666667 Euro" at bounding box center [380, 252] width 73 height 15
click at [385, 253] on input "41666667 Euro" at bounding box center [382, 255] width 5 height 5
radio input "true"
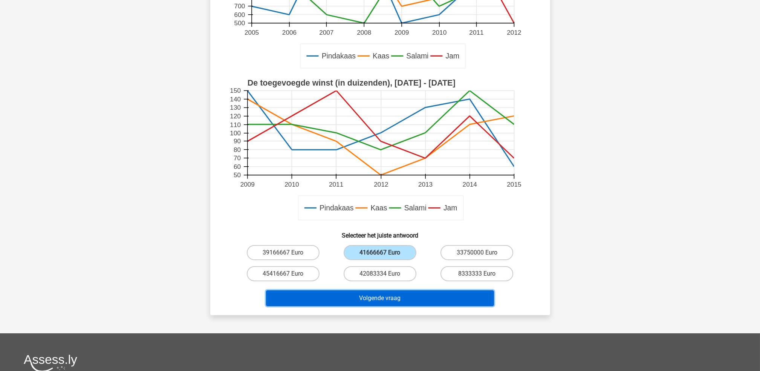
click at [385, 296] on button "Volgende vraag" at bounding box center [380, 298] width 228 height 16
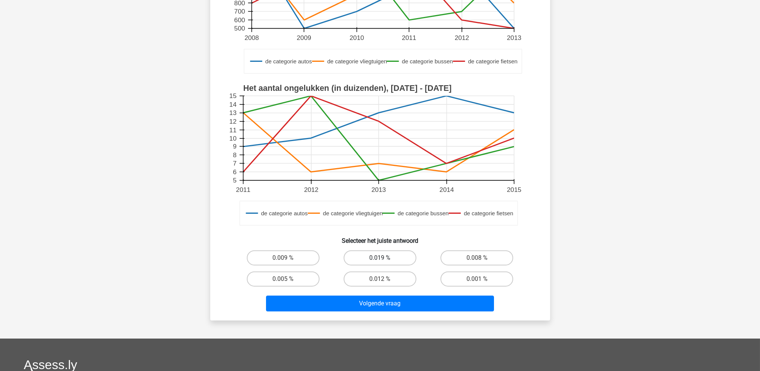
scroll to position [189, 0]
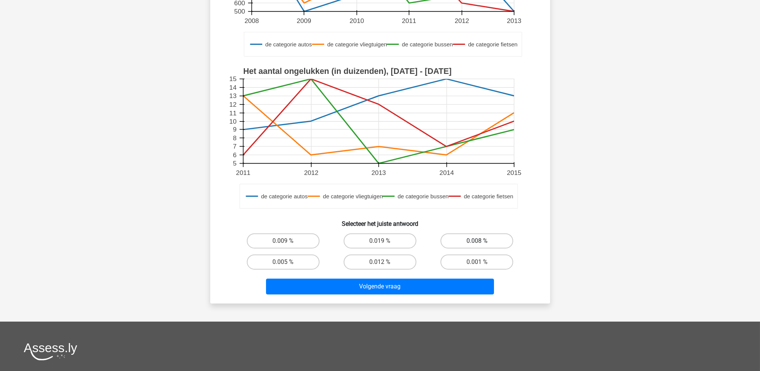
click at [467, 241] on label "0.008 %" at bounding box center [477, 240] width 73 height 15
click at [477, 241] on input "0.008 %" at bounding box center [479, 243] width 5 height 5
radio input "true"
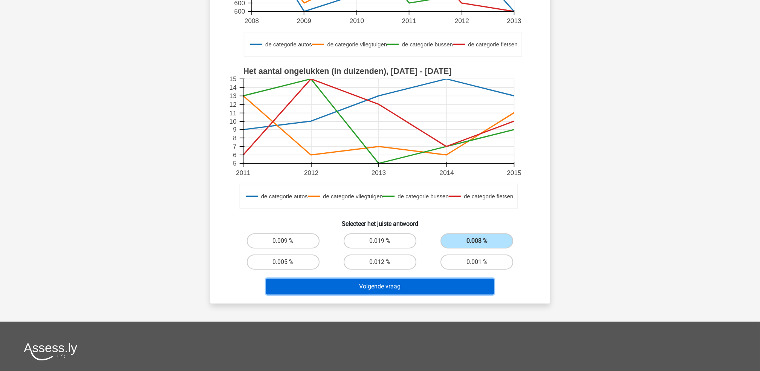
click at [449, 287] on button "Volgende vraag" at bounding box center [380, 287] width 228 height 16
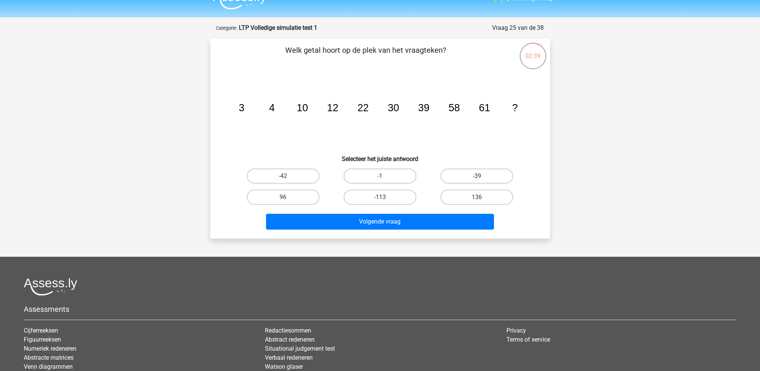
scroll to position [0, 0]
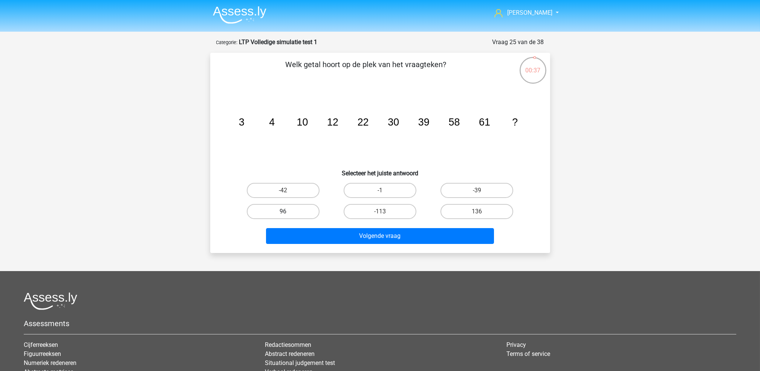
click at [301, 211] on label "96" at bounding box center [283, 211] width 73 height 15
click at [288, 212] on input "96" at bounding box center [285, 214] width 5 height 5
radio input "true"
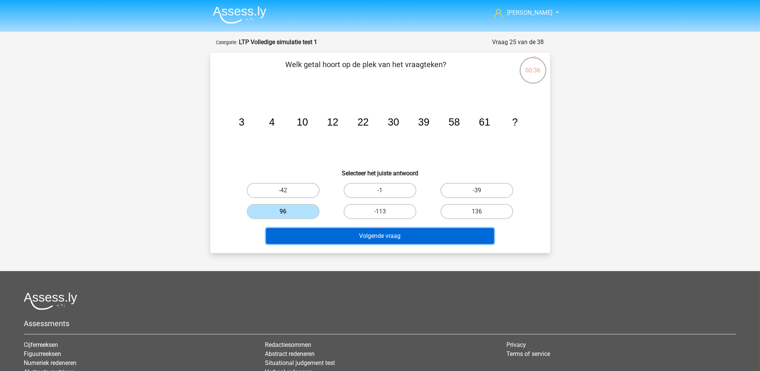
click at [309, 237] on button "Volgende vraag" at bounding box center [380, 236] width 228 height 16
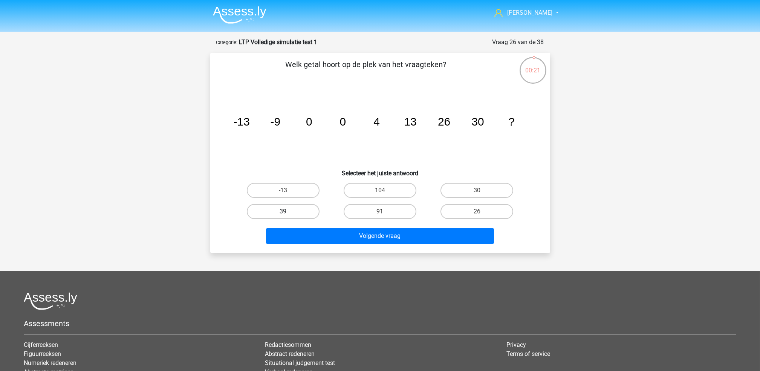
click at [301, 207] on label "39" at bounding box center [283, 211] width 73 height 15
click at [288, 212] on input "39" at bounding box center [285, 214] width 5 height 5
radio input "true"
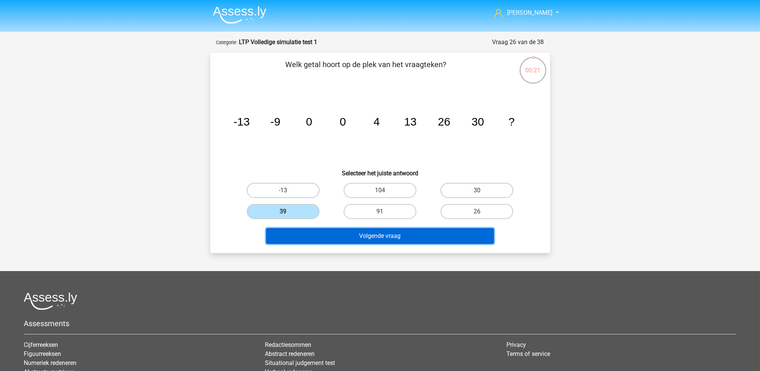
click at [309, 234] on button "Volgende vraag" at bounding box center [380, 236] width 228 height 16
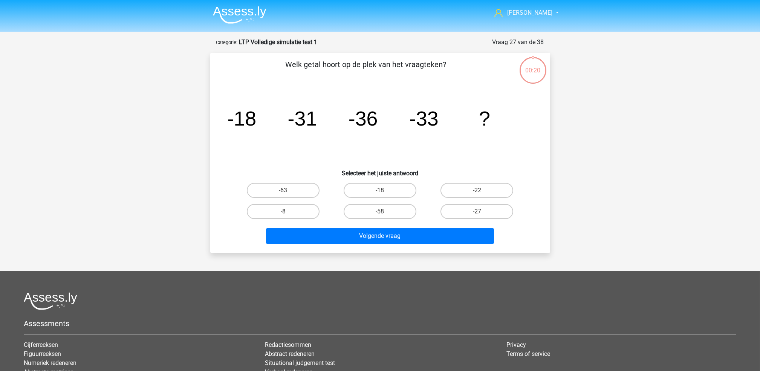
scroll to position [38, 0]
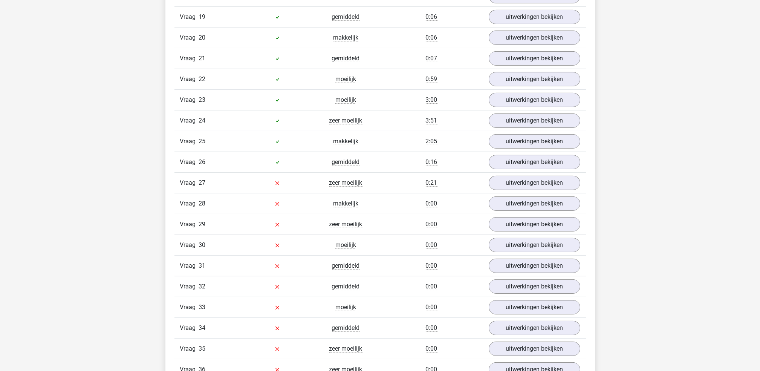
scroll to position [1156, 0]
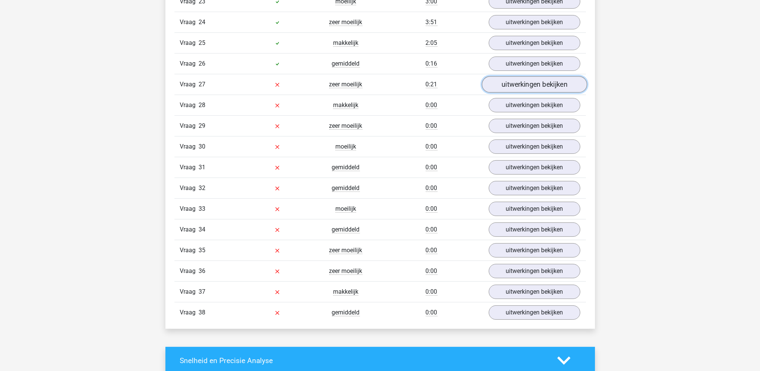
click at [548, 89] on link "uitwerkingen bekijken" at bounding box center [534, 84] width 105 height 17
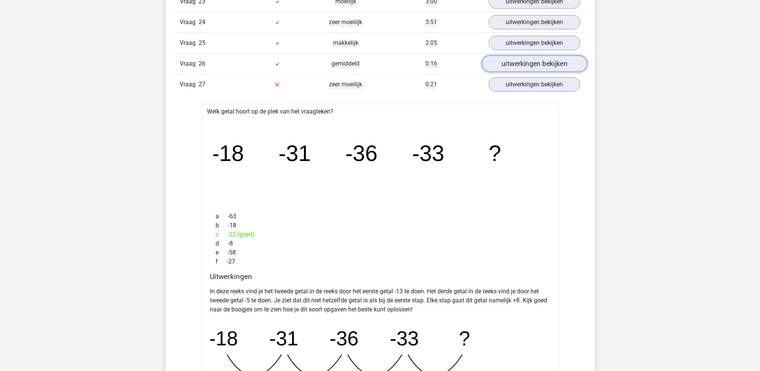
click at [543, 64] on link "uitwerkingen bekijken" at bounding box center [534, 63] width 105 height 17
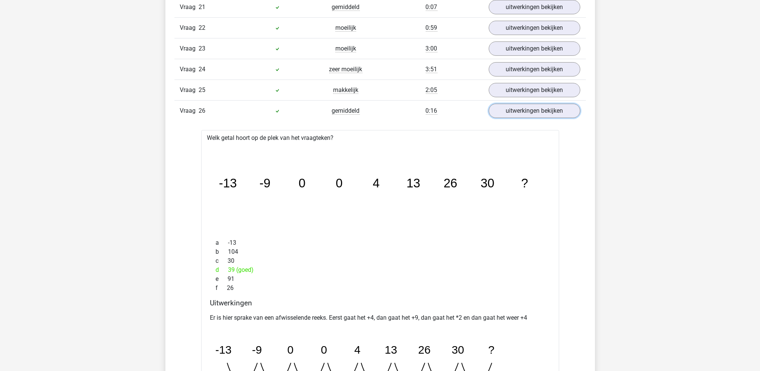
scroll to position [1106, 0]
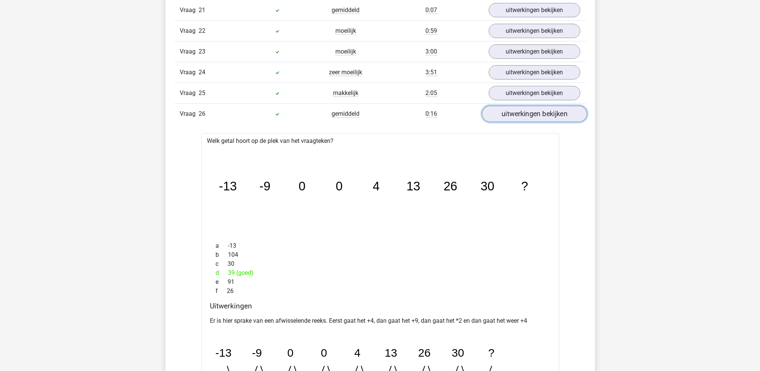
click at [538, 118] on link "uitwerkingen bekijken" at bounding box center [534, 114] width 105 height 17
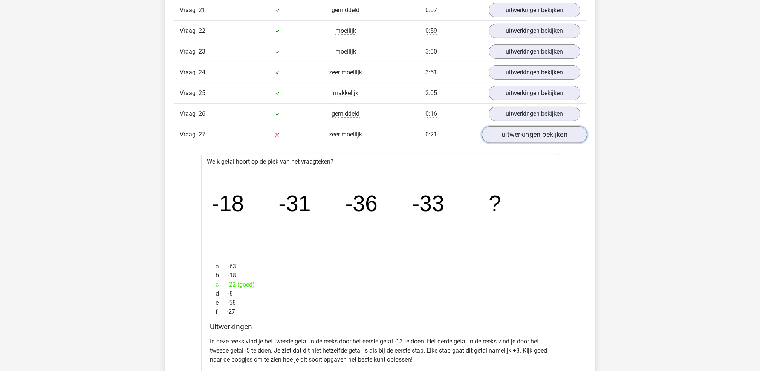
click at [543, 134] on link "uitwerkingen bekijken" at bounding box center [534, 134] width 105 height 17
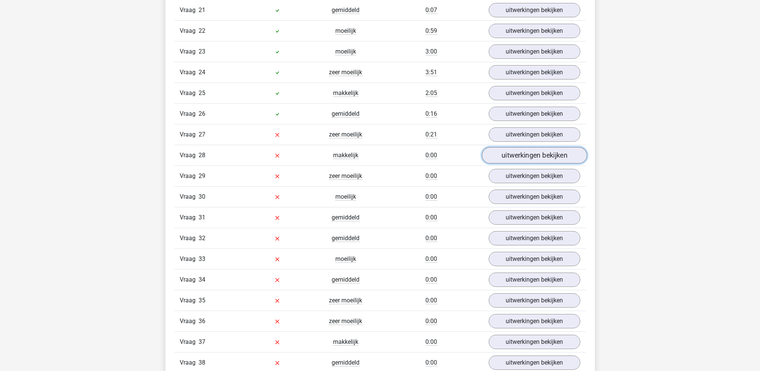
click at [519, 159] on link "uitwerkingen bekijken" at bounding box center [534, 155] width 105 height 17
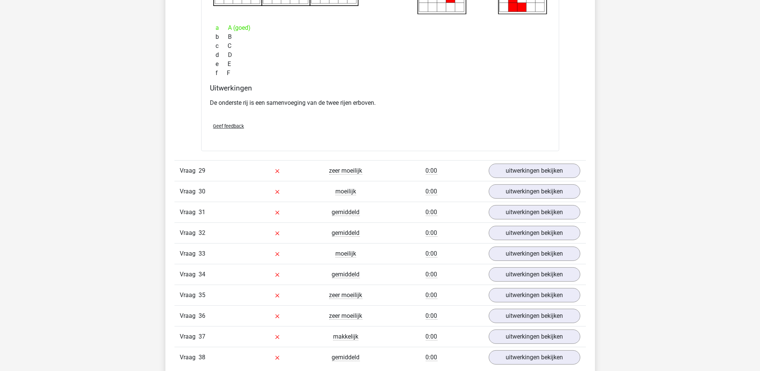
scroll to position [1508, 0]
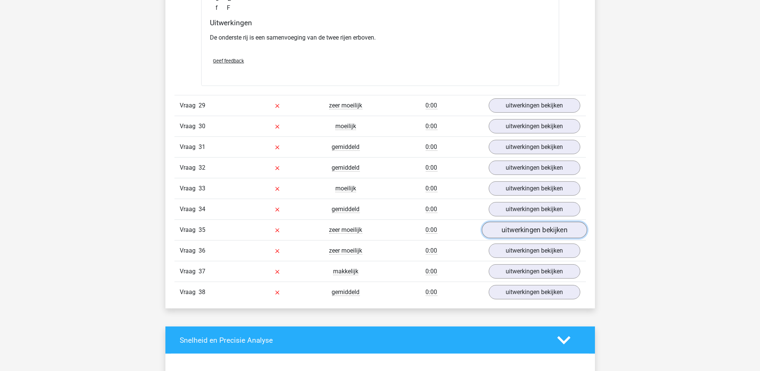
click at [509, 238] on link "uitwerkingen bekijken" at bounding box center [534, 230] width 105 height 17
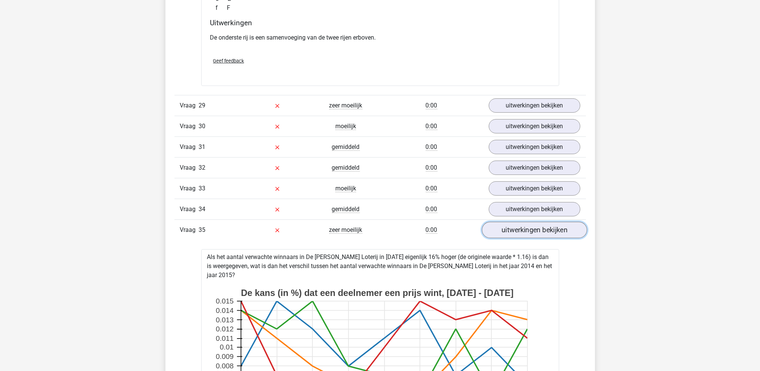
click at [509, 238] on link "uitwerkingen bekijken" at bounding box center [534, 230] width 105 height 17
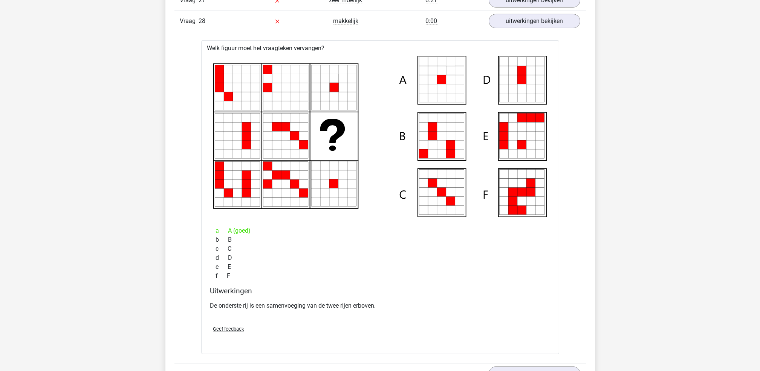
scroll to position [1206, 0]
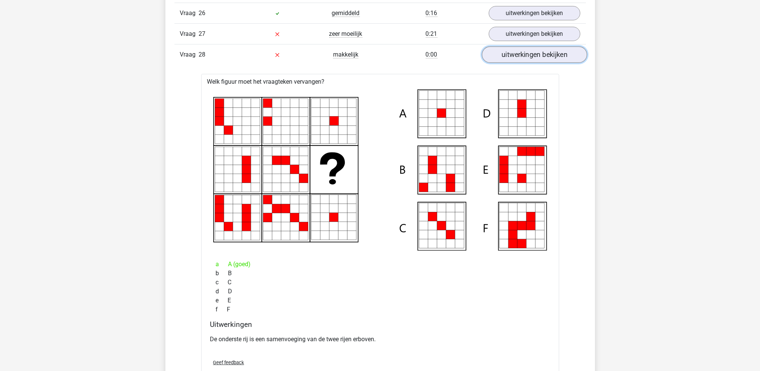
click at [531, 61] on link "uitwerkingen bekijken" at bounding box center [534, 54] width 105 height 17
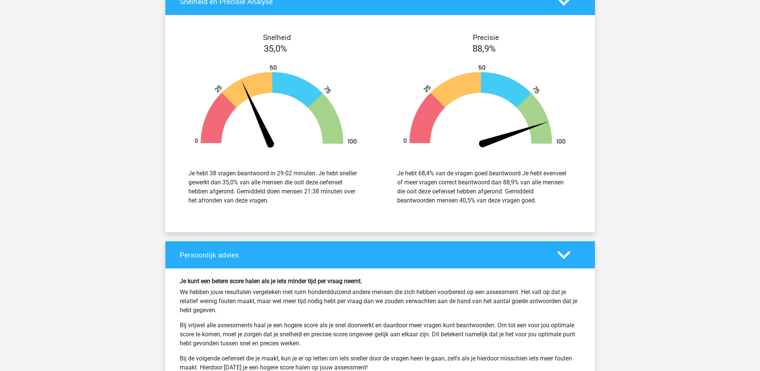
scroll to position [1659, 0]
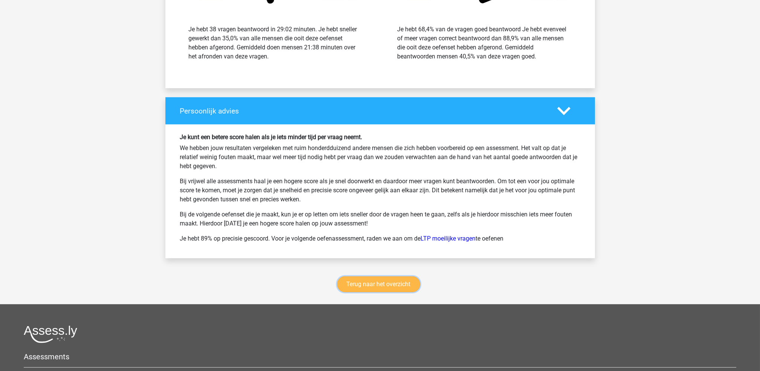
click at [366, 291] on link "Terug naar het overzicht" at bounding box center [378, 284] width 83 height 16
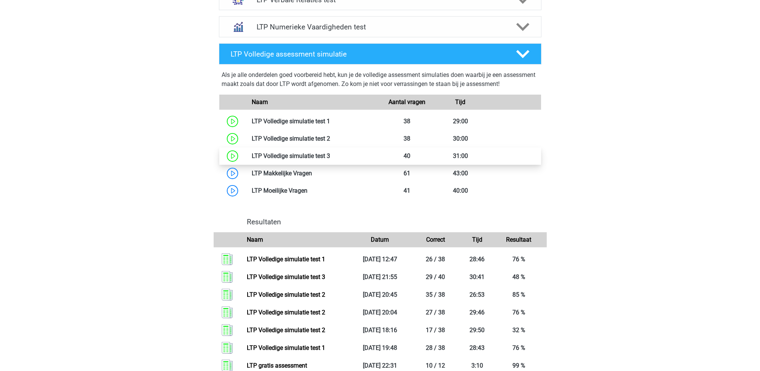
scroll to position [402, 0]
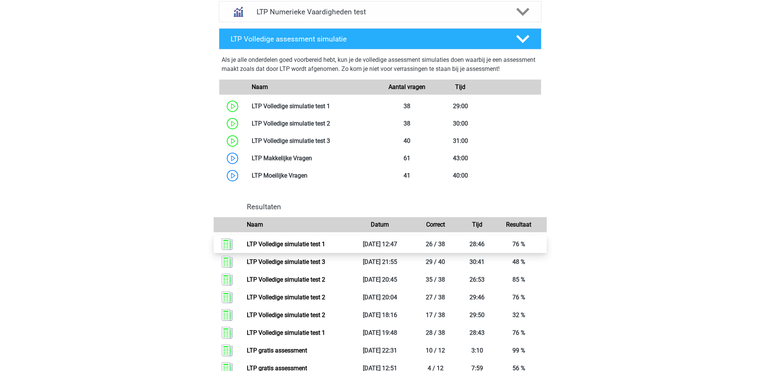
click at [292, 245] on link "LTP Volledige simulatie test 1" at bounding box center [286, 244] width 78 height 7
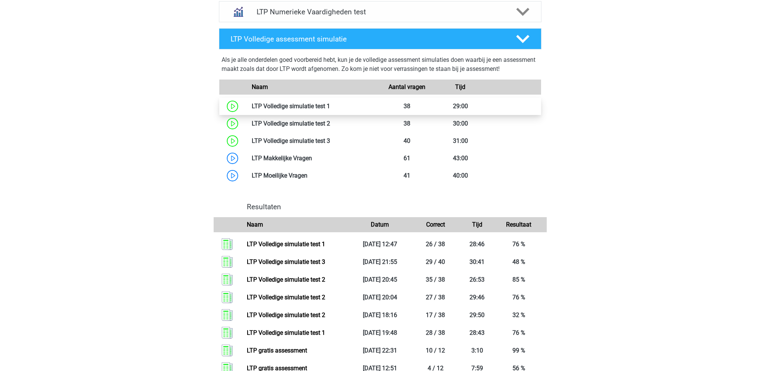
click at [330, 106] on link at bounding box center [330, 106] width 0 height 7
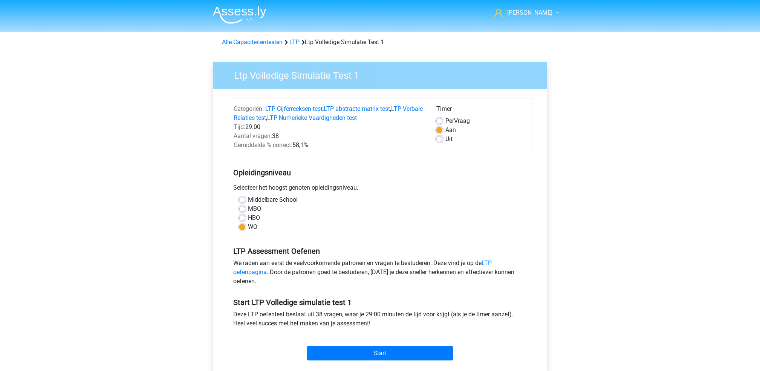
click at [446, 283] on div "We raden aan eerst de veelvoorkomende patronen en vragen te bestuderen. Deze vi…" at bounding box center [380, 274] width 305 height 30
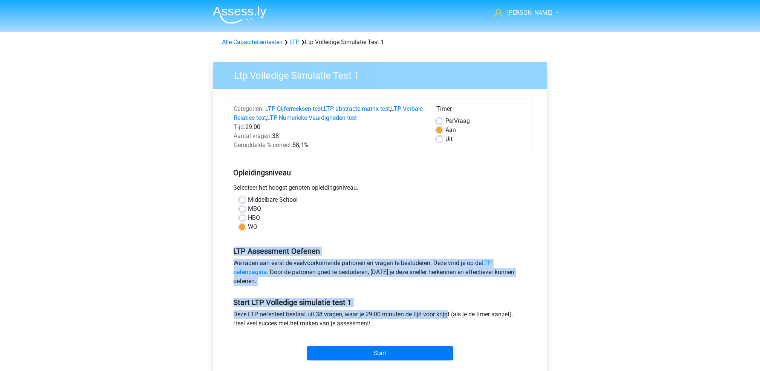
drag, startPoint x: 411, startPoint y: 227, endPoint x: 391, endPoint y: 300, distance: 75.0
click at [391, 300] on form "Categoriën: LTP Cijferreeksen test , LTP abstracte matrix test , LTP Verbale Re…" at bounding box center [380, 230] width 305 height 265
click at [628, 244] on div "[PERSON_NAME] [EMAIL_ADDRESS][DOMAIN_NAME]" at bounding box center [380, 296] width 760 height 593
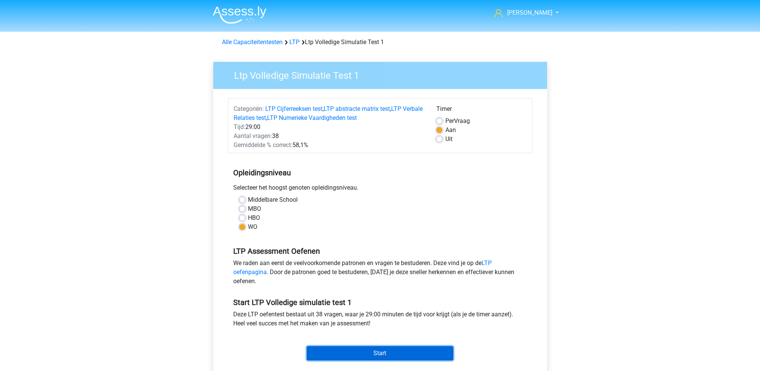
click at [417, 356] on input "Start" at bounding box center [380, 353] width 147 height 14
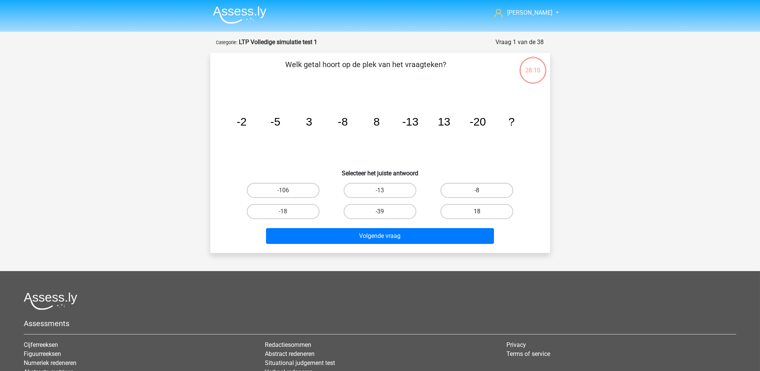
click at [459, 210] on label "18" at bounding box center [477, 211] width 73 height 15
click at [477, 212] on input "18" at bounding box center [479, 214] width 5 height 5
radio input "true"
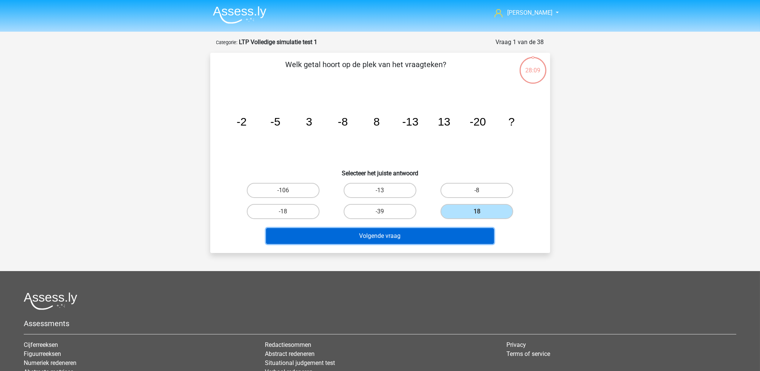
click at [443, 236] on button "Volgende vraag" at bounding box center [380, 236] width 228 height 16
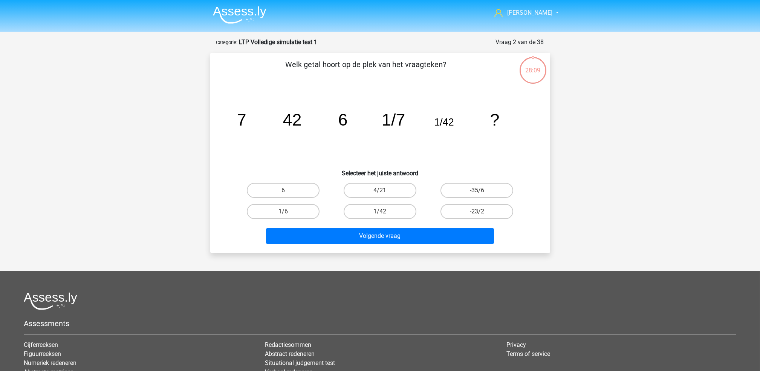
scroll to position [38, 0]
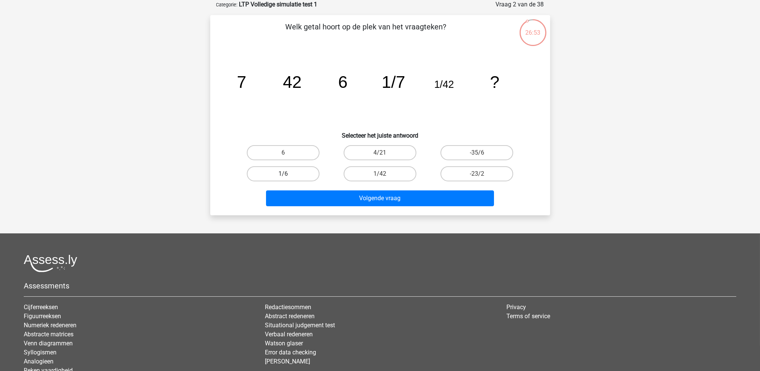
click at [295, 168] on label "1/6" at bounding box center [283, 173] width 73 height 15
click at [288, 174] on input "1/6" at bounding box center [285, 176] width 5 height 5
radio input "true"
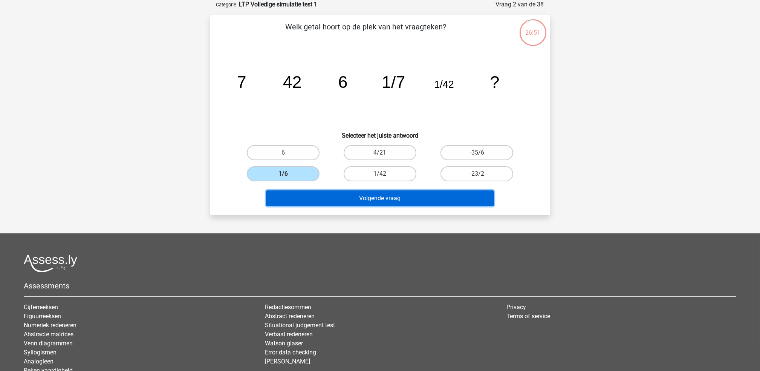
click at [307, 192] on button "Volgende vraag" at bounding box center [380, 198] width 228 height 16
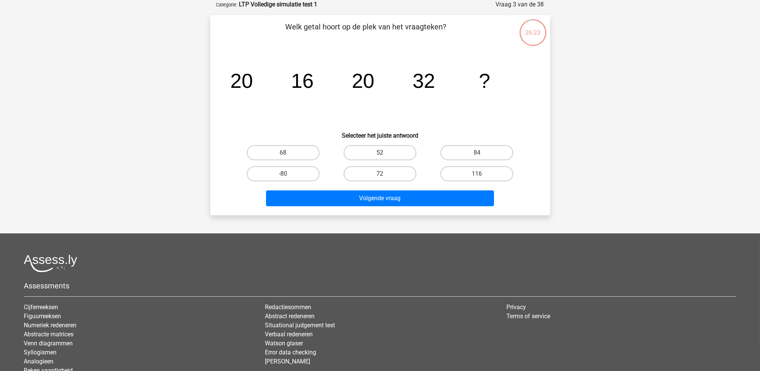
click at [394, 152] on label "52" at bounding box center [380, 152] width 73 height 15
click at [385, 153] on input "52" at bounding box center [382, 155] width 5 height 5
radio input "true"
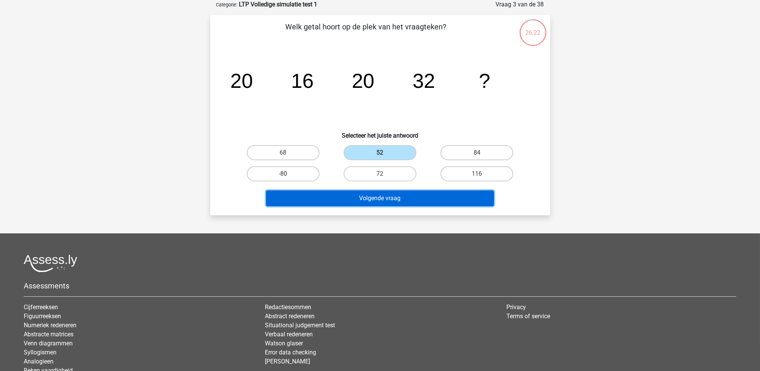
click at [383, 200] on button "Volgende vraag" at bounding box center [380, 198] width 228 height 16
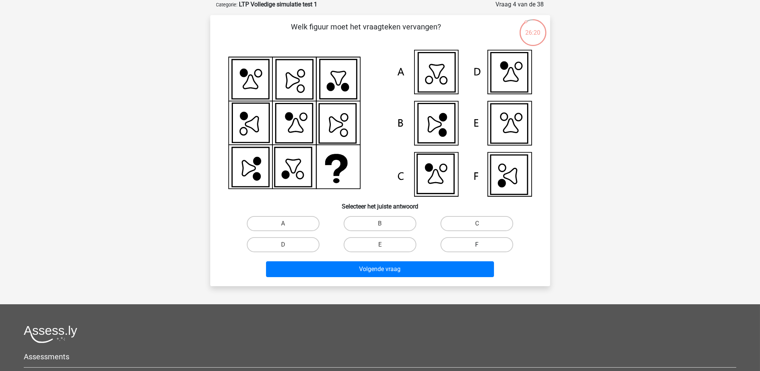
click at [457, 239] on label "F" at bounding box center [477, 244] width 73 height 15
click at [477, 245] on input "F" at bounding box center [479, 247] width 5 height 5
radio input "true"
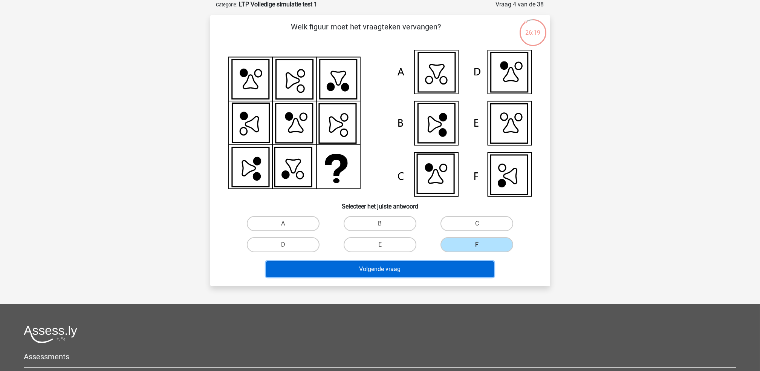
click at [442, 269] on button "Volgende vraag" at bounding box center [380, 269] width 228 height 16
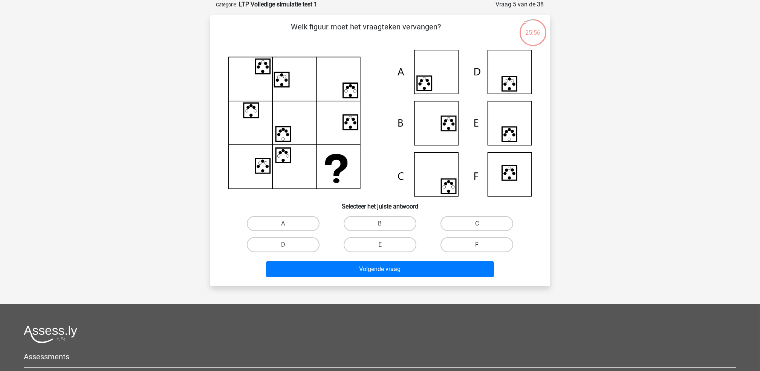
click at [392, 246] on label "E" at bounding box center [380, 244] width 73 height 15
click at [385, 246] on input "E" at bounding box center [382, 247] width 5 height 5
radio input "true"
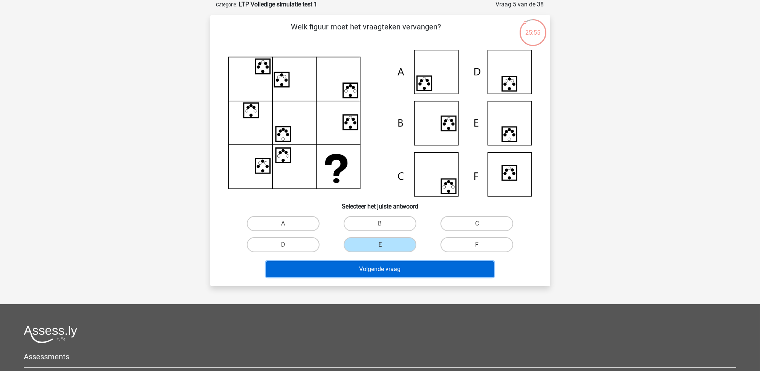
click at [389, 267] on button "Volgende vraag" at bounding box center [380, 269] width 228 height 16
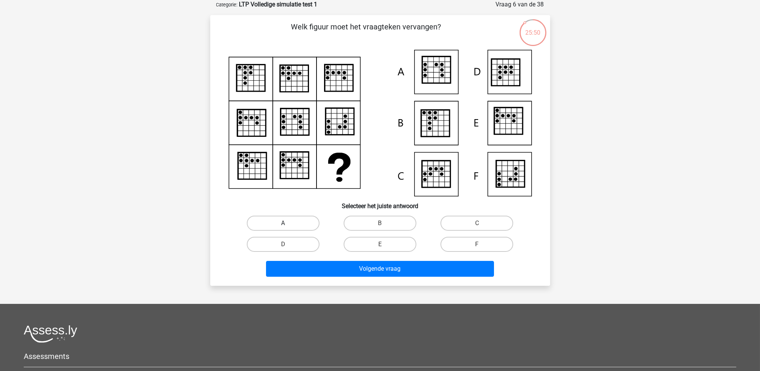
click at [294, 219] on label "A" at bounding box center [283, 223] width 73 height 15
click at [288, 223] on input "A" at bounding box center [285, 225] width 5 height 5
radio input "true"
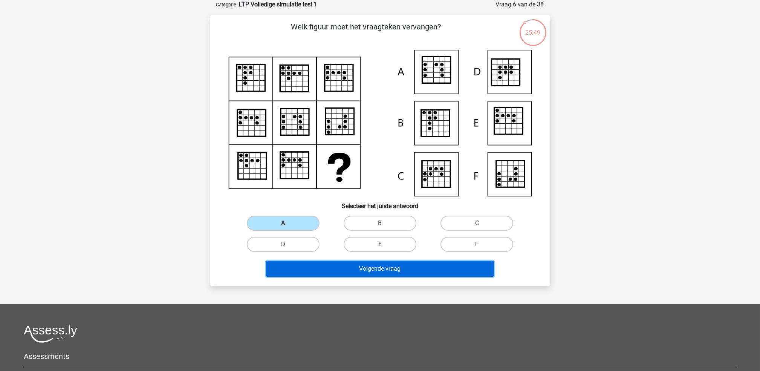
click at [308, 270] on button "Volgende vraag" at bounding box center [380, 269] width 228 height 16
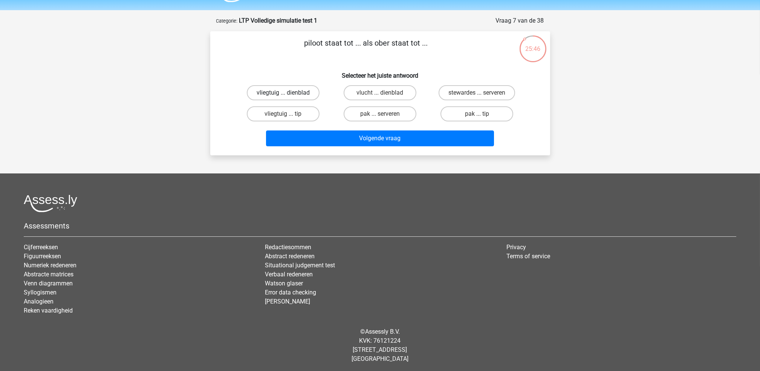
click at [294, 89] on label "vliegtuig ... dienblad" at bounding box center [283, 92] width 73 height 15
click at [288, 93] on input "vliegtuig ... dienblad" at bounding box center [285, 95] width 5 height 5
radio input "true"
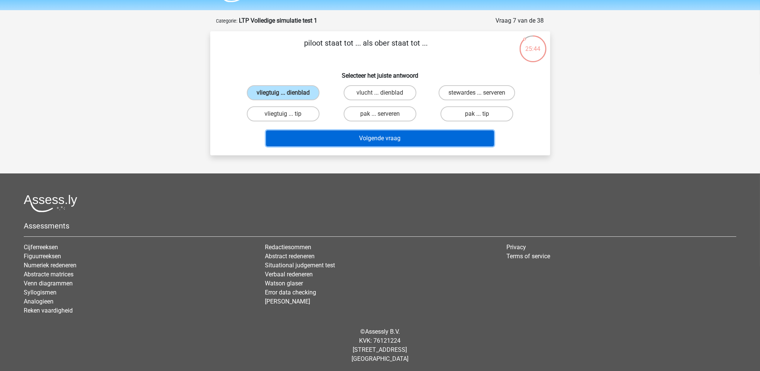
click at [304, 137] on button "Volgende vraag" at bounding box center [380, 138] width 228 height 16
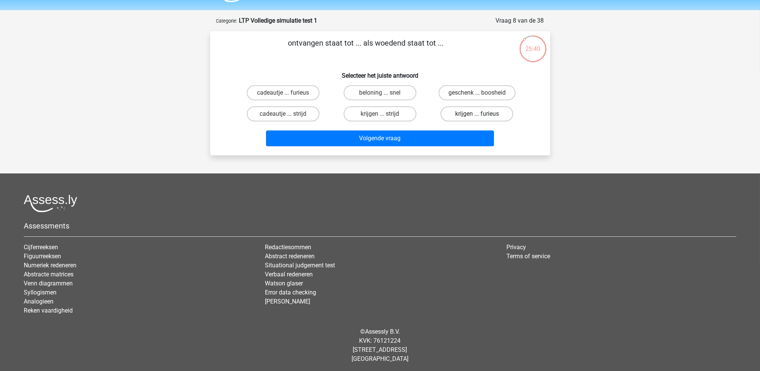
click at [457, 115] on label "krijgen ... furieus" at bounding box center [477, 113] width 73 height 15
click at [477, 115] on input "krijgen ... furieus" at bounding box center [479, 116] width 5 height 5
radio input "true"
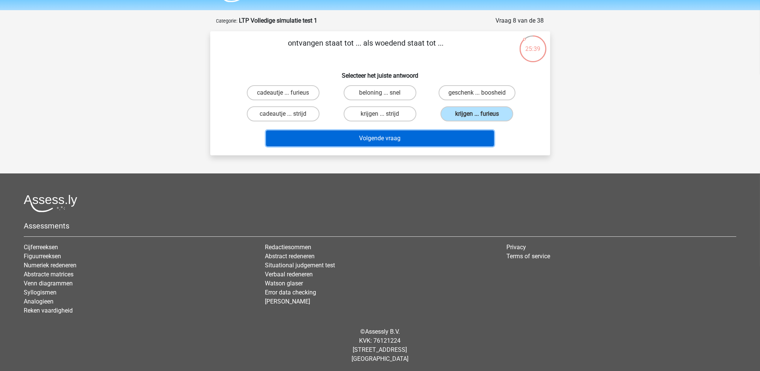
click at [448, 138] on button "Volgende vraag" at bounding box center [380, 138] width 228 height 16
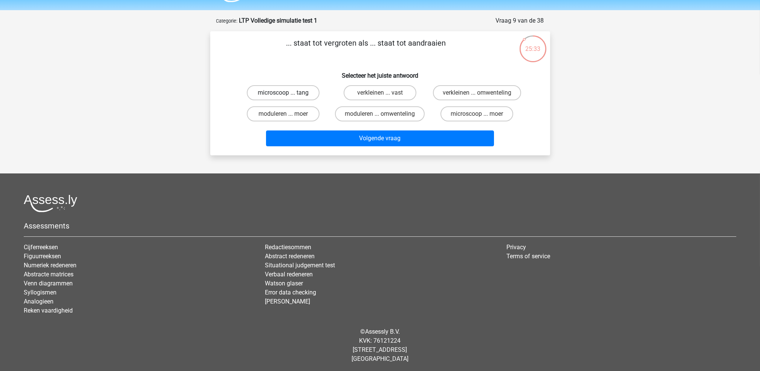
click at [302, 90] on label "microscoop ... tang" at bounding box center [283, 92] width 73 height 15
click at [288, 93] on input "microscoop ... tang" at bounding box center [285, 95] width 5 height 5
radio input "true"
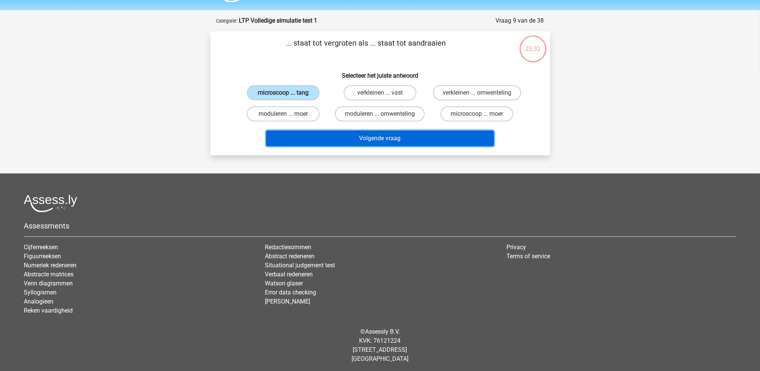
click at [336, 137] on button "Volgende vraag" at bounding box center [380, 138] width 228 height 16
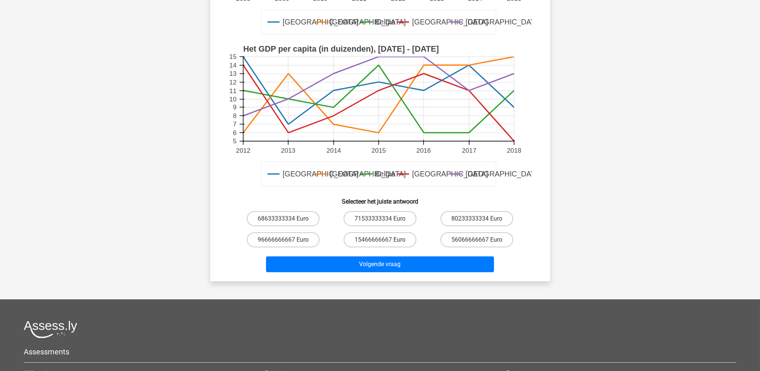
scroll to position [201, 0]
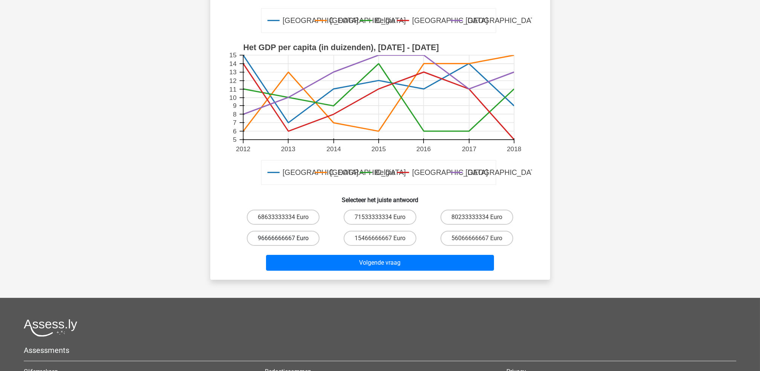
click at [293, 239] on label "96666666667 Euro" at bounding box center [283, 238] width 73 height 15
click at [288, 239] on input "96666666667 Euro" at bounding box center [285, 240] width 5 height 5
radio input "true"
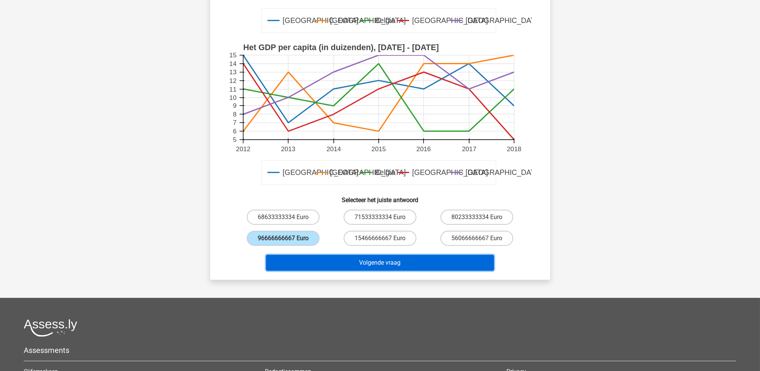
click at [359, 260] on button "Volgende vraag" at bounding box center [380, 263] width 228 height 16
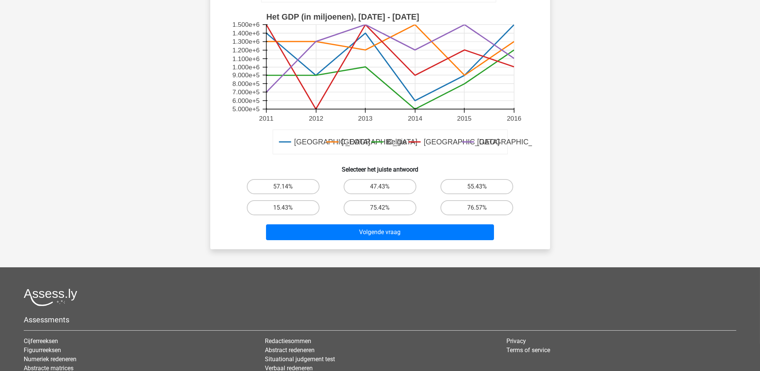
scroll to position [239, 0]
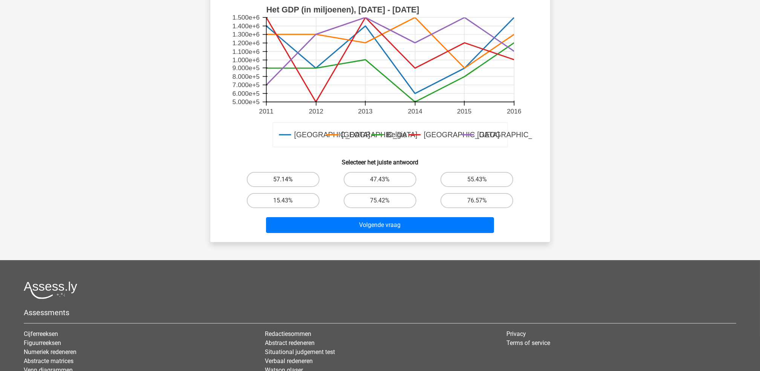
click at [292, 178] on label "57.14%" at bounding box center [283, 179] width 73 height 15
click at [288, 179] on input "57.14%" at bounding box center [285, 181] width 5 height 5
radio input "true"
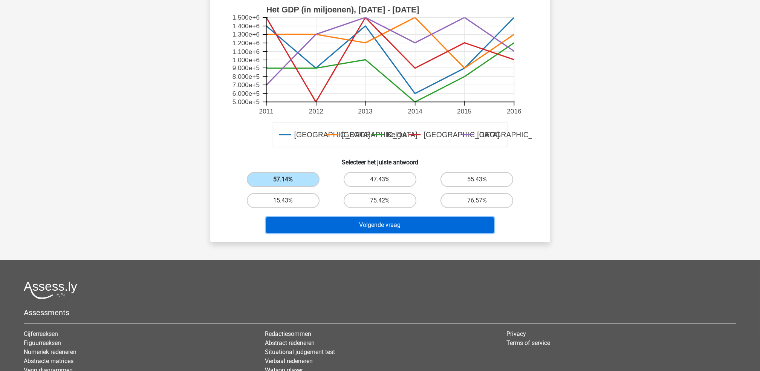
click at [345, 217] on button "Volgende vraag" at bounding box center [380, 225] width 228 height 16
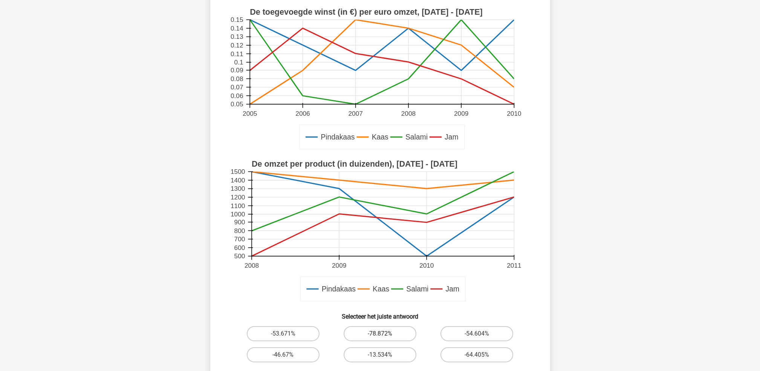
scroll to position [138, 0]
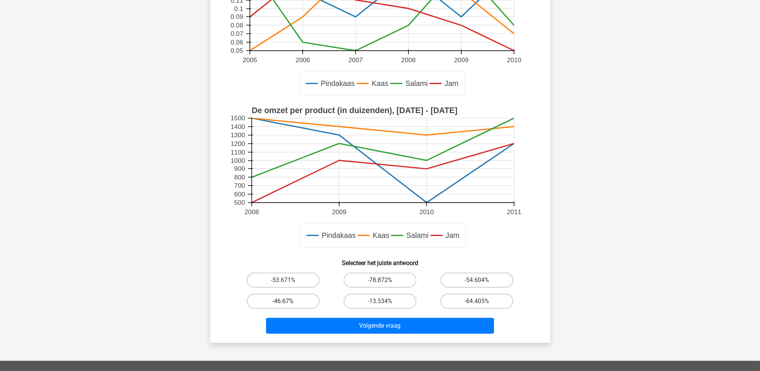
click at [268, 299] on label "-46.67%" at bounding box center [283, 301] width 73 height 15
click at [283, 301] on input "-46.67%" at bounding box center [285, 303] width 5 height 5
radio input "true"
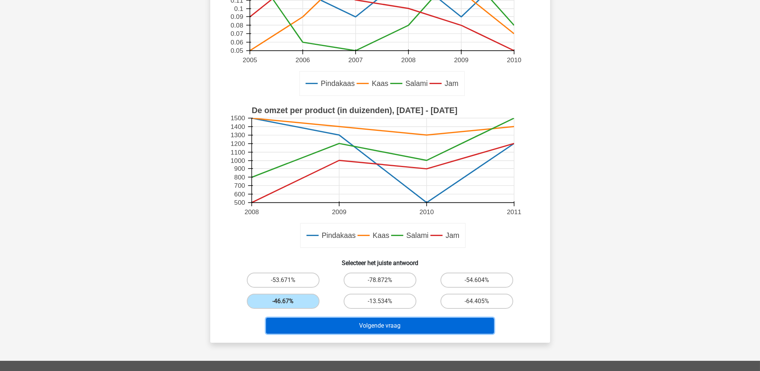
click at [314, 323] on button "Volgende vraag" at bounding box center [380, 326] width 228 height 16
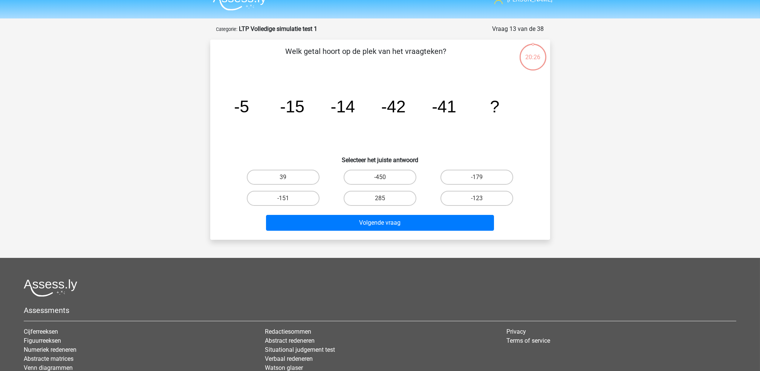
scroll to position [0, 0]
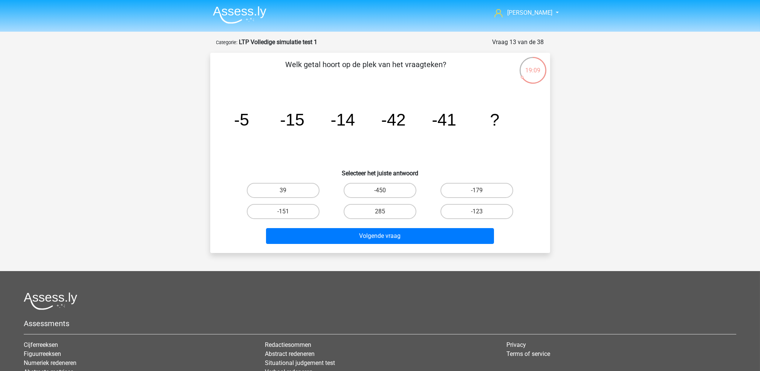
click at [478, 212] on input "-123" at bounding box center [479, 214] width 5 height 5
radio input "true"
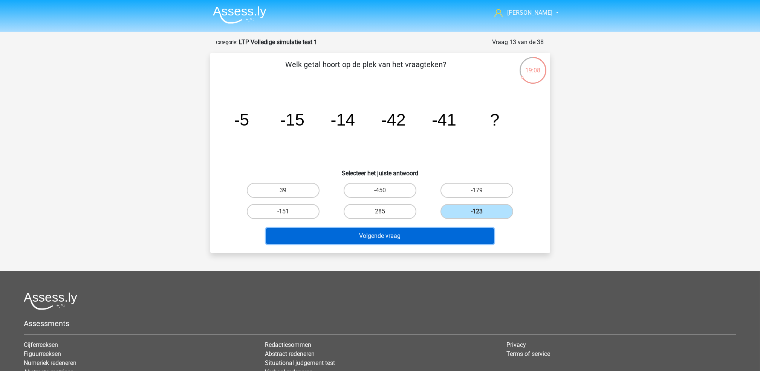
click at [457, 236] on button "Volgende vraag" at bounding box center [380, 236] width 228 height 16
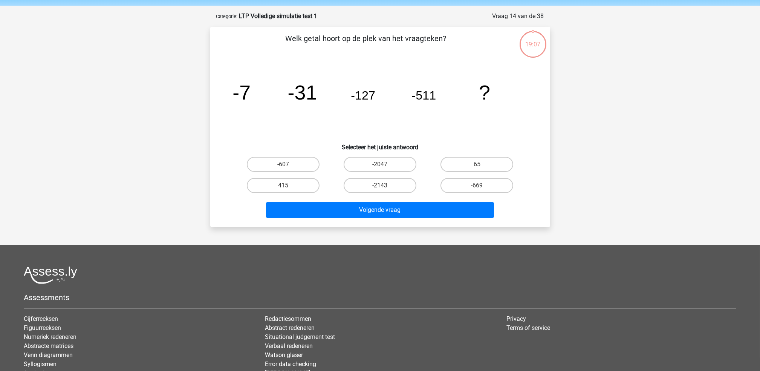
scroll to position [38, 0]
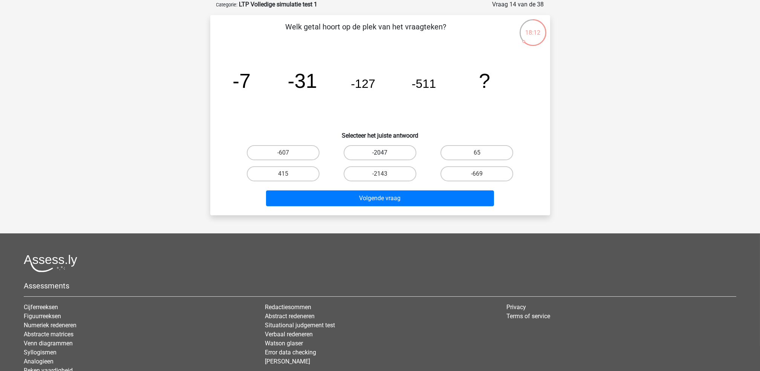
click at [388, 154] on label "-2047" at bounding box center [380, 152] width 73 height 15
click at [385, 154] on input "-2047" at bounding box center [382, 155] width 5 height 5
radio input "true"
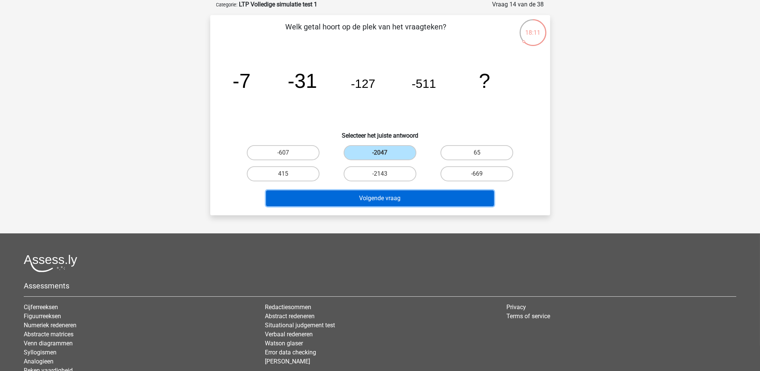
click at [382, 196] on button "Volgende vraag" at bounding box center [380, 198] width 228 height 16
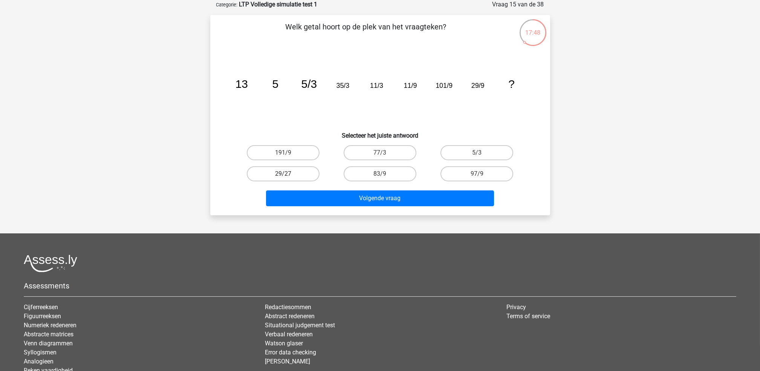
click at [298, 174] on label "29/27" at bounding box center [283, 173] width 73 height 15
click at [288, 174] on input "29/27" at bounding box center [285, 176] width 5 height 5
radio input "true"
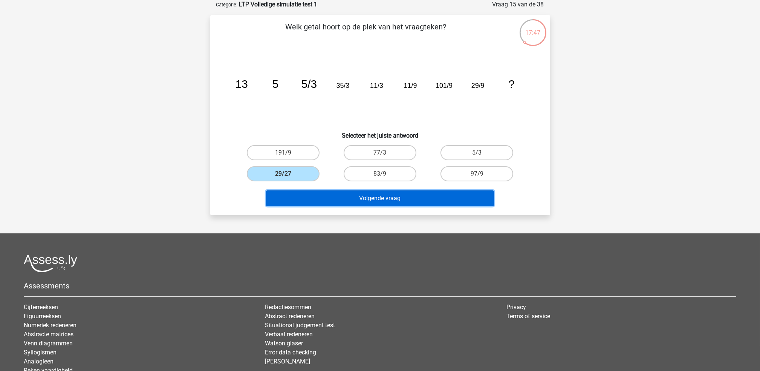
click at [352, 200] on button "Volgende vraag" at bounding box center [380, 198] width 228 height 16
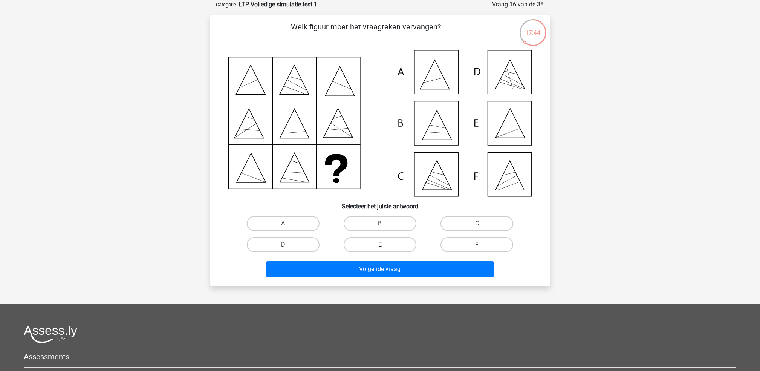
click at [364, 242] on label "E" at bounding box center [380, 244] width 73 height 15
click at [380, 245] on input "E" at bounding box center [382, 247] width 5 height 5
radio input "true"
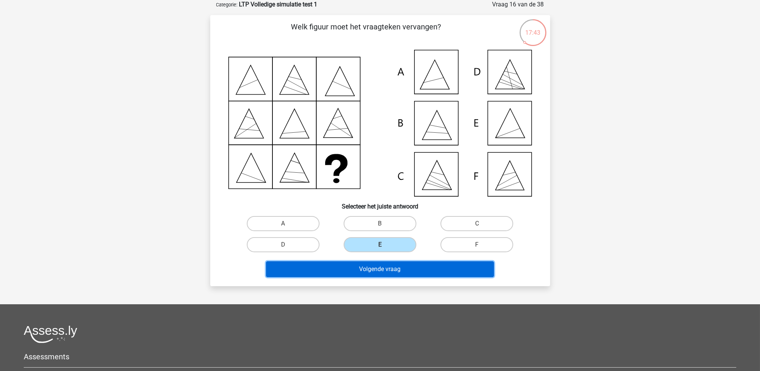
click at [369, 275] on button "Volgende vraag" at bounding box center [380, 269] width 228 height 16
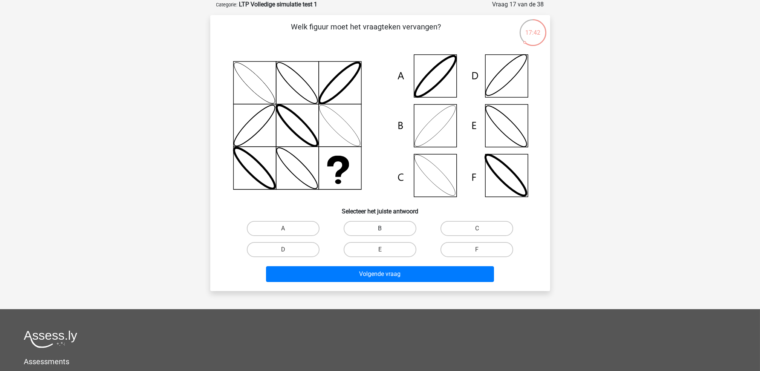
click at [378, 228] on label "B" at bounding box center [380, 228] width 73 height 15
click at [380, 228] on input "B" at bounding box center [382, 230] width 5 height 5
radio input "true"
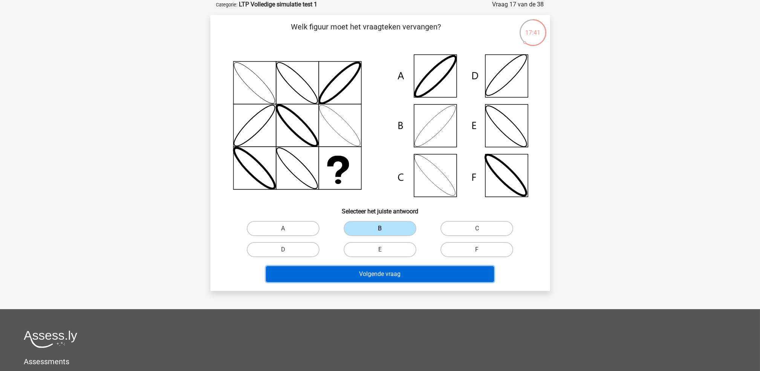
click at [376, 271] on button "Volgende vraag" at bounding box center [380, 274] width 228 height 16
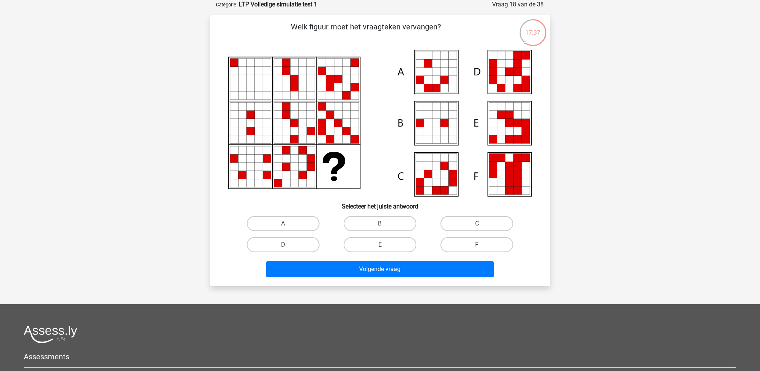
click at [400, 243] on label "E" at bounding box center [380, 244] width 73 height 15
click at [385, 245] on input "E" at bounding box center [382, 247] width 5 height 5
radio input "true"
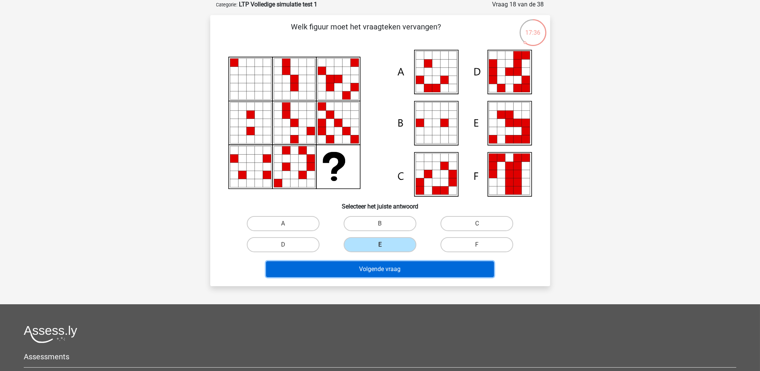
click at [399, 271] on button "Volgende vraag" at bounding box center [380, 269] width 228 height 16
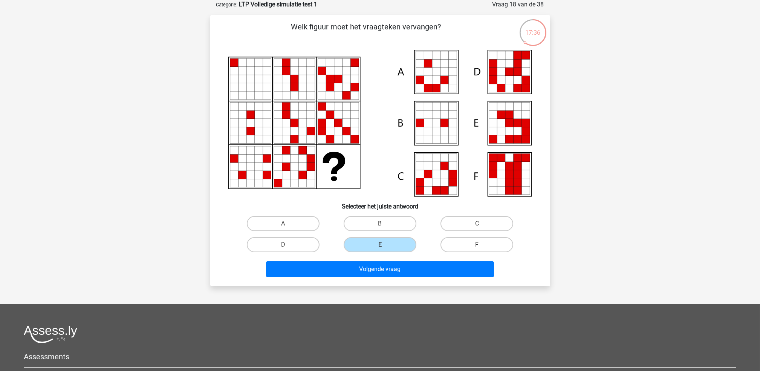
scroll to position [21, 0]
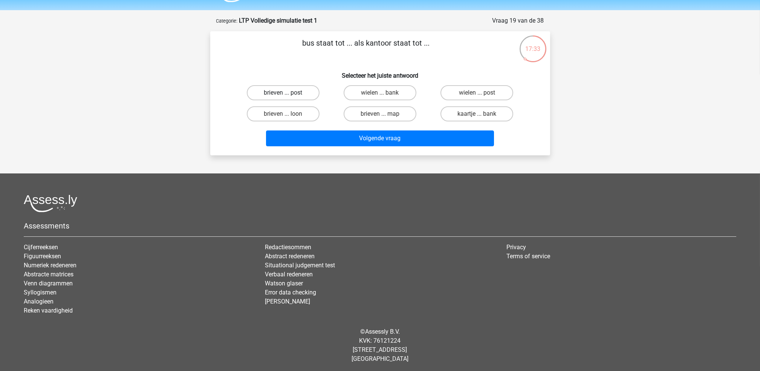
click at [290, 95] on label "brieven ... post" at bounding box center [283, 92] width 73 height 15
click at [288, 95] on input "brieven ... post" at bounding box center [285, 95] width 5 height 5
radio input "true"
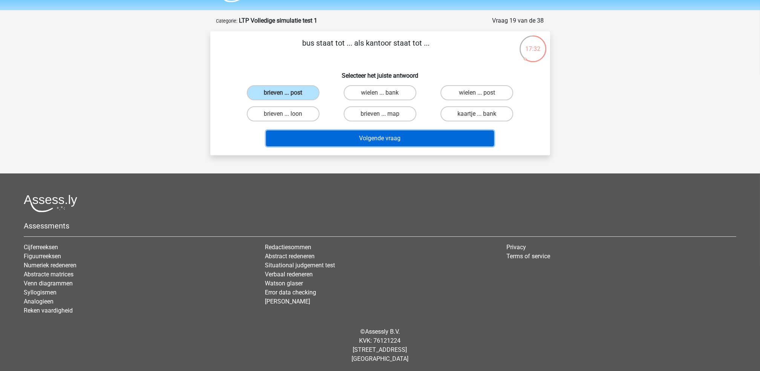
click at [308, 143] on button "Volgende vraag" at bounding box center [380, 138] width 228 height 16
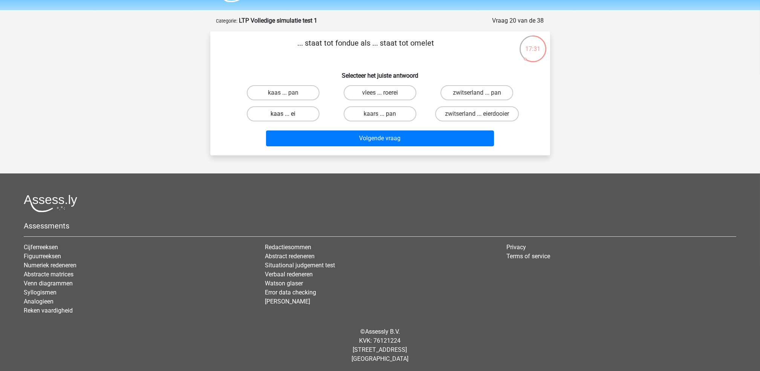
click at [294, 110] on label "kaas ... ei" at bounding box center [283, 113] width 73 height 15
click at [288, 114] on input "kaas ... ei" at bounding box center [285, 116] width 5 height 5
radio input "true"
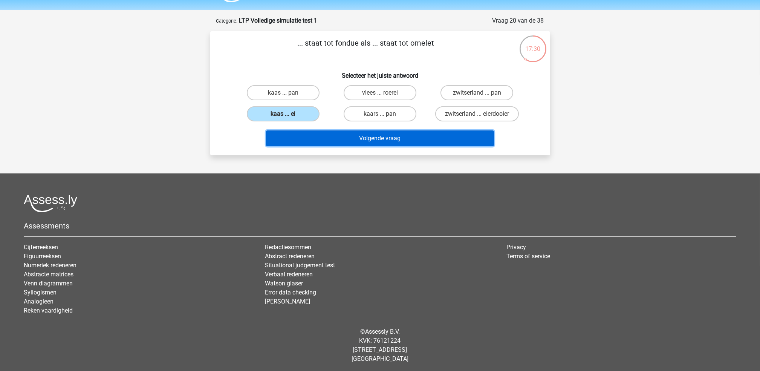
click at [316, 139] on button "Volgende vraag" at bounding box center [380, 138] width 228 height 16
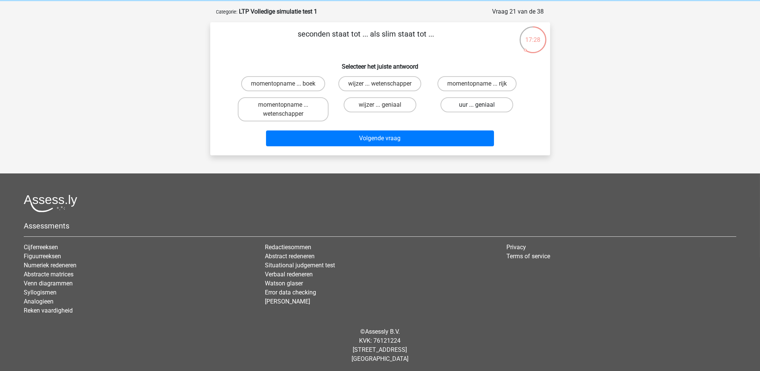
click at [461, 106] on label "uur ... geniaal" at bounding box center [477, 104] width 73 height 15
click at [477, 106] on input "uur ... geniaal" at bounding box center [479, 107] width 5 height 5
radio input "true"
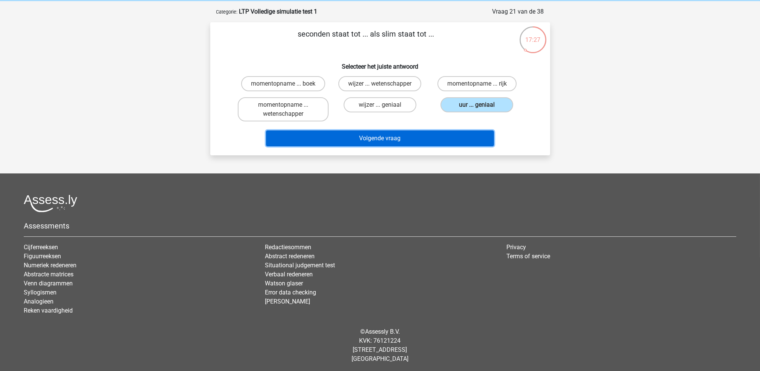
click at [404, 137] on button "Volgende vraag" at bounding box center [380, 138] width 228 height 16
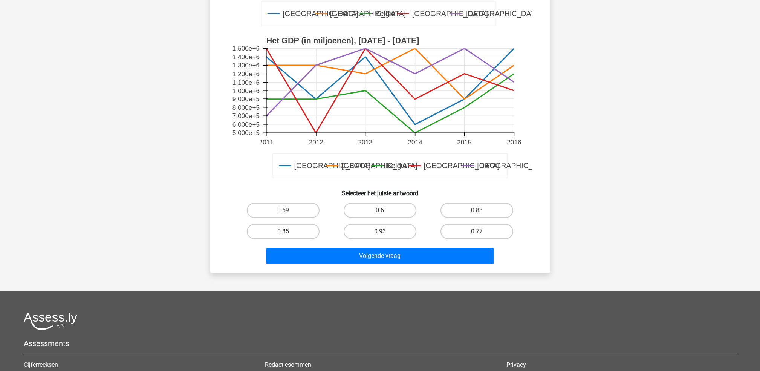
scroll to position [239, 0]
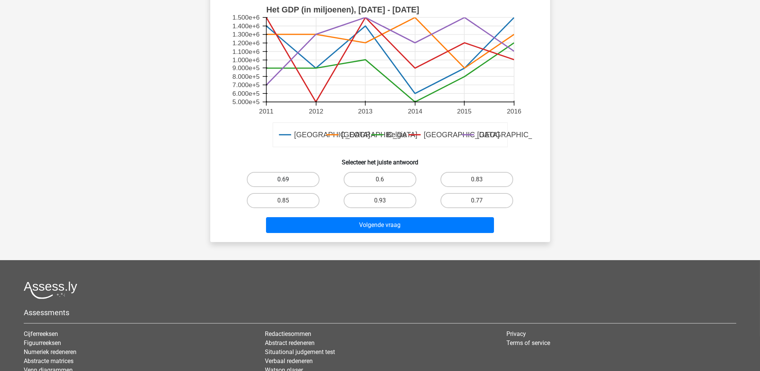
click at [271, 182] on label "0.69" at bounding box center [283, 179] width 73 height 15
click at [283, 182] on input "0.69" at bounding box center [285, 181] width 5 height 5
radio input "true"
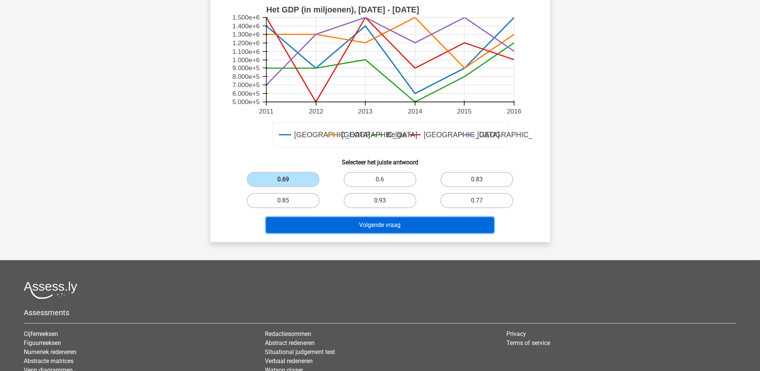
click at [322, 224] on button "Volgende vraag" at bounding box center [380, 225] width 228 height 16
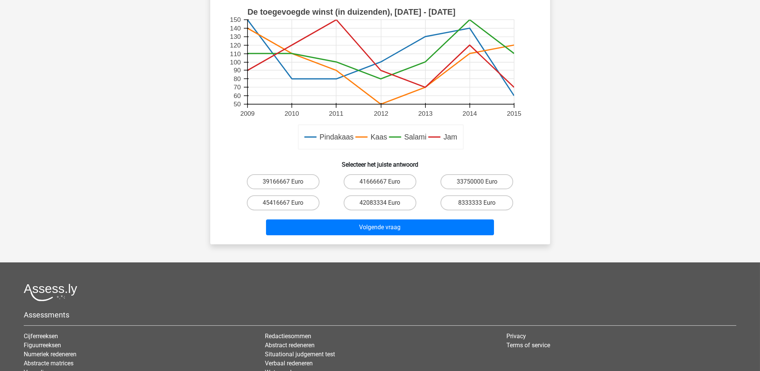
scroll to position [289, 0]
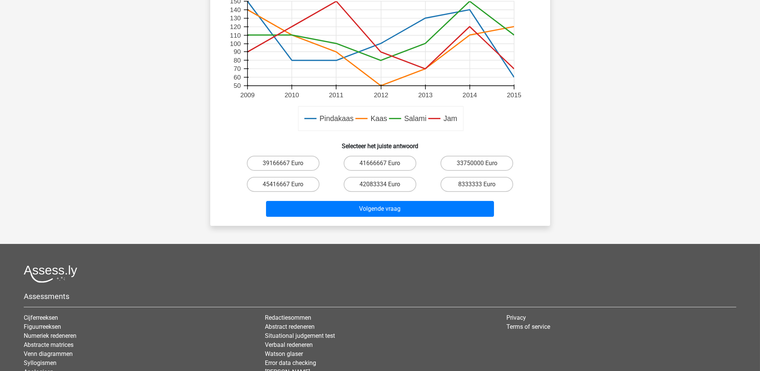
click at [382, 164] on input "41666667 Euro" at bounding box center [382, 165] width 5 height 5
radio input "true"
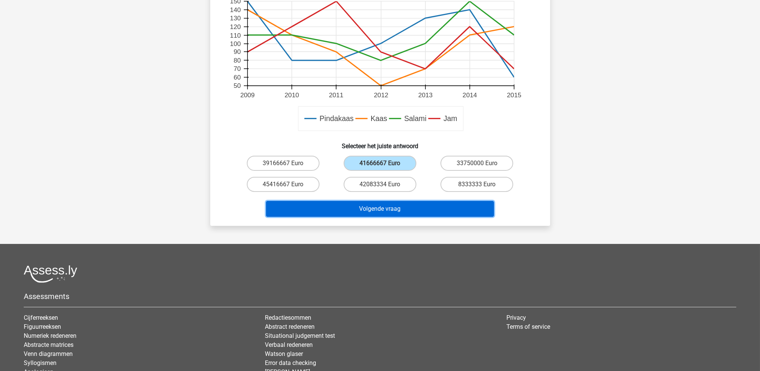
click at [382, 205] on button "Volgende vraag" at bounding box center [380, 209] width 228 height 16
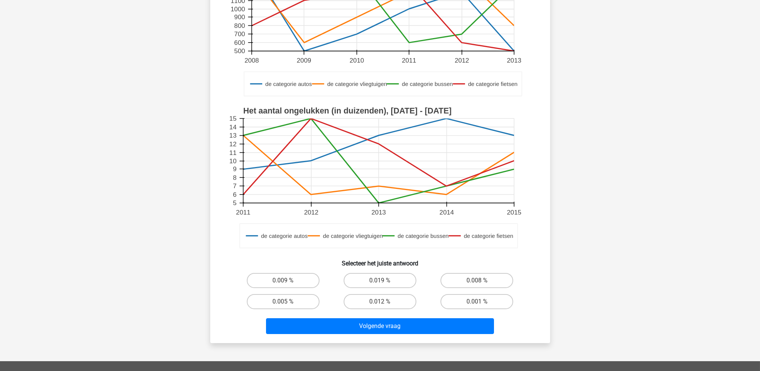
scroll to position [189, 0]
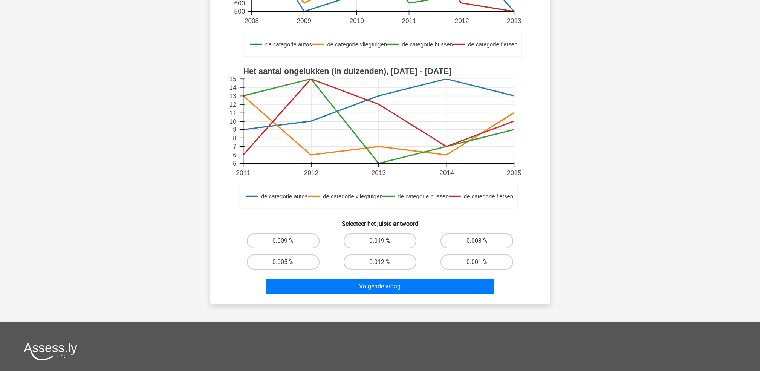
click at [492, 239] on label "0.008 %" at bounding box center [477, 240] width 73 height 15
click at [482, 241] on input "0.008 %" at bounding box center [479, 243] width 5 height 5
radio input "true"
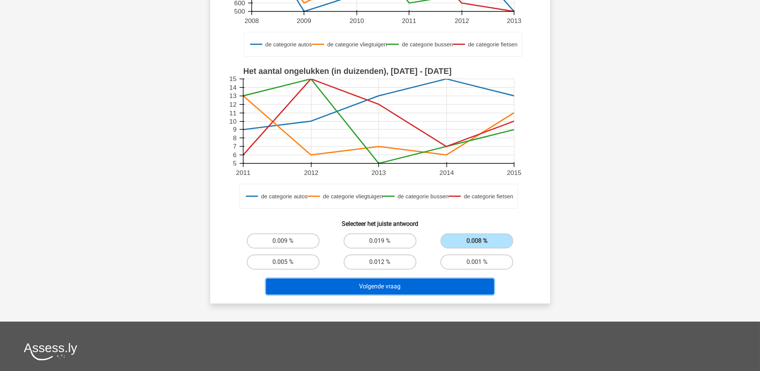
click at [454, 288] on button "Volgende vraag" at bounding box center [380, 287] width 228 height 16
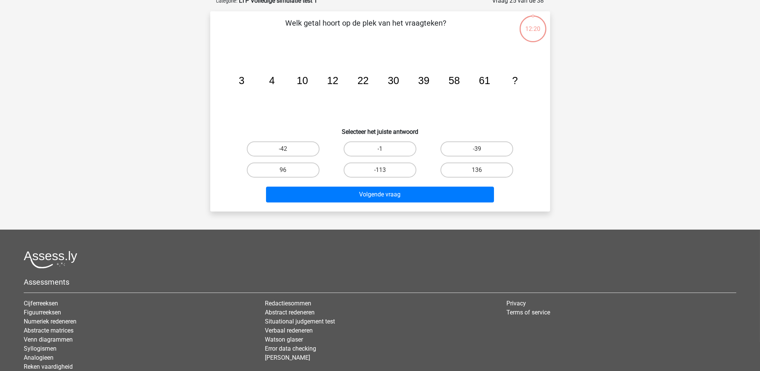
scroll to position [38, 0]
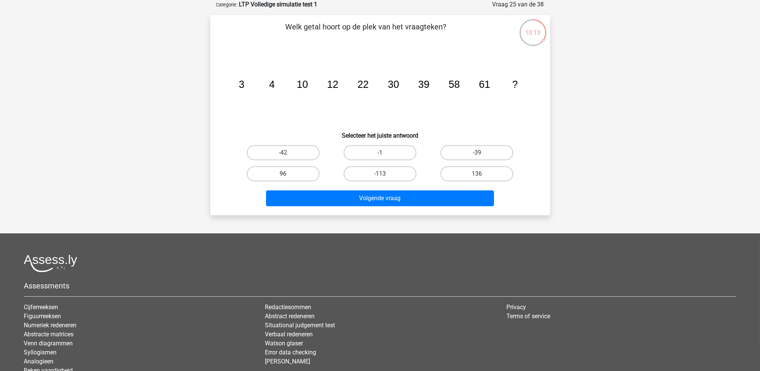
click at [289, 169] on label "96" at bounding box center [283, 173] width 73 height 15
click at [288, 174] on input "96" at bounding box center [285, 176] width 5 height 5
radio input "true"
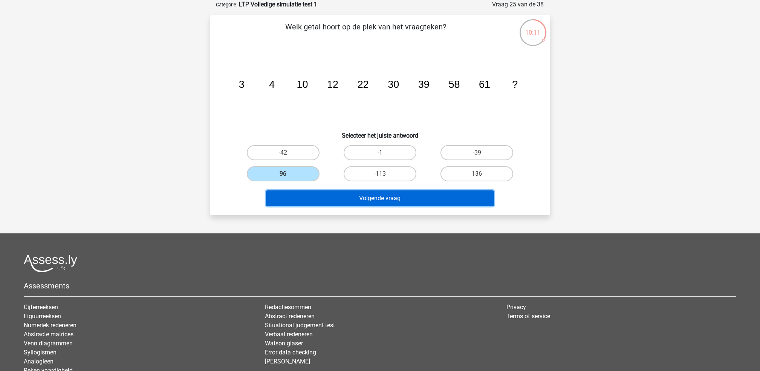
click at [315, 201] on button "Volgende vraag" at bounding box center [380, 198] width 228 height 16
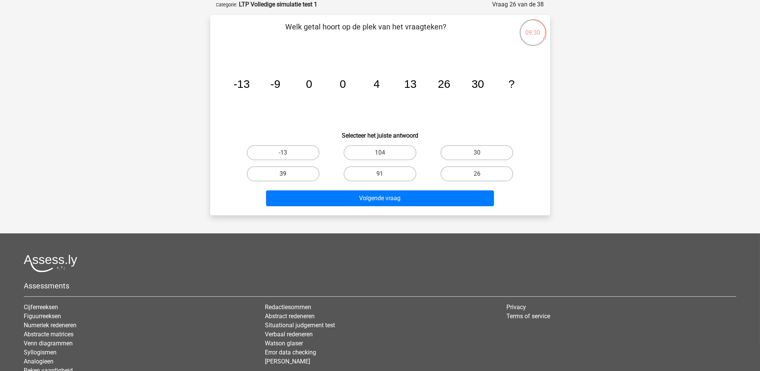
click at [306, 173] on label "39" at bounding box center [283, 173] width 73 height 15
click at [288, 174] on input "39" at bounding box center [285, 176] width 5 height 5
radio input "true"
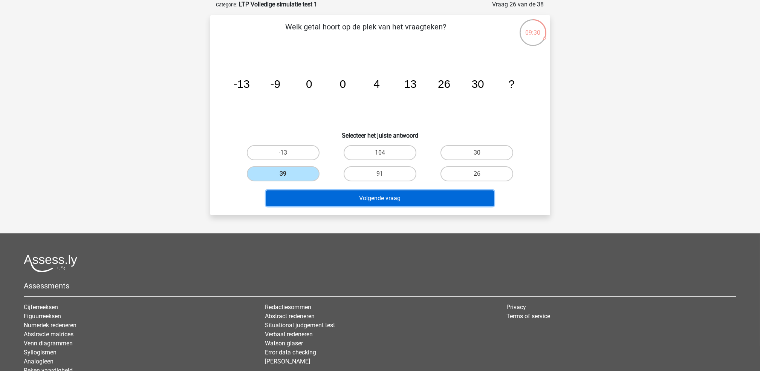
click at [343, 202] on button "Volgende vraag" at bounding box center [380, 198] width 228 height 16
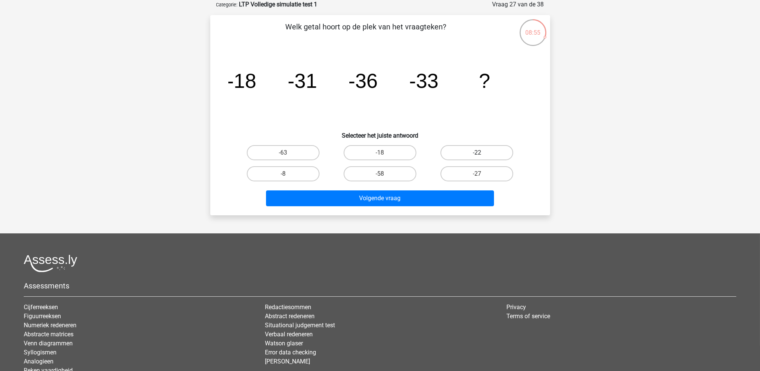
click at [484, 153] on label "-22" at bounding box center [477, 152] width 73 height 15
click at [482, 153] on input "-22" at bounding box center [479, 155] width 5 height 5
radio input "true"
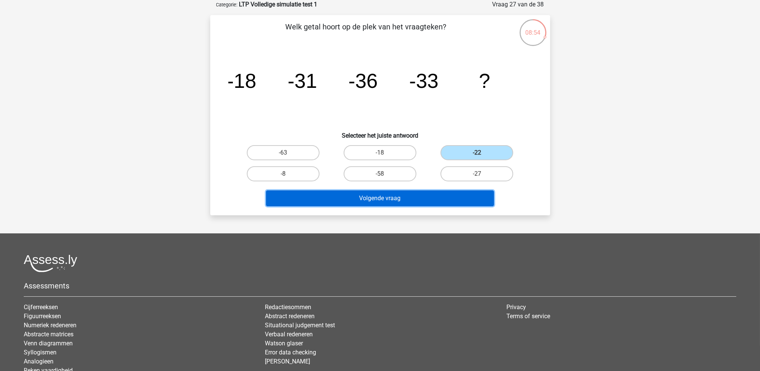
click at [454, 193] on button "Volgende vraag" at bounding box center [380, 198] width 228 height 16
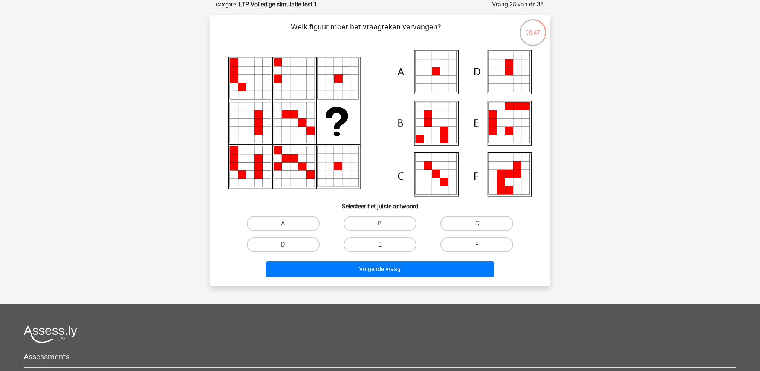
click at [292, 222] on label "A" at bounding box center [283, 223] width 73 height 15
click at [288, 224] on input "A" at bounding box center [285, 226] width 5 height 5
radio input "true"
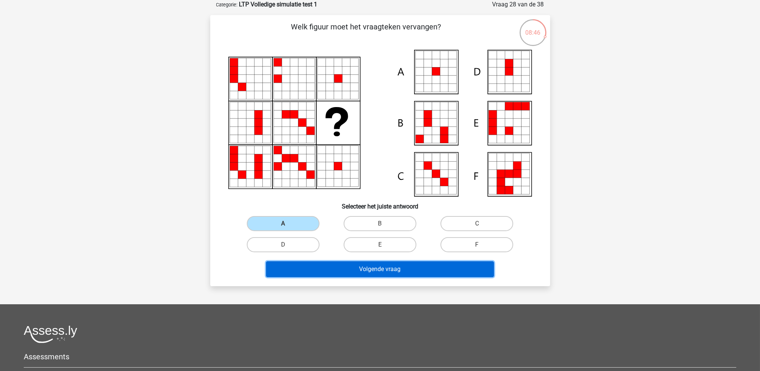
click at [313, 265] on button "Volgende vraag" at bounding box center [380, 269] width 228 height 16
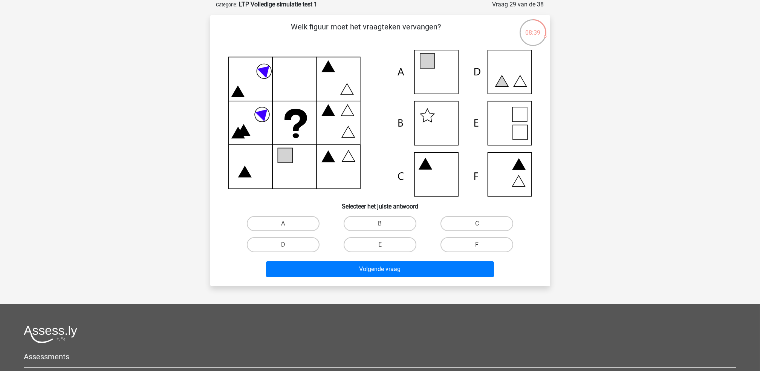
click at [285, 224] on input "A" at bounding box center [285, 226] width 5 height 5
radio input "true"
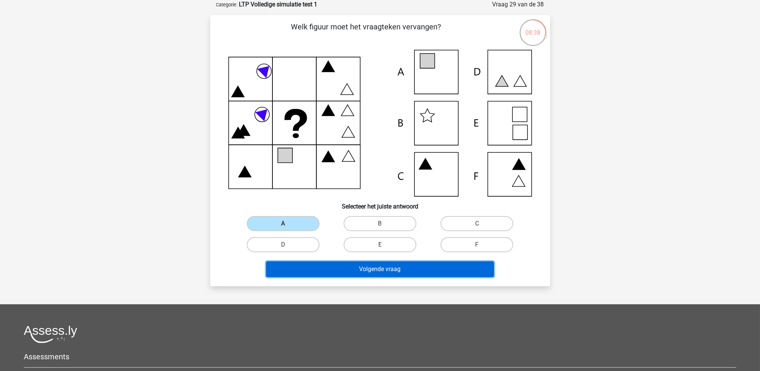
click at [324, 270] on button "Volgende vraag" at bounding box center [380, 269] width 228 height 16
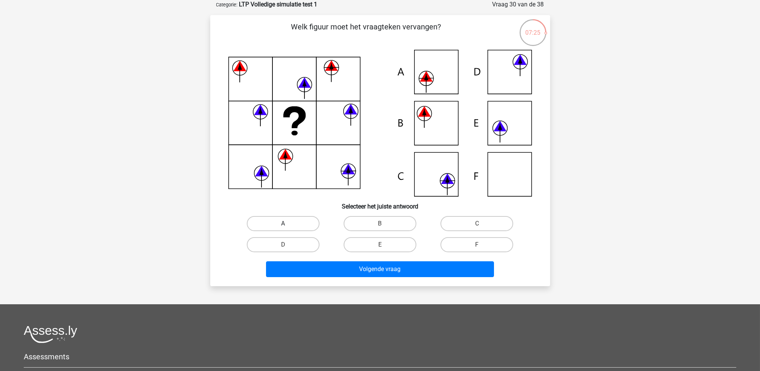
click at [276, 222] on label "A" at bounding box center [283, 223] width 73 height 15
click at [283, 224] on input "A" at bounding box center [285, 226] width 5 height 5
radio input "true"
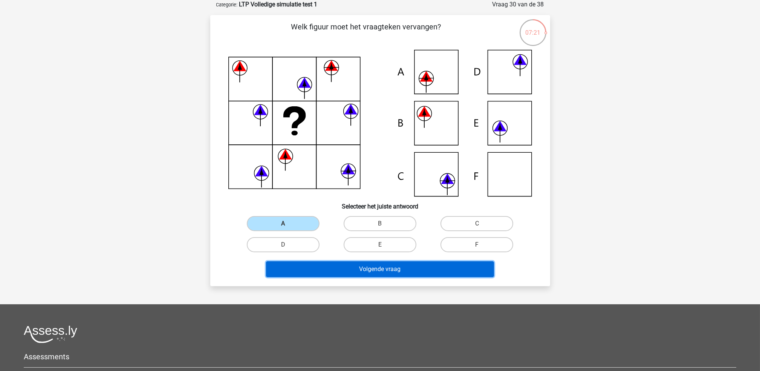
drag, startPoint x: 357, startPoint y: 266, endPoint x: 340, endPoint y: 270, distance: 17.0
click at [349, 270] on button "Volgende vraag" at bounding box center [380, 269] width 228 height 16
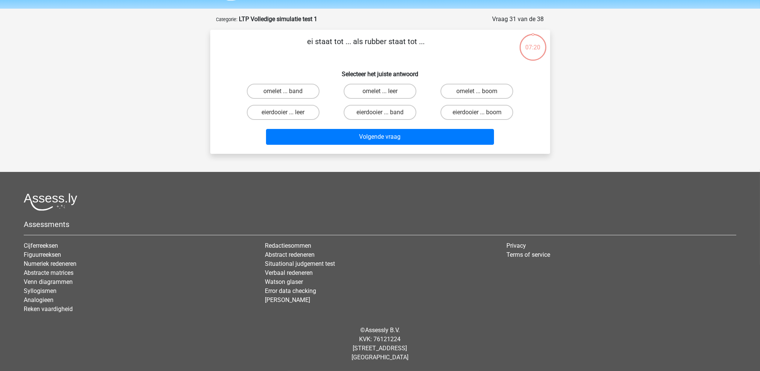
scroll to position [21, 0]
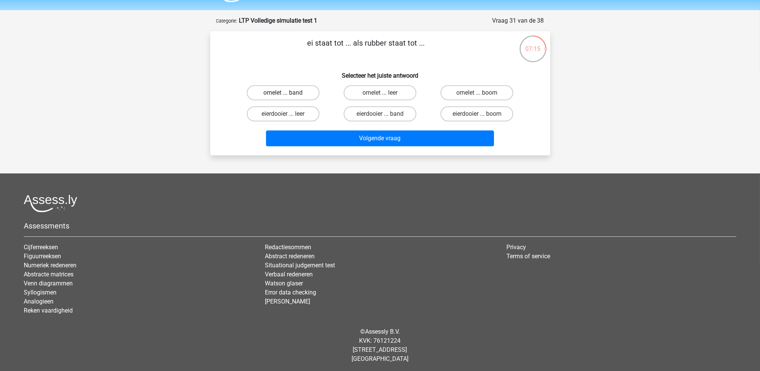
click at [292, 93] on label "omelet ... band" at bounding box center [283, 92] width 73 height 15
click at [288, 93] on input "omelet ... band" at bounding box center [285, 95] width 5 height 5
radio input "true"
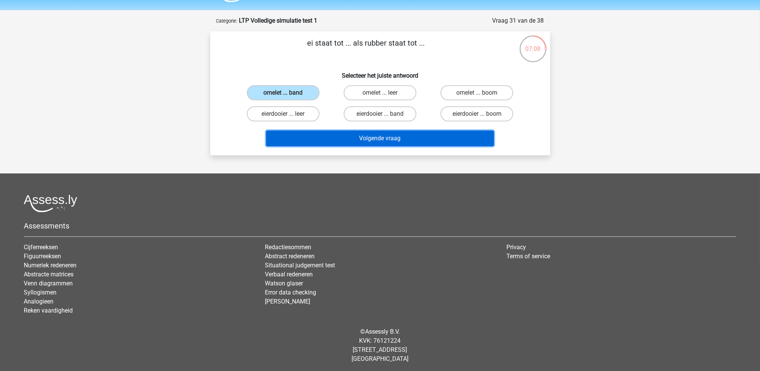
click at [348, 139] on button "Volgende vraag" at bounding box center [380, 138] width 228 height 16
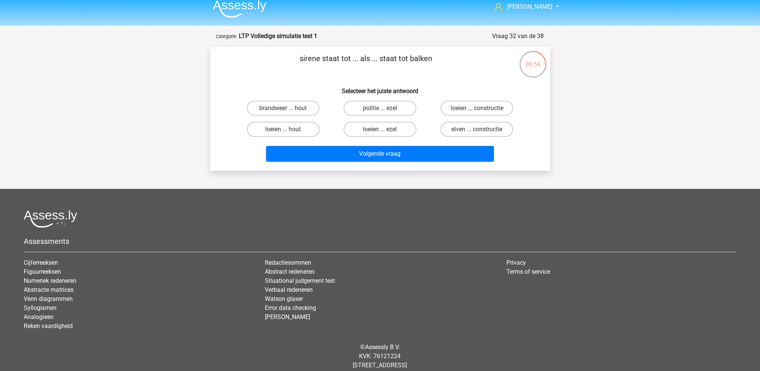
scroll to position [0, 0]
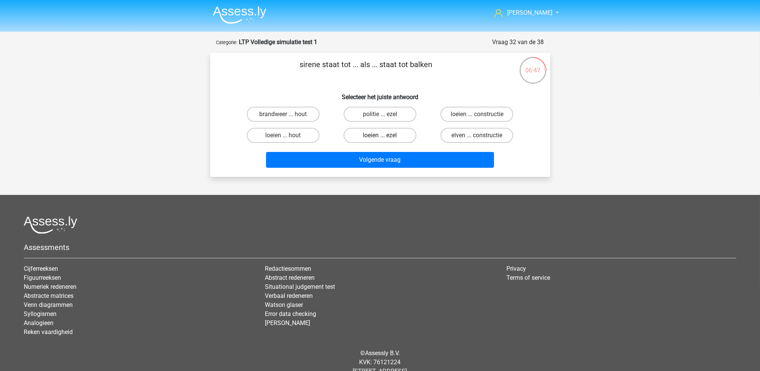
click at [370, 138] on label "loeien ... ezel" at bounding box center [380, 135] width 73 height 15
click at [380, 138] on input "loeien ... ezel" at bounding box center [382, 137] width 5 height 5
radio input "true"
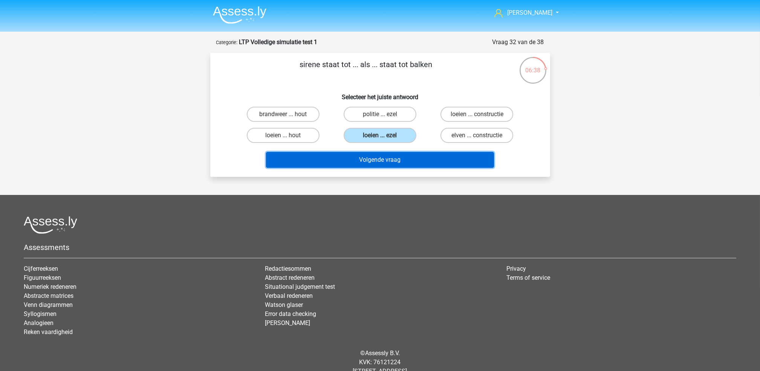
click at [381, 159] on button "Volgende vraag" at bounding box center [380, 160] width 228 height 16
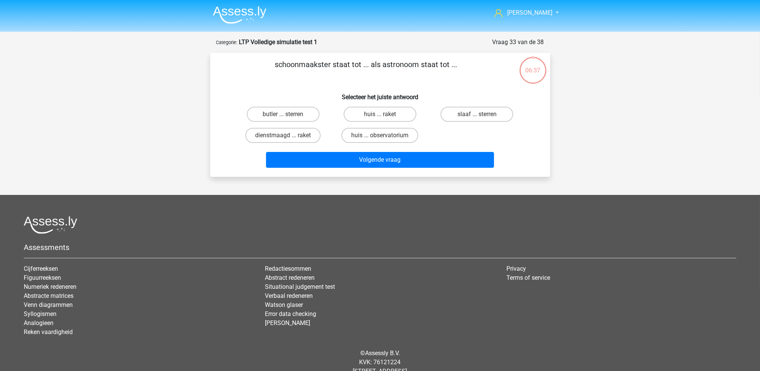
scroll to position [21, 0]
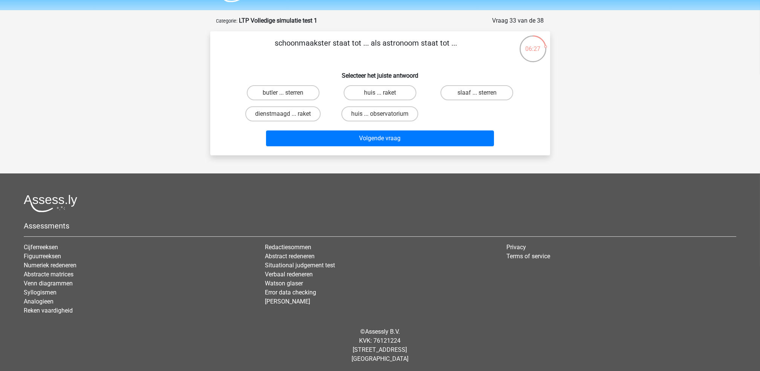
click at [384, 115] on input "huis ... observatorium" at bounding box center [382, 116] width 5 height 5
radio input "true"
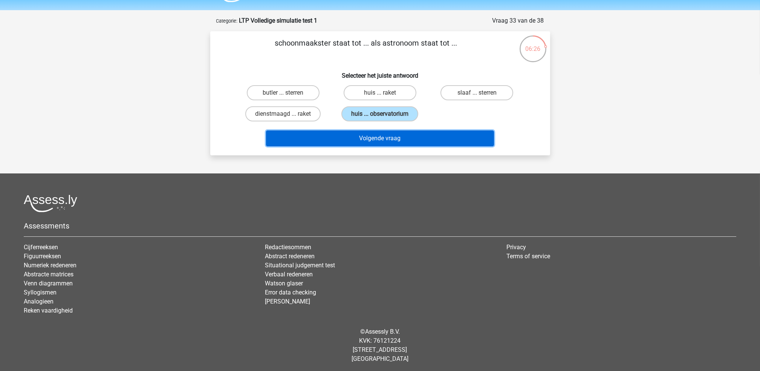
click at [381, 138] on button "Volgende vraag" at bounding box center [380, 138] width 228 height 16
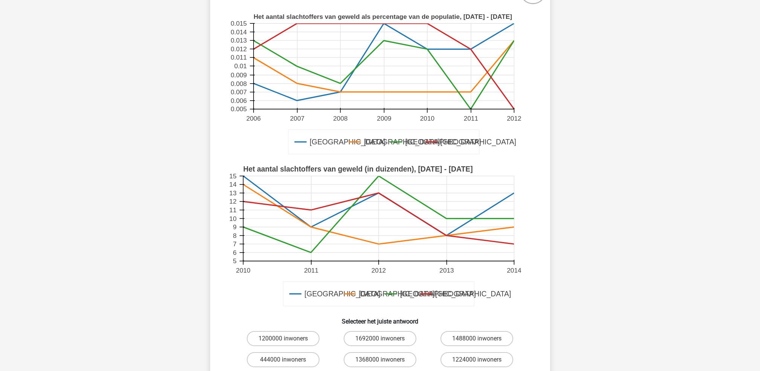
scroll to position [239, 0]
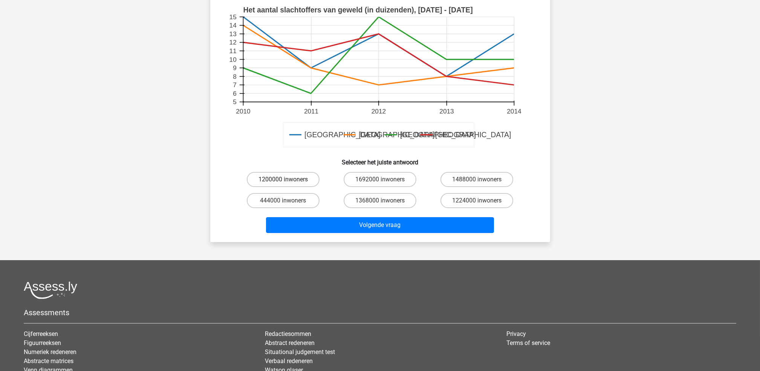
click at [272, 179] on label "1200000 inwoners" at bounding box center [283, 179] width 73 height 15
click at [283, 179] on input "1200000 inwoners" at bounding box center [285, 181] width 5 height 5
radio input "true"
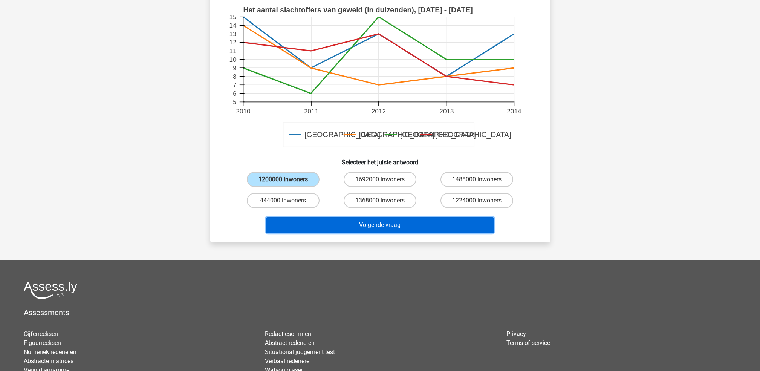
click at [343, 224] on button "Volgende vraag" at bounding box center [380, 225] width 228 height 16
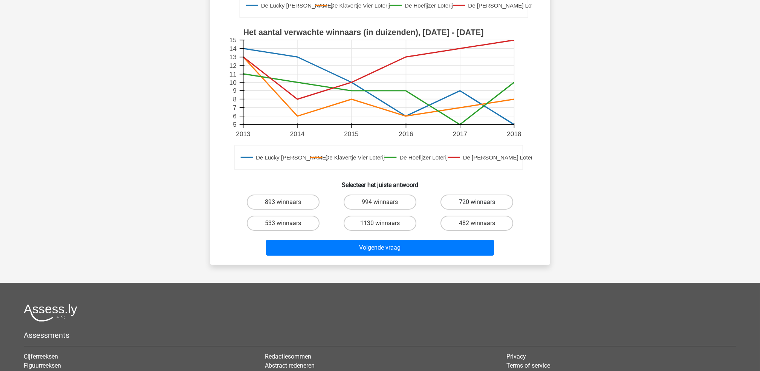
click at [456, 202] on label "720 winnaars" at bounding box center [477, 202] width 73 height 15
click at [477, 202] on input "720 winnaars" at bounding box center [479, 204] width 5 height 5
radio input "true"
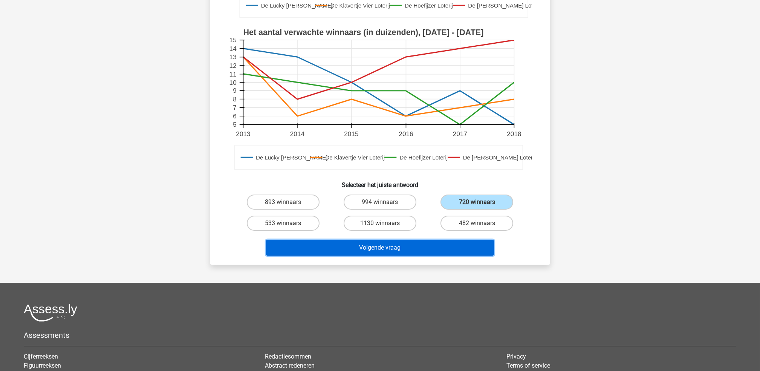
click at [455, 243] on button "Volgende vraag" at bounding box center [380, 248] width 228 height 16
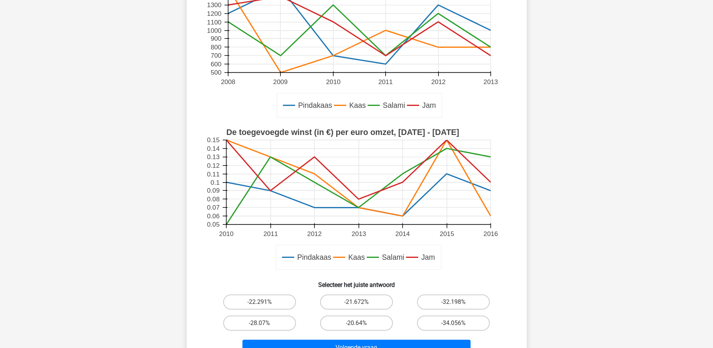
scroll to position [150, 0]
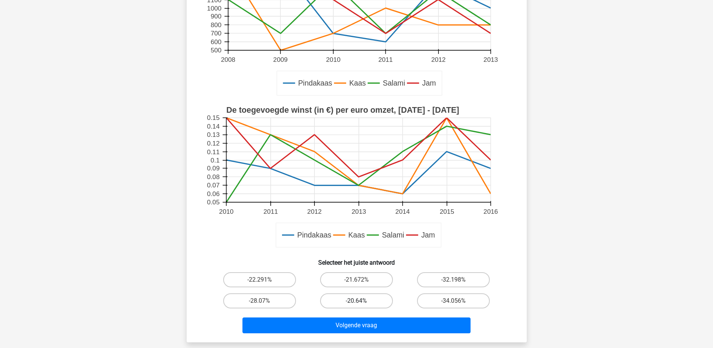
click at [354, 303] on label "-20.64%" at bounding box center [356, 300] width 73 height 15
click at [356, 303] on input "-20.64%" at bounding box center [358, 303] width 5 height 5
radio input "true"
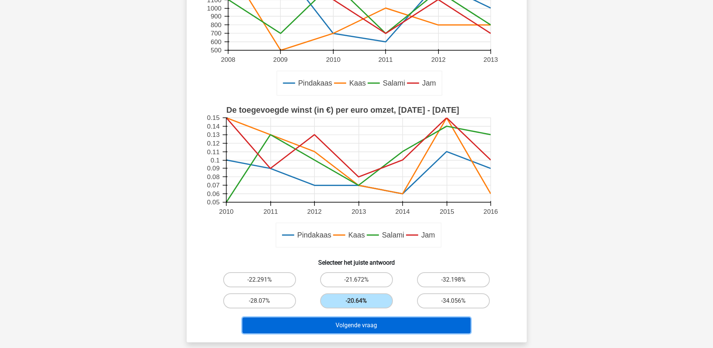
click at [366, 324] on button "Volgende vraag" at bounding box center [356, 325] width 228 height 16
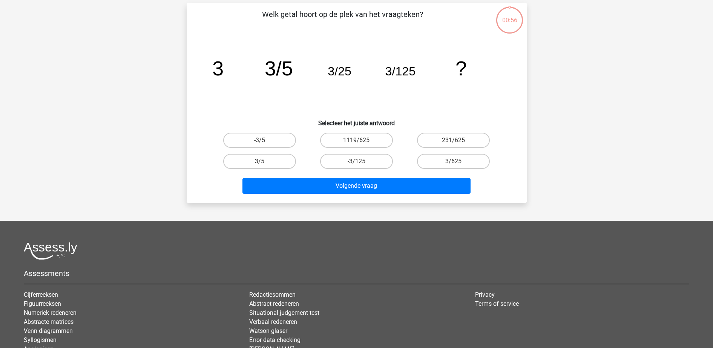
scroll to position [38, 0]
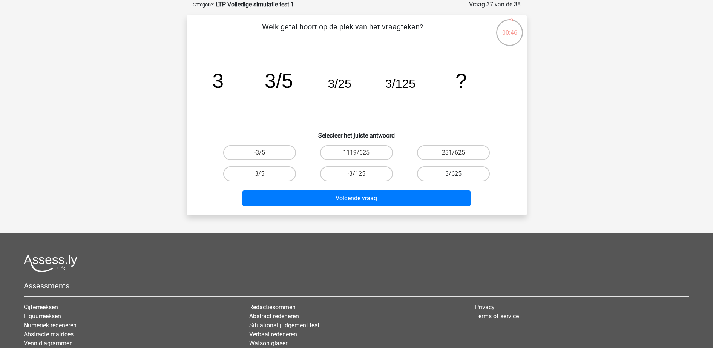
click at [442, 173] on label "3/625" at bounding box center [453, 173] width 73 height 15
click at [454, 174] on input "3/625" at bounding box center [456, 176] width 5 height 5
radio input "true"
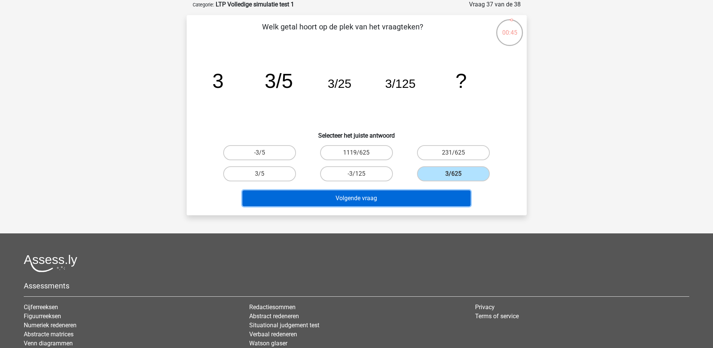
click at [432, 200] on button "Volgende vraag" at bounding box center [356, 198] width 228 height 16
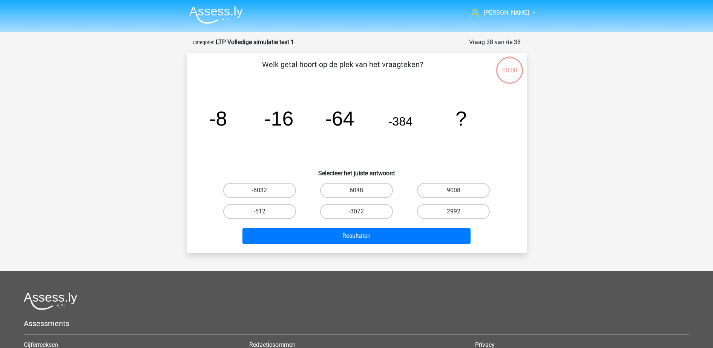
scroll to position [38, 0]
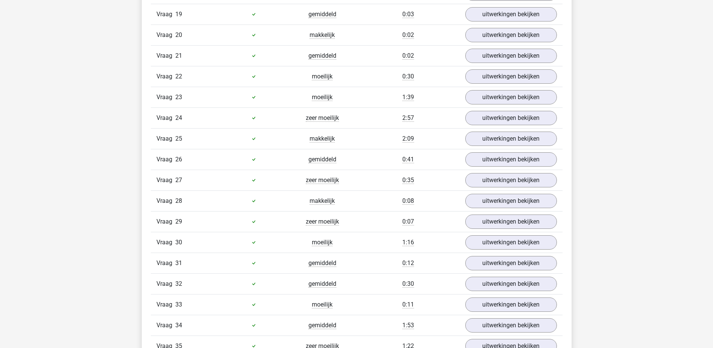
scroll to position [1343, 0]
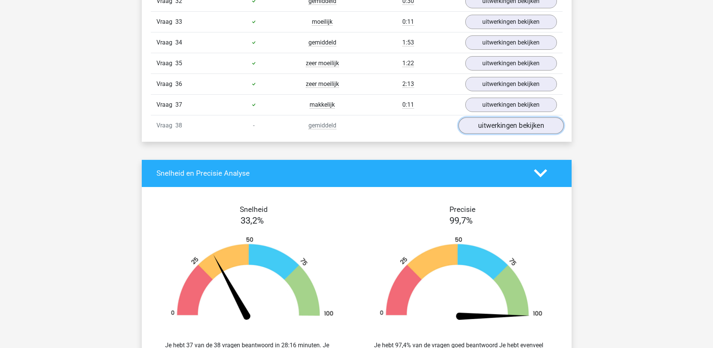
click at [531, 125] on link "uitwerkingen bekijken" at bounding box center [510, 125] width 105 height 17
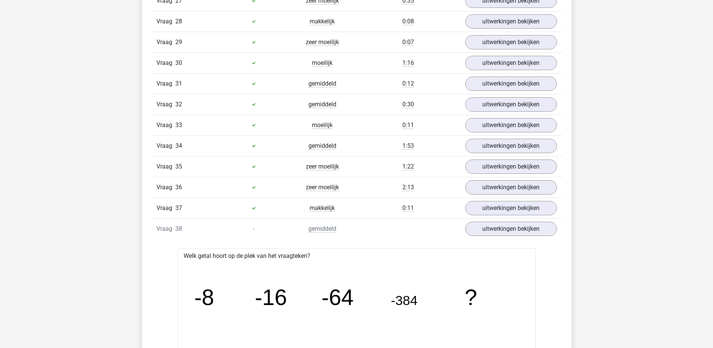
scroll to position [1225, 0]
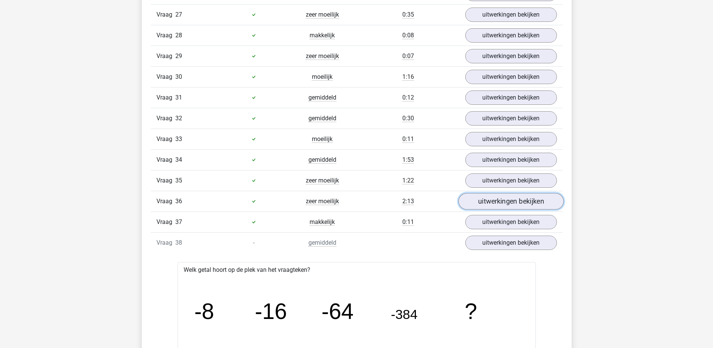
click at [499, 202] on link "uitwerkingen bekijken" at bounding box center [510, 201] width 105 height 17
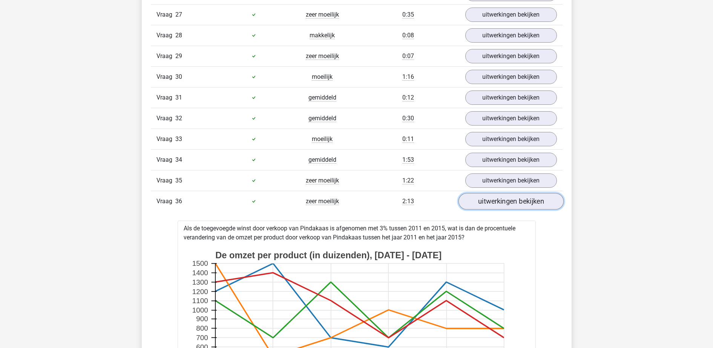
click at [510, 198] on link "uitwerkingen bekijken" at bounding box center [510, 201] width 105 height 17
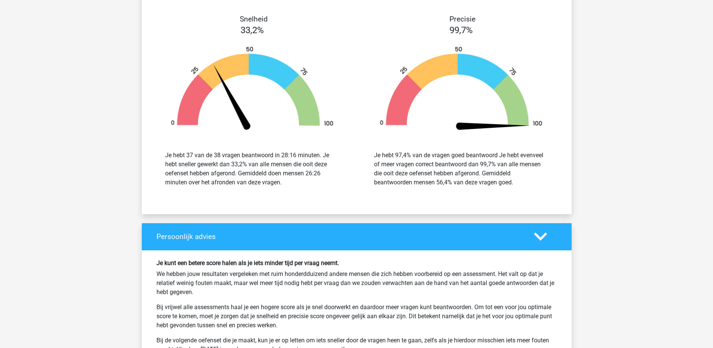
scroll to position [2074, 0]
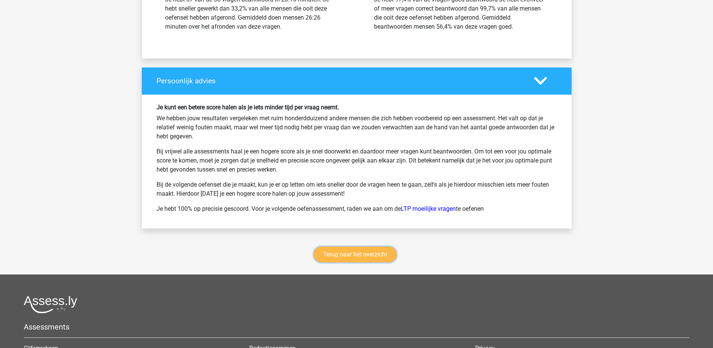
click at [379, 251] on link "Terug naar het overzicht" at bounding box center [355, 255] width 83 height 16
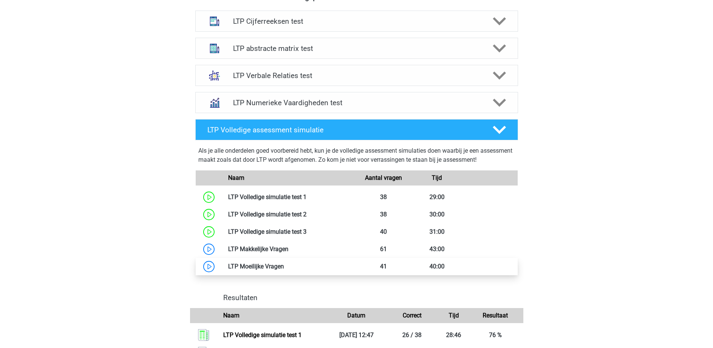
scroll to position [330, 0]
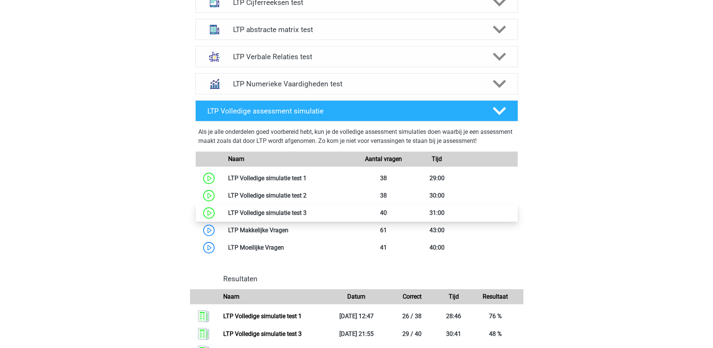
click at [307, 213] on link at bounding box center [307, 212] width 0 height 7
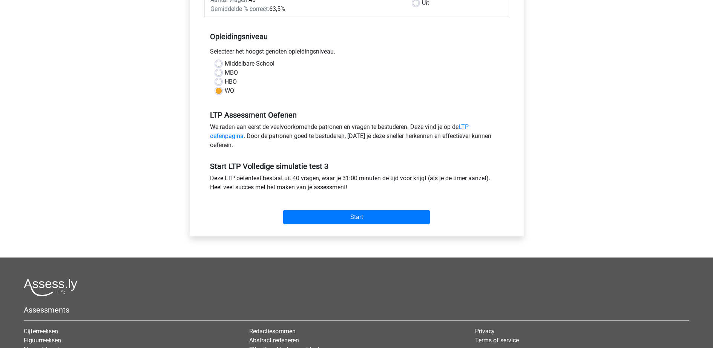
scroll to position [141, 0]
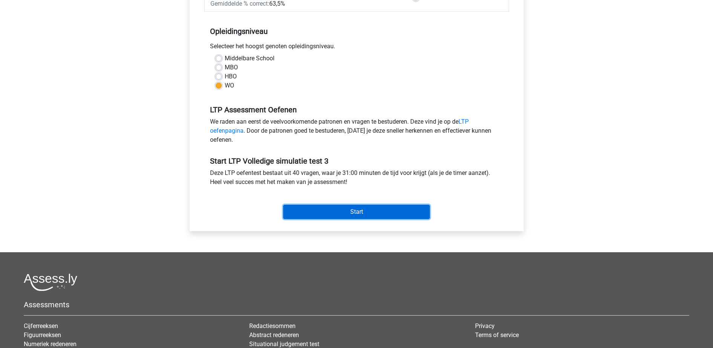
click at [391, 211] on input "Start" at bounding box center [356, 212] width 147 height 14
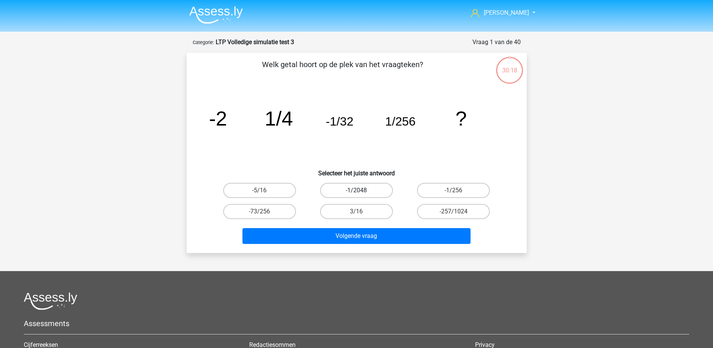
click at [365, 194] on label "-1/2048" at bounding box center [356, 190] width 73 height 15
click at [361, 194] on input "-1/2048" at bounding box center [358, 192] width 5 height 5
radio input "true"
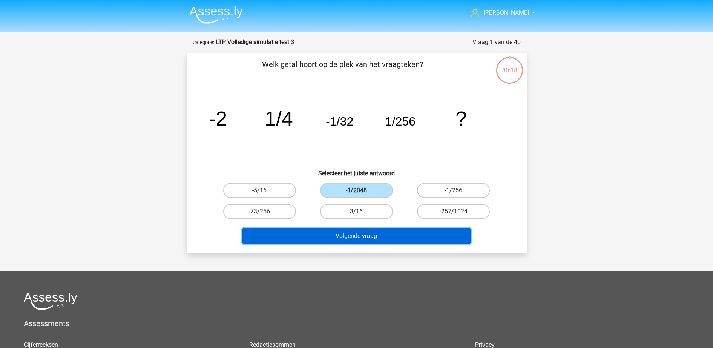
click at [376, 236] on button "Volgende vraag" at bounding box center [356, 236] width 228 height 16
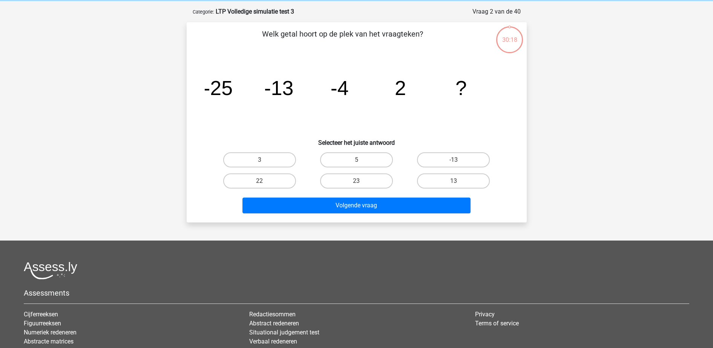
scroll to position [38, 0]
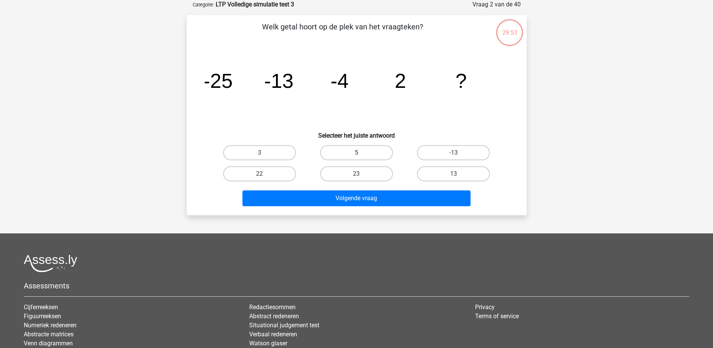
click at [325, 152] on label "5" at bounding box center [356, 152] width 73 height 15
click at [356, 153] on input "5" at bounding box center [358, 155] width 5 height 5
radio input "true"
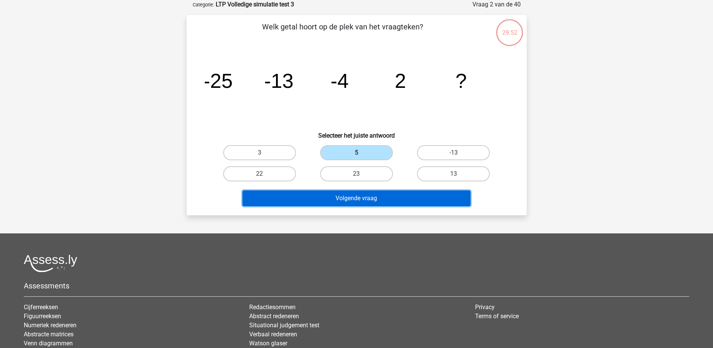
click at [343, 199] on button "Volgende vraag" at bounding box center [356, 198] width 228 height 16
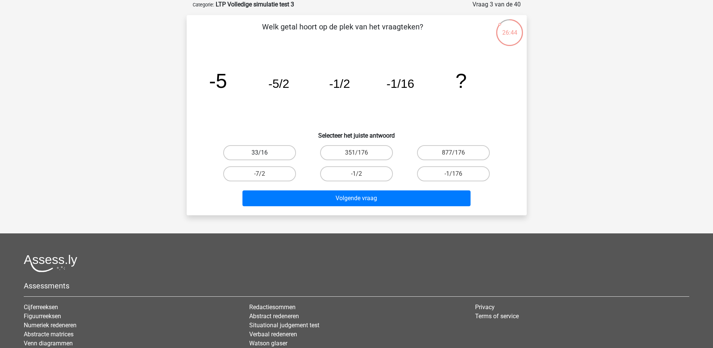
click at [283, 154] on label "33/16" at bounding box center [259, 152] width 73 height 15
click at [264, 154] on input "33/16" at bounding box center [261, 155] width 5 height 5
radio input "true"
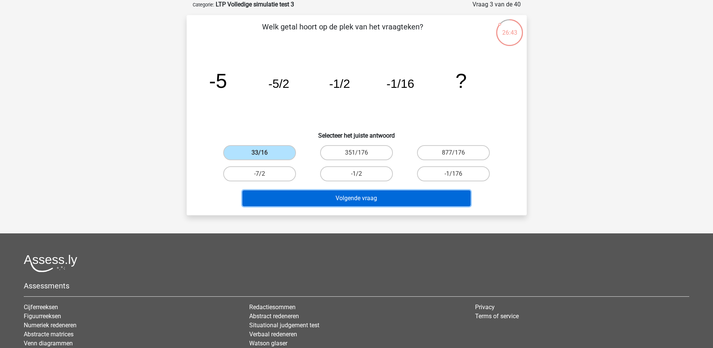
click at [310, 204] on button "Volgende vraag" at bounding box center [356, 198] width 228 height 16
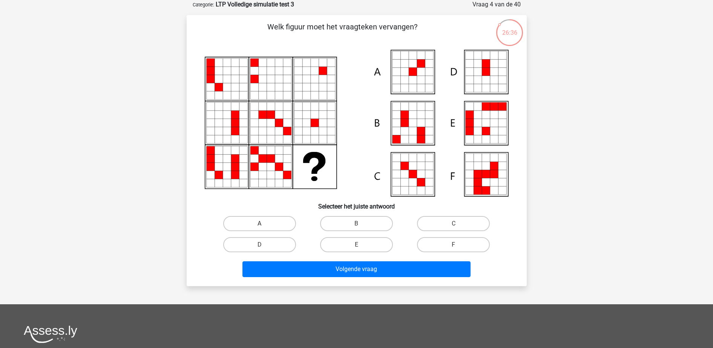
click at [257, 225] on label "A" at bounding box center [259, 223] width 73 height 15
click at [259, 225] on input "A" at bounding box center [261, 226] width 5 height 5
radio input "true"
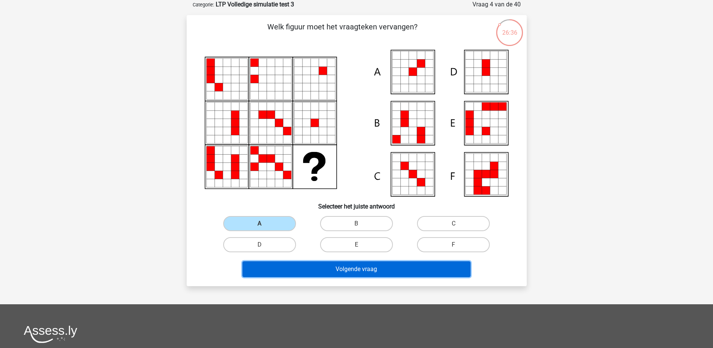
click at [297, 267] on button "Volgende vraag" at bounding box center [356, 269] width 228 height 16
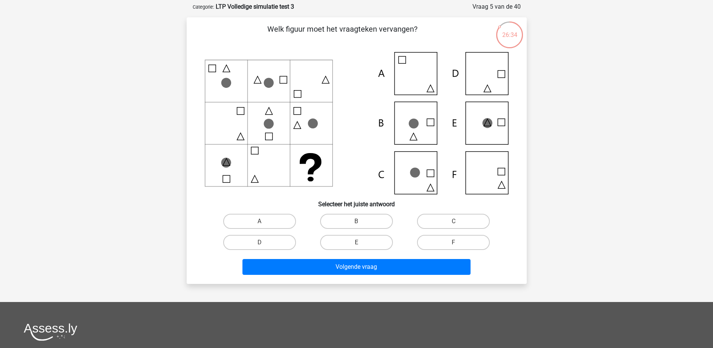
scroll to position [47, 0]
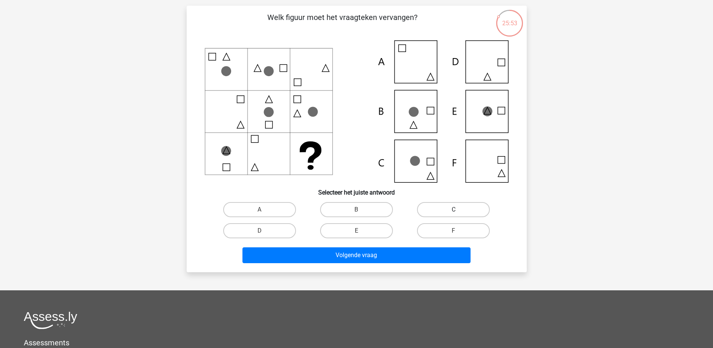
click at [466, 207] on label "C" at bounding box center [453, 209] width 73 height 15
click at [458, 210] on input "C" at bounding box center [456, 212] width 5 height 5
radio input "true"
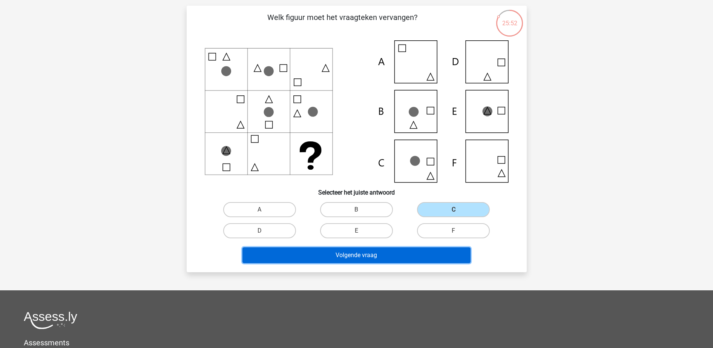
click at [425, 252] on button "Volgende vraag" at bounding box center [356, 255] width 228 height 16
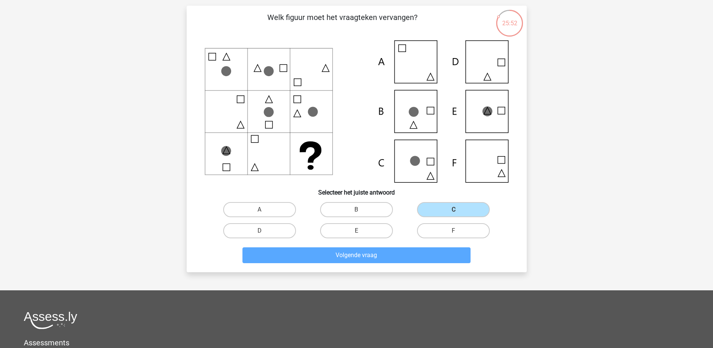
scroll to position [38, 0]
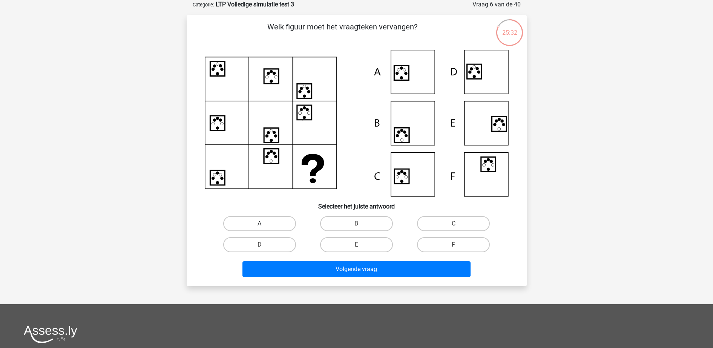
click at [260, 223] on label "A" at bounding box center [259, 223] width 73 height 15
click at [260, 224] on input "A" at bounding box center [261, 226] width 5 height 5
radio input "true"
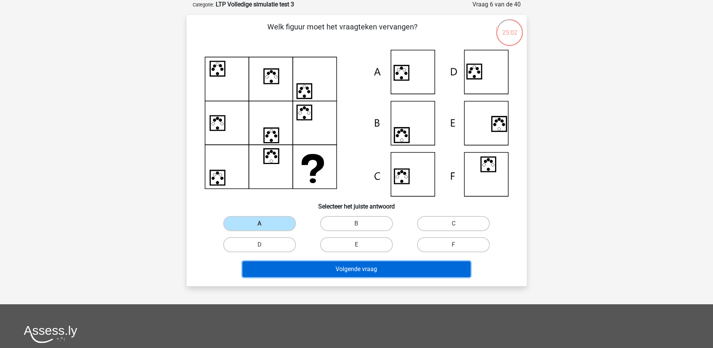
click at [320, 270] on button "Volgende vraag" at bounding box center [356, 269] width 228 height 16
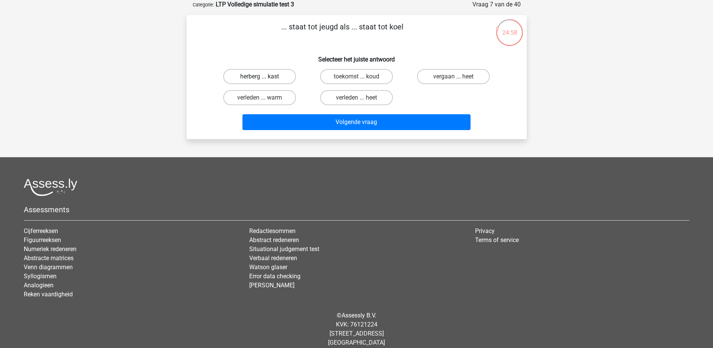
click at [274, 79] on label "herberg ... kast" at bounding box center [259, 76] width 73 height 15
click at [264, 79] on input "herberg ... kast" at bounding box center [261, 79] width 5 height 5
radio input "true"
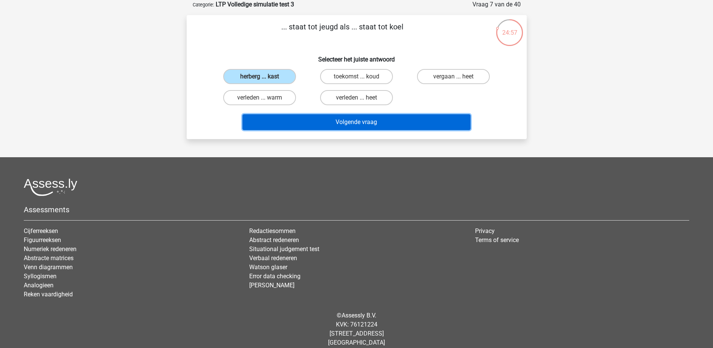
click at [297, 125] on button "Volgende vraag" at bounding box center [356, 122] width 228 height 16
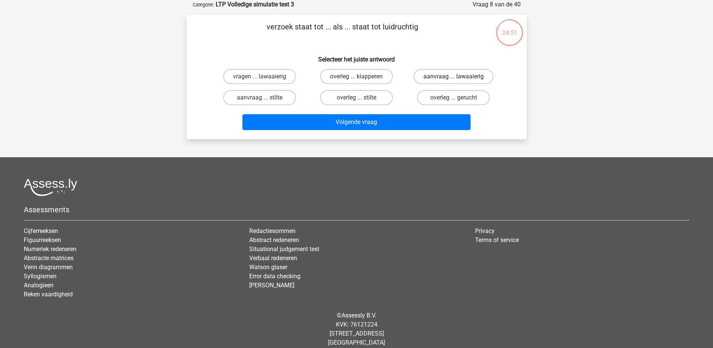
click at [447, 75] on label "aanvraag ... lawaaierig" at bounding box center [454, 76] width 80 height 15
click at [454, 77] on input "aanvraag ... lawaaierig" at bounding box center [456, 79] width 5 height 5
radio input "true"
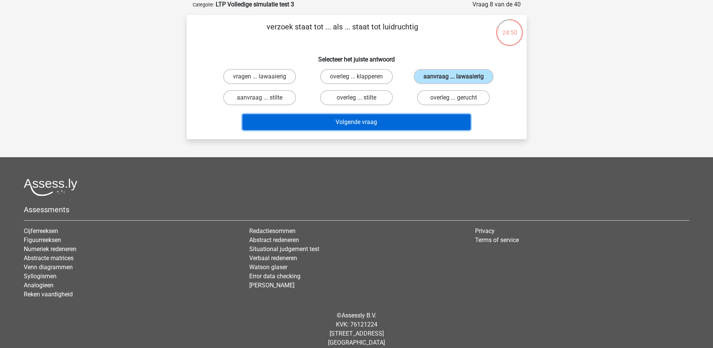
click at [429, 125] on button "Volgende vraag" at bounding box center [356, 122] width 228 height 16
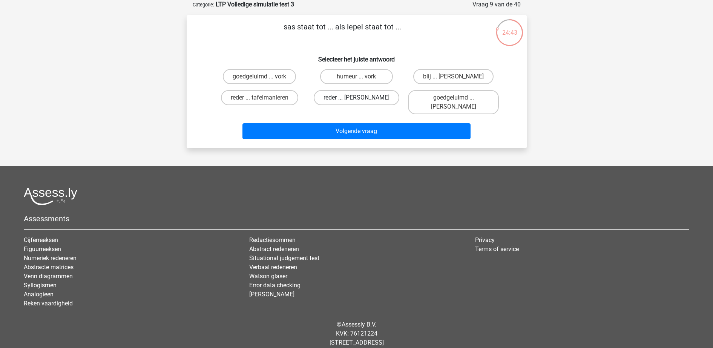
click at [373, 97] on label "reder ... anna" at bounding box center [357, 97] width 86 height 15
click at [361, 98] on input "reder ... anna" at bounding box center [358, 100] width 5 height 5
radio input "true"
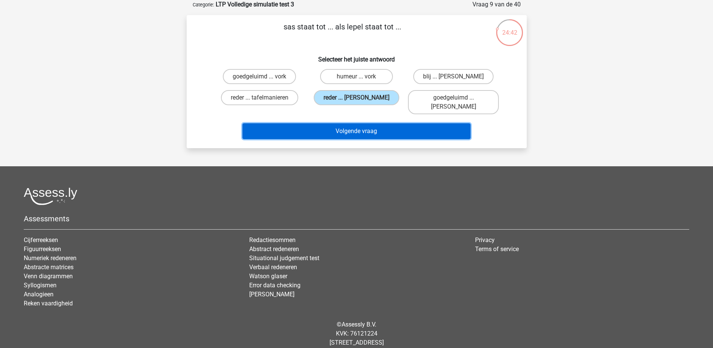
click at [373, 124] on button "Volgende vraag" at bounding box center [356, 131] width 228 height 16
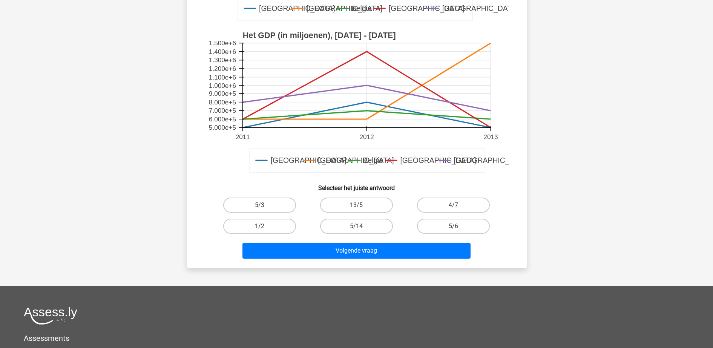
scroll to position [226, 0]
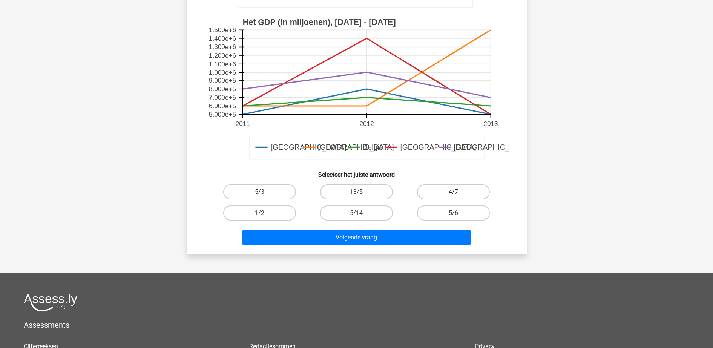
click at [474, 193] on label "4/7" at bounding box center [453, 191] width 73 height 15
click at [458, 193] on input "4/7" at bounding box center [456, 194] width 5 height 5
radio input "true"
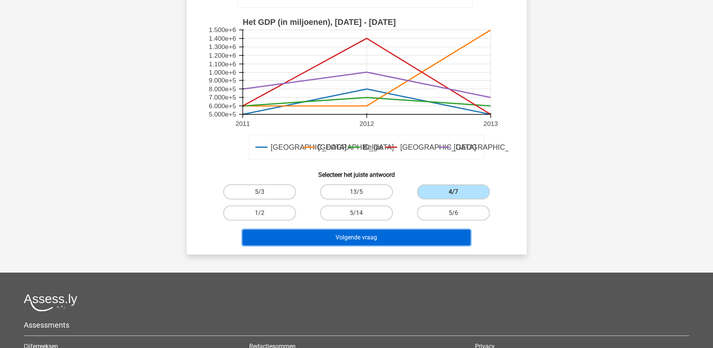
click at [373, 234] on button "Volgende vraag" at bounding box center [356, 238] width 228 height 16
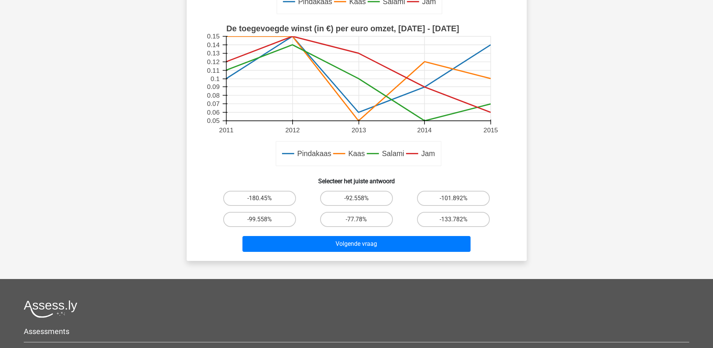
scroll to position [283, 0]
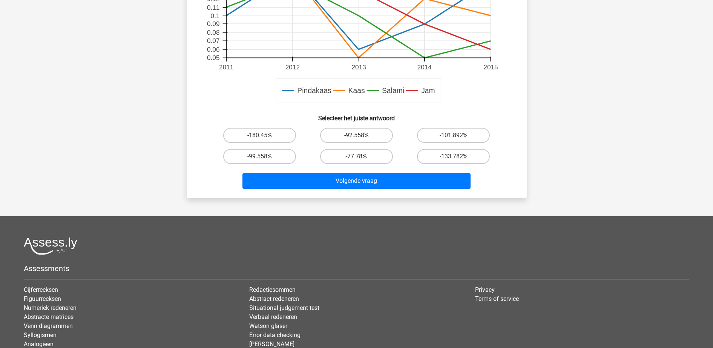
drag, startPoint x: 355, startPoint y: 152, endPoint x: 359, endPoint y: 152, distance: 4.2
click at [359, 152] on label "-77.78%" at bounding box center [356, 156] width 73 height 15
click at [359, 156] on input "-77.78%" at bounding box center [358, 158] width 5 height 5
radio input "true"
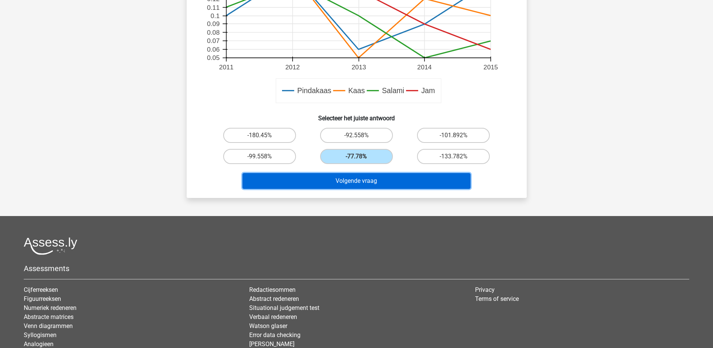
drag, startPoint x: 365, startPoint y: 180, endPoint x: 359, endPoint y: 177, distance: 6.2
click at [365, 180] on button "Volgende vraag" at bounding box center [356, 181] width 228 height 16
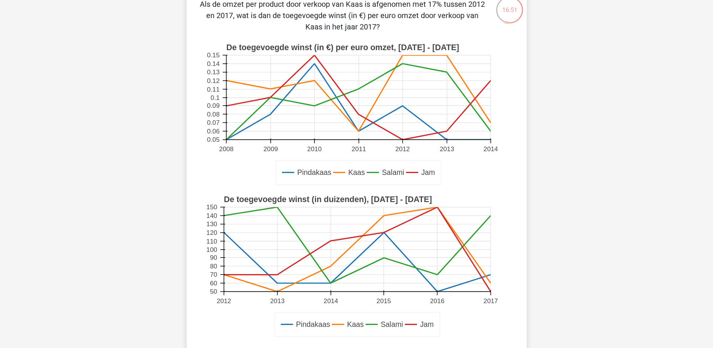
scroll to position [189, 0]
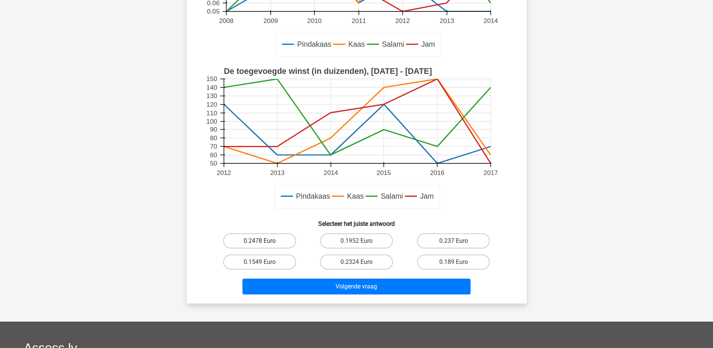
click at [277, 239] on label "0.2478 Euro" at bounding box center [259, 240] width 73 height 15
click at [264, 241] on input "0.2478 Euro" at bounding box center [261, 243] width 5 height 5
radio input "true"
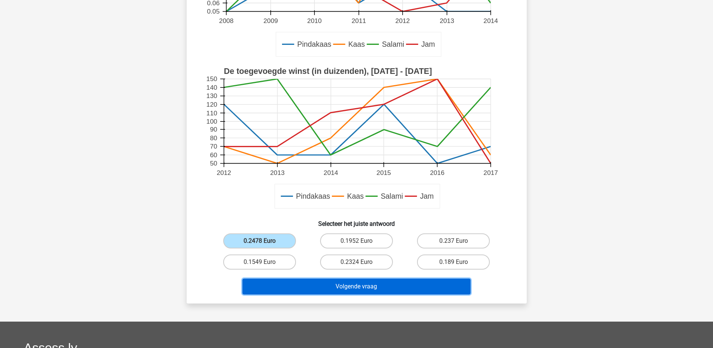
click at [297, 287] on button "Volgende vraag" at bounding box center [356, 287] width 228 height 16
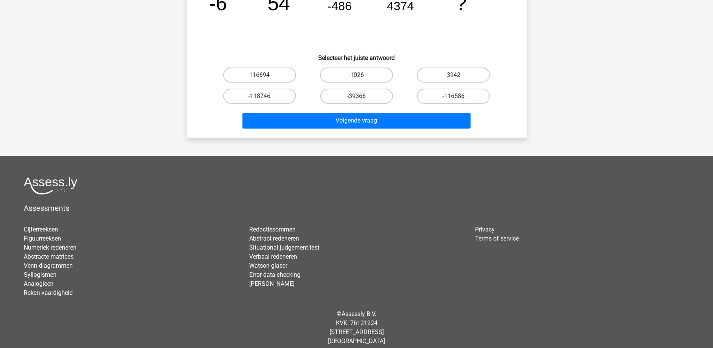
scroll to position [38, 0]
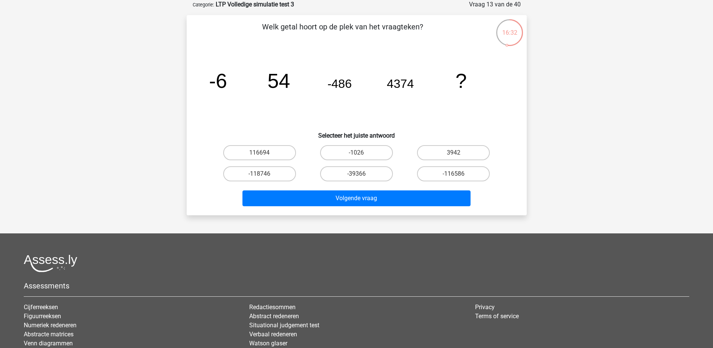
click at [299, 274] on div "Assessments Cijferreeksen Figuurreeksen Numeriek redeneren Abstracte matrices V…" at bounding box center [356, 317] width 677 height 127
click at [369, 171] on label "-39366" at bounding box center [356, 173] width 73 height 15
click at [361, 174] on input "-39366" at bounding box center [358, 176] width 5 height 5
radio input "true"
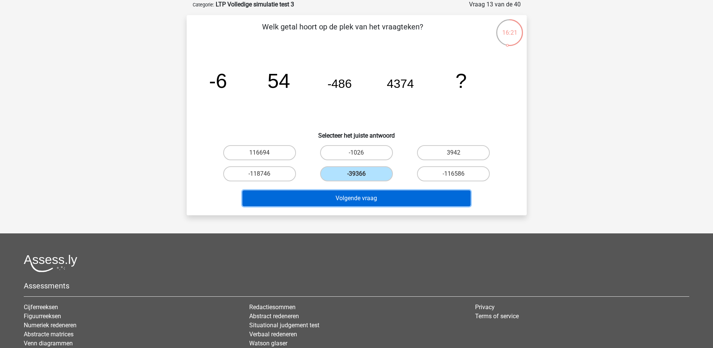
click at [383, 197] on button "Volgende vraag" at bounding box center [356, 198] width 228 height 16
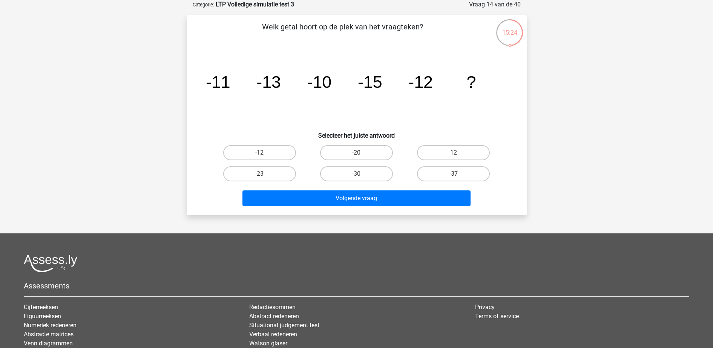
click at [346, 150] on label "-20" at bounding box center [356, 152] width 73 height 15
click at [356, 153] on input "-20" at bounding box center [358, 155] width 5 height 5
radio input "true"
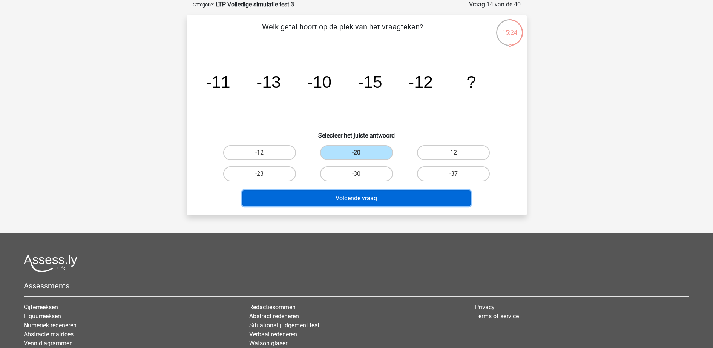
click at [354, 193] on button "Volgende vraag" at bounding box center [356, 198] width 228 height 16
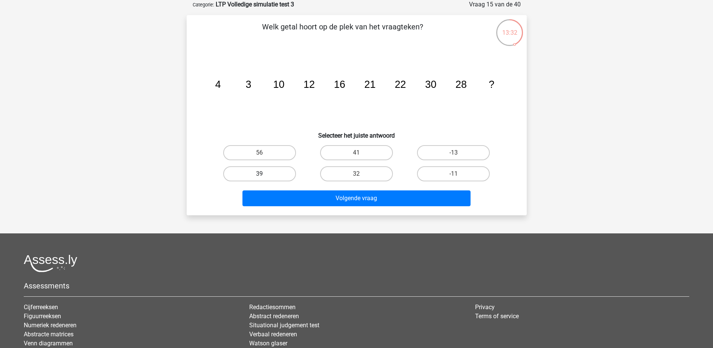
click at [265, 173] on label "39" at bounding box center [259, 173] width 73 height 15
click at [264, 174] on input "39" at bounding box center [261, 176] width 5 height 5
radio input "true"
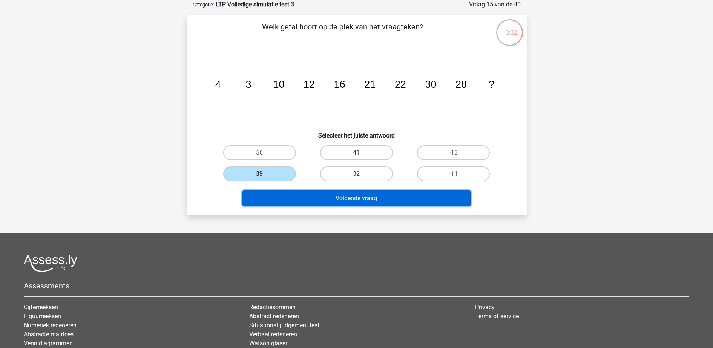
click at [284, 201] on button "Volgende vraag" at bounding box center [356, 198] width 228 height 16
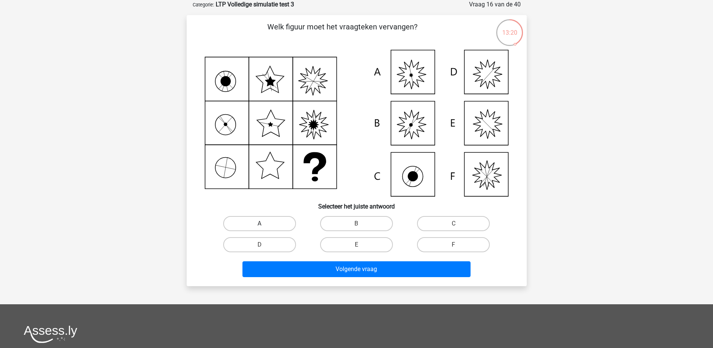
click at [275, 222] on label "A" at bounding box center [259, 223] width 73 height 15
click at [264, 224] on input "A" at bounding box center [261, 226] width 5 height 5
radio input "true"
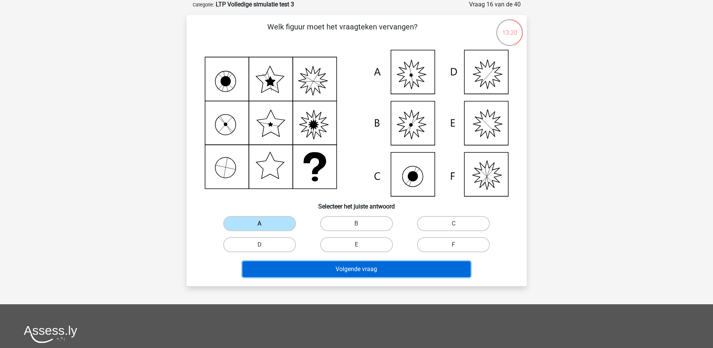
click at [297, 265] on button "Volgende vraag" at bounding box center [356, 269] width 228 height 16
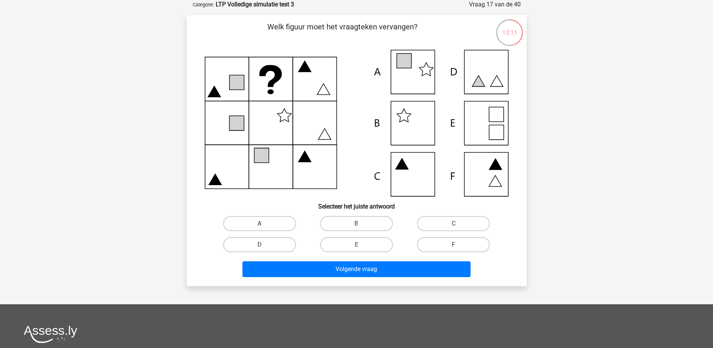
click at [265, 220] on label "A" at bounding box center [259, 223] width 73 height 15
click at [264, 224] on input "A" at bounding box center [261, 226] width 5 height 5
radio input "true"
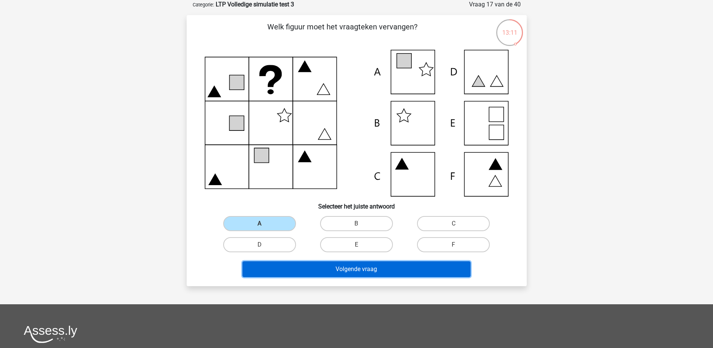
click at [305, 265] on button "Volgende vraag" at bounding box center [356, 269] width 228 height 16
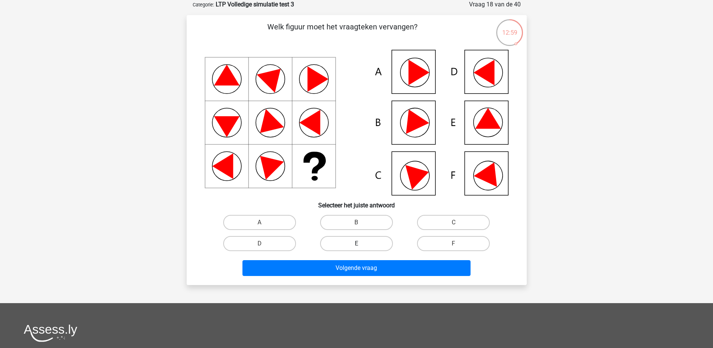
click at [362, 242] on label "E" at bounding box center [356, 243] width 73 height 15
click at [361, 244] on input "E" at bounding box center [358, 246] width 5 height 5
radio input "true"
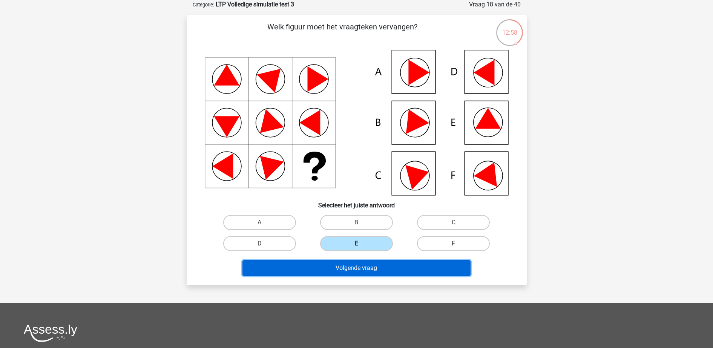
click at [377, 266] on button "Volgende vraag" at bounding box center [356, 268] width 228 height 16
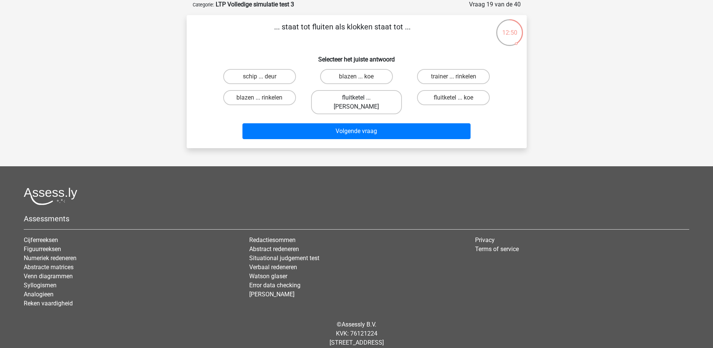
click at [357, 103] on label "fluitketel ... luiden" at bounding box center [356, 102] width 91 height 24
click at [357, 103] on input "fluitketel ... luiden" at bounding box center [358, 100] width 5 height 5
radio input "true"
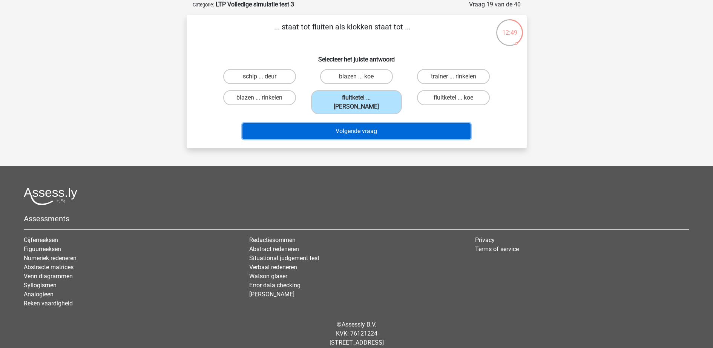
click at [361, 123] on button "Volgende vraag" at bounding box center [356, 131] width 228 height 16
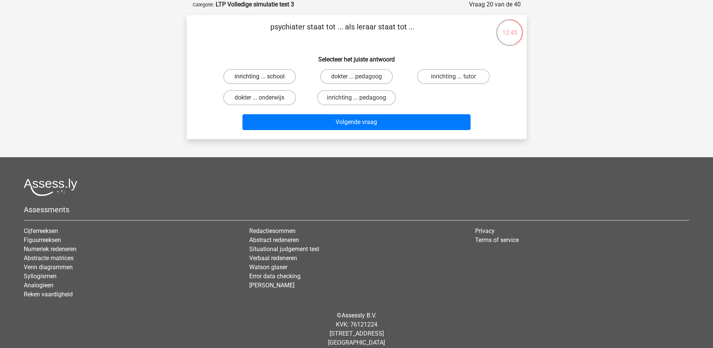
click at [278, 77] on label "inrichting ... school" at bounding box center [259, 76] width 73 height 15
click at [264, 77] on input "inrichting ... school" at bounding box center [261, 79] width 5 height 5
radio input "true"
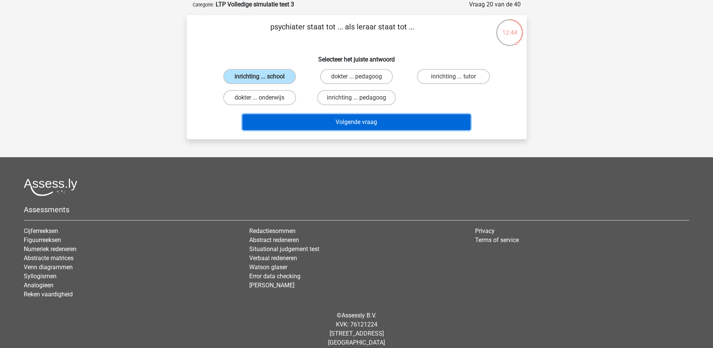
click at [314, 122] on button "Volgende vraag" at bounding box center [356, 122] width 228 height 16
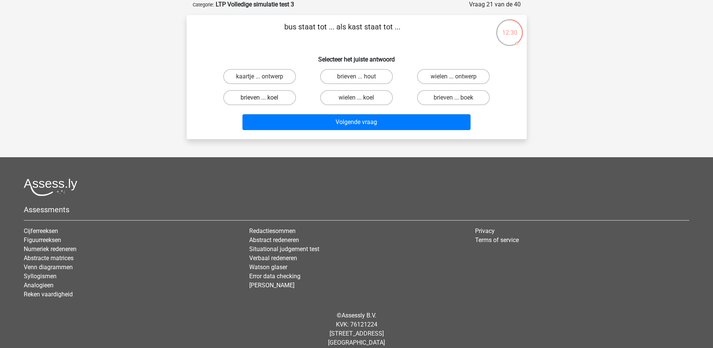
click at [267, 98] on label "brieven ... koel" at bounding box center [259, 97] width 73 height 15
click at [264, 98] on input "brieven ... koel" at bounding box center [261, 100] width 5 height 5
radio input "true"
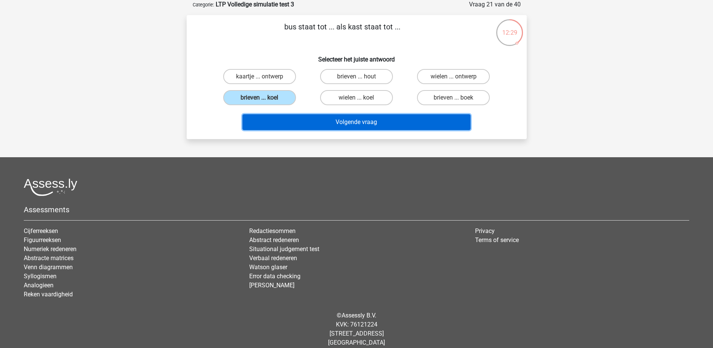
click at [299, 128] on button "Volgende vraag" at bounding box center [356, 122] width 228 height 16
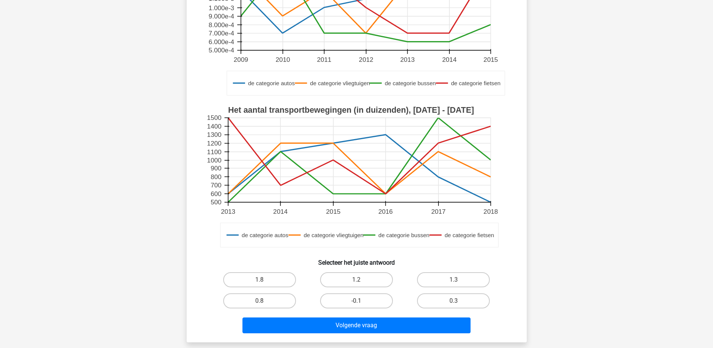
scroll to position [189, 0]
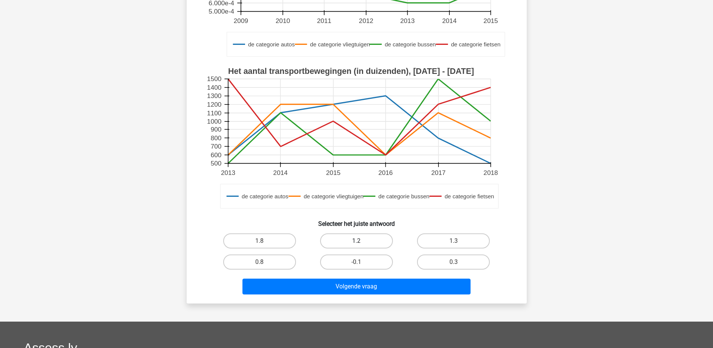
click at [369, 238] on label "1.2" at bounding box center [356, 240] width 73 height 15
click at [361, 241] on input "1.2" at bounding box center [358, 243] width 5 height 5
radio input "true"
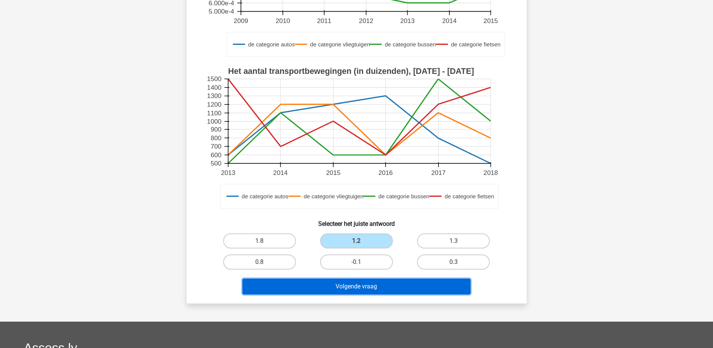
click at [370, 291] on button "Volgende vraag" at bounding box center [356, 287] width 228 height 16
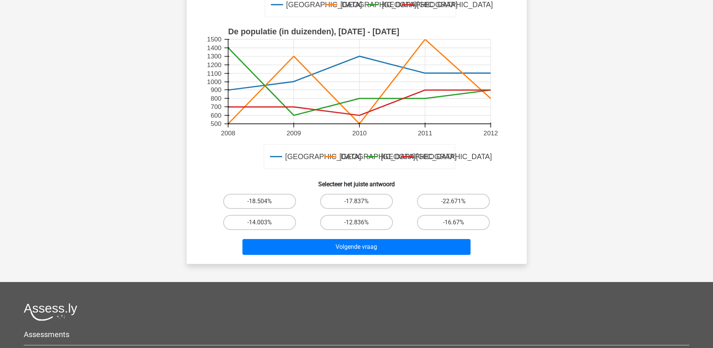
scroll to position [236, 0]
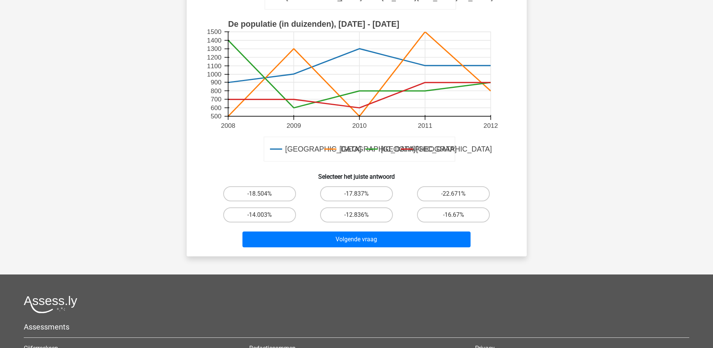
drag, startPoint x: 445, startPoint y: 195, endPoint x: 432, endPoint y: 223, distance: 31.4
click at [445, 194] on label "-22.671%" at bounding box center [453, 193] width 73 height 15
click at [454, 194] on input "-22.671%" at bounding box center [456, 196] width 5 height 5
radio input "true"
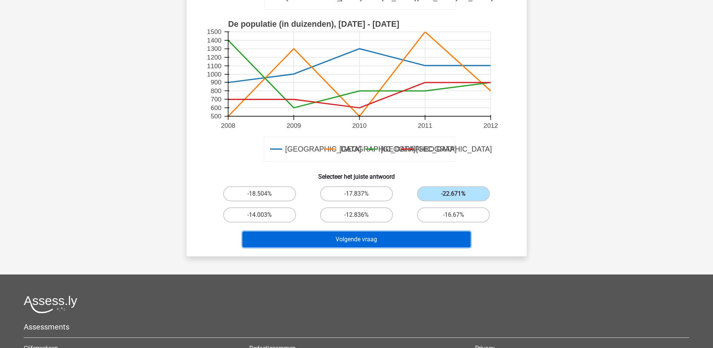
click at [415, 240] on button "Volgende vraag" at bounding box center [356, 239] width 228 height 16
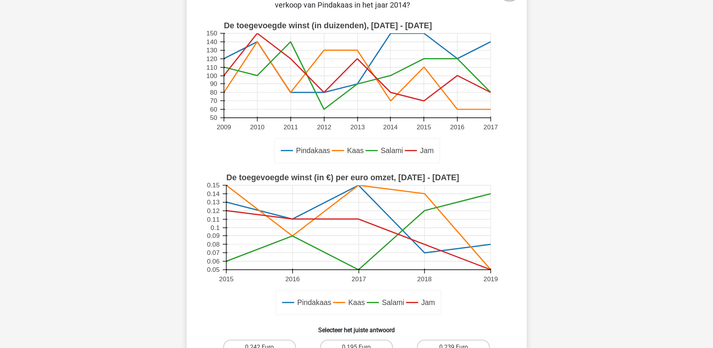
scroll to position [141, 0]
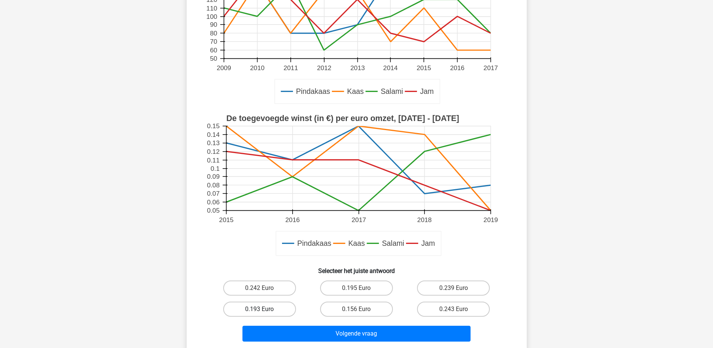
click at [273, 312] on label "0.193 Euro" at bounding box center [259, 309] width 73 height 15
click at [264, 312] on input "0.193 Euro" at bounding box center [261, 311] width 5 height 5
radio input "true"
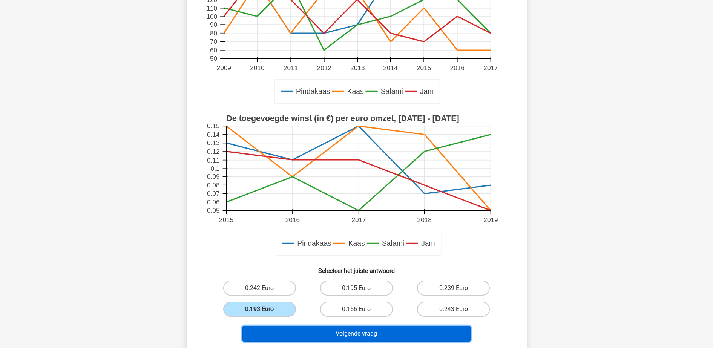
click at [288, 334] on button "Volgende vraag" at bounding box center [356, 334] width 228 height 16
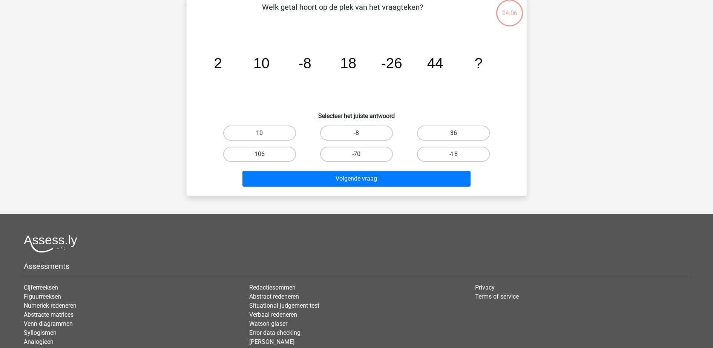
scroll to position [38, 0]
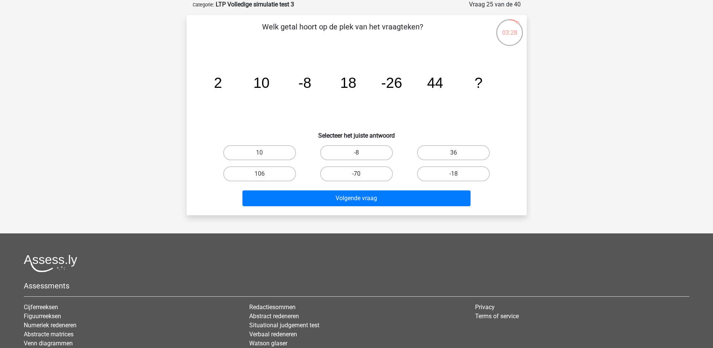
click at [367, 172] on label "-70" at bounding box center [356, 173] width 73 height 15
click at [361, 174] on input "-70" at bounding box center [358, 176] width 5 height 5
radio input "true"
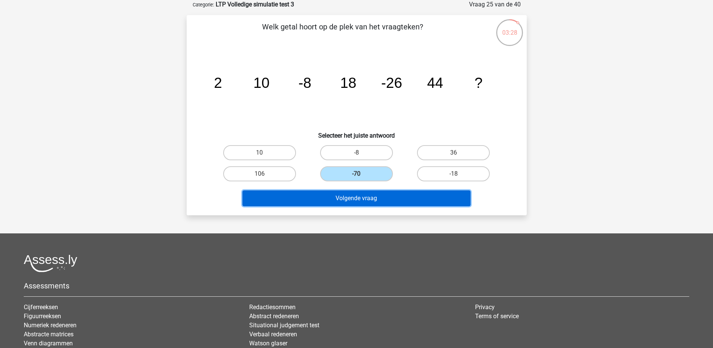
click at [369, 195] on button "Volgende vraag" at bounding box center [356, 198] width 228 height 16
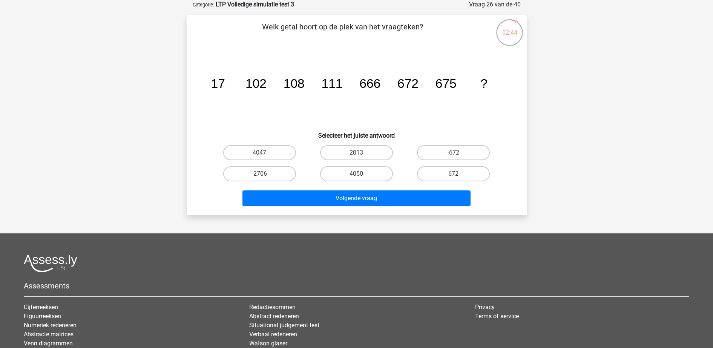
click at [360, 175] on input "4050" at bounding box center [358, 176] width 5 height 5
radio input "true"
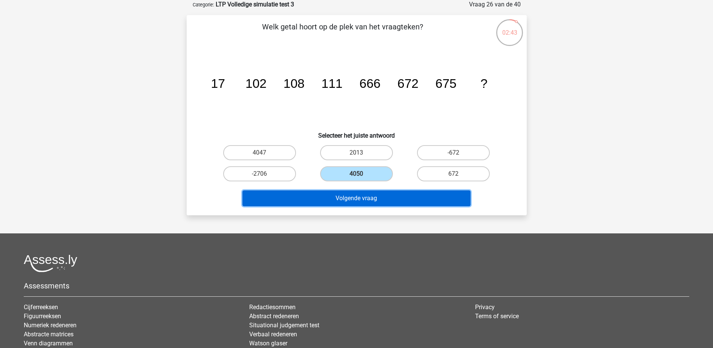
click at [360, 199] on button "Volgende vraag" at bounding box center [356, 198] width 228 height 16
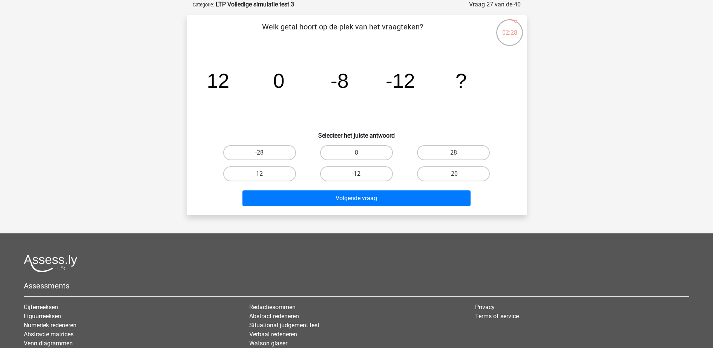
click at [345, 174] on label "-12" at bounding box center [356, 173] width 73 height 15
click at [356, 174] on input "-12" at bounding box center [358, 176] width 5 height 5
radio input "true"
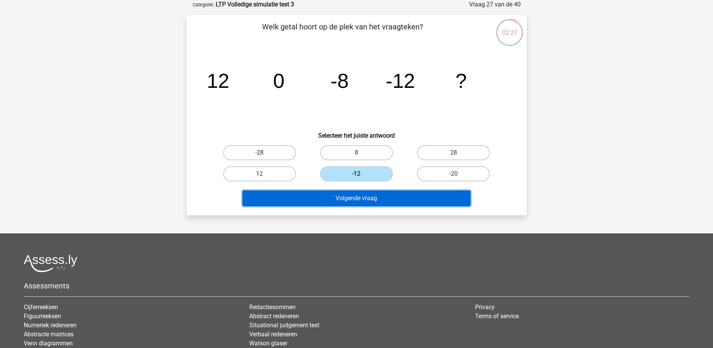
click at [346, 201] on button "Volgende vraag" at bounding box center [356, 198] width 228 height 16
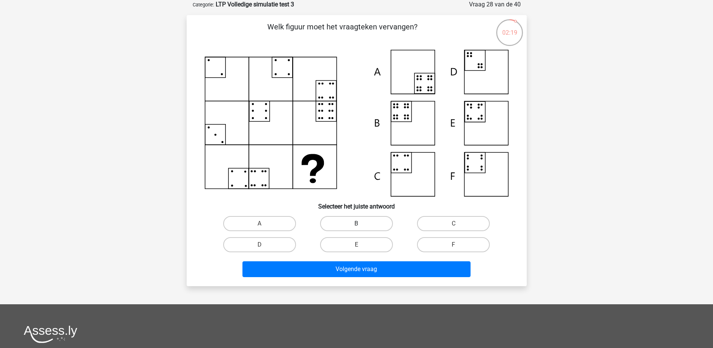
drag, startPoint x: 364, startPoint y: 227, endPoint x: 358, endPoint y: 248, distance: 22.2
click at [363, 227] on label "B" at bounding box center [356, 223] width 73 height 15
click at [361, 227] on input "B" at bounding box center [358, 226] width 5 height 5
radio input "true"
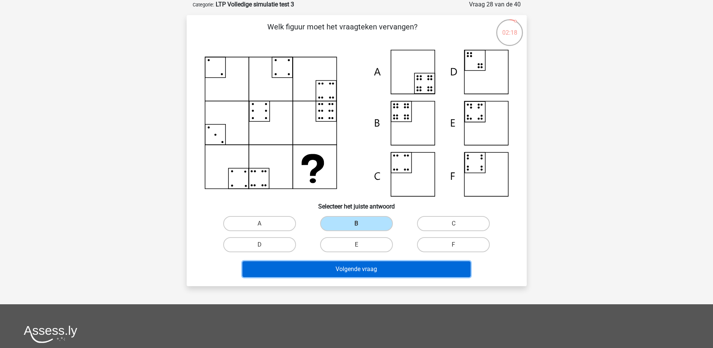
click at [359, 273] on button "Volgende vraag" at bounding box center [356, 269] width 228 height 16
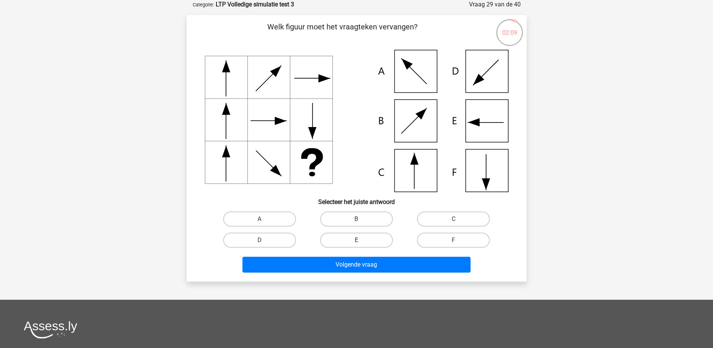
click at [360, 239] on label "E" at bounding box center [356, 240] width 73 height 15
click at [360, 240] on input "E" at bounding box center [358, 242] width 5 height 5
radio input "true"
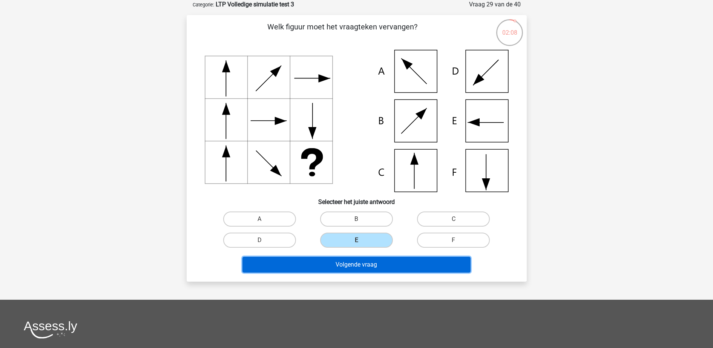
click at [363, 261] on button "Volgende vraag" at bounding box center [356, 265] width 228 height 16
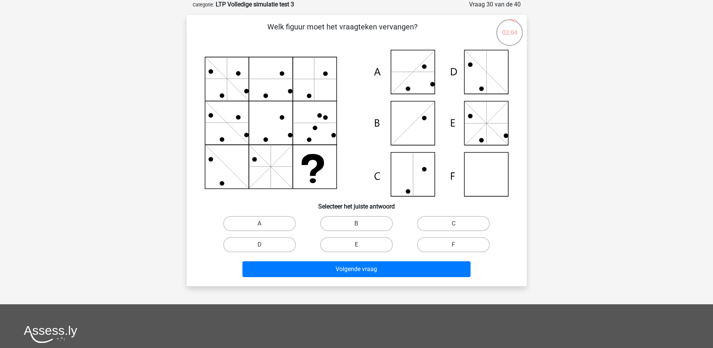
click at [454, 248] on input "F" at bounding box center [456, 247] width 5 height 5
radio input "true"
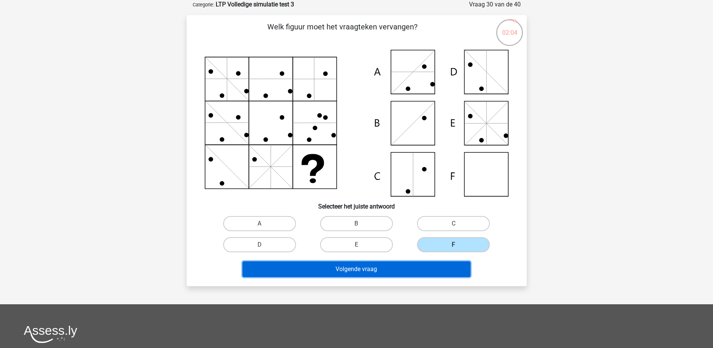
click at [450, 265] on button "Volgende vraag" at bounding box center [356, 269] width 228 height 16
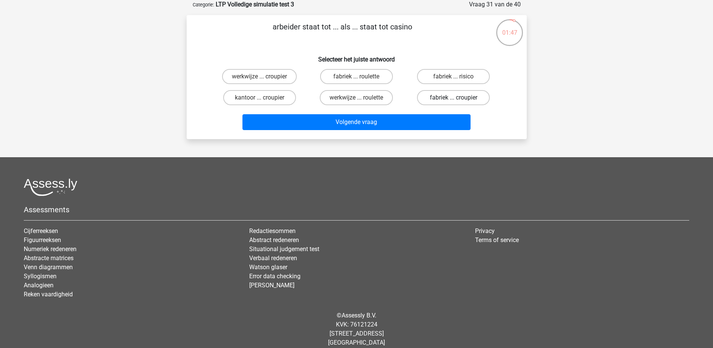
click at [447, 98] on label "fabriek ... croupier" at bounding box center [453, 97] width 73 height 15
click at [454, 98] on input "fabriek ... croupier" at bounding box center [456, 100] width 5 height 5
radio input "true"
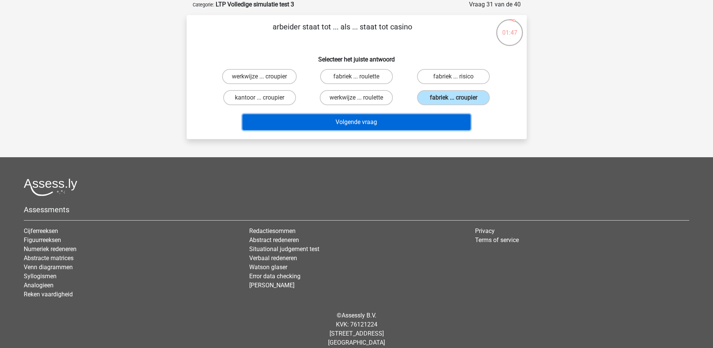
click at [440, 120] on button "Volgende vraag" at bounding box center [356, 122] width 228 height 16
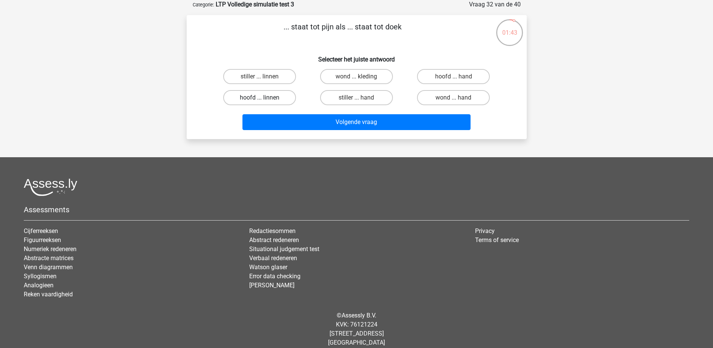
click at [279, 95] on label "hoofd ... linnen" at bounding box center [259, 97] width 73 height 15
click at [264, 98] on input "hoofd ... linnen" at bounding box center [261, 100] width 5 height 5
radio input "true"
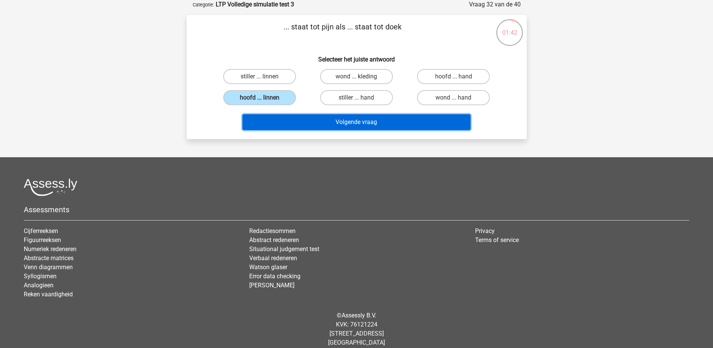
click at [289, 120] on button "Volgende vraag" at bounding box center [356, 122] width 228 height 16
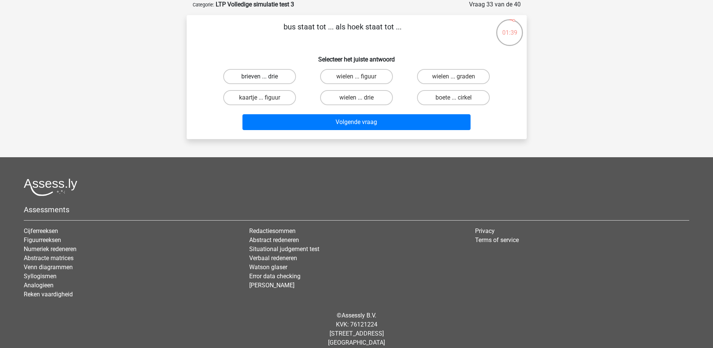
click at [271, 75] on label "brieven ... drie" at bounding box center [259, 76] width 73 height 15
click at [264, 77] on input "brieven ... drie" at bounding box center [261, 79] width 5 height 5
radio input "true"
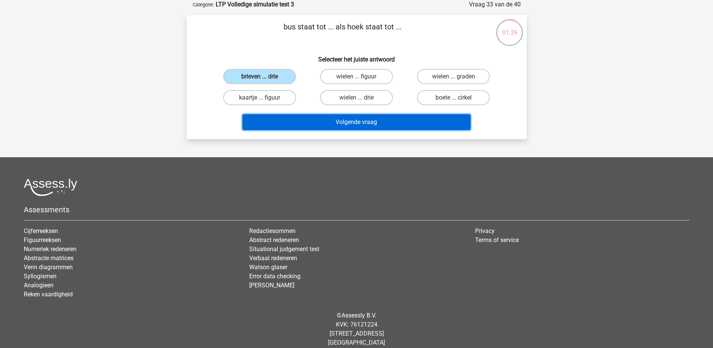
click at [290, 120] on button "Volgende vraag" at bounding box center [356, 122] width 228 height 16
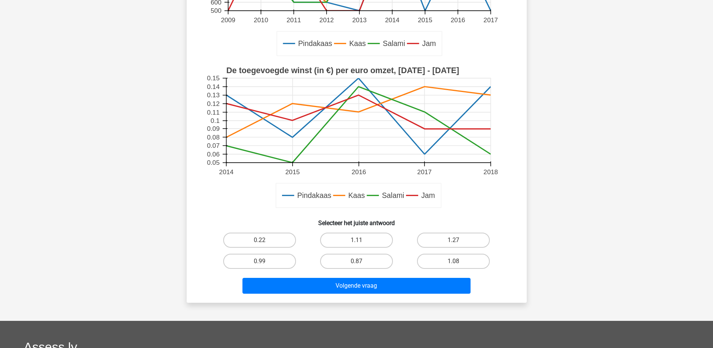
scroll to position [226, 0]
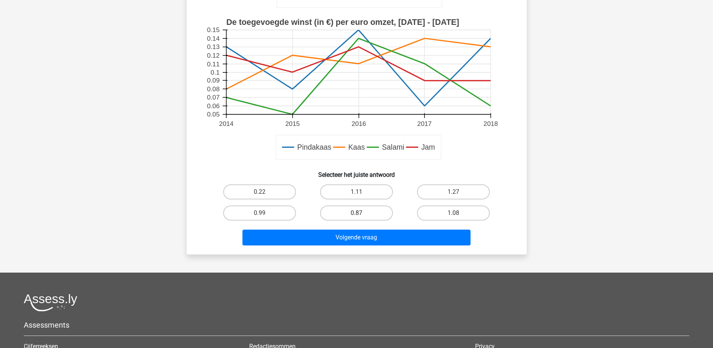
click at [368, 209] on label "0.87" at bounding box center [356, 212] width 73 height 15
click at [361, 213] on input "0.87" at bounding box center [358, 215] width 5 height 5
radio input "true"
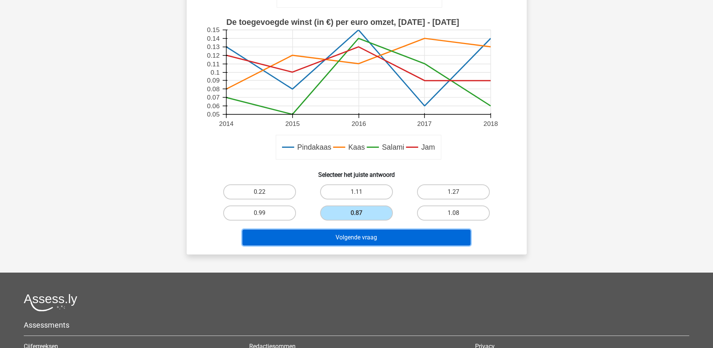
click at [377, 241] on button "Volgende vraag" at bounding box center [356, 238] width 228 height 16
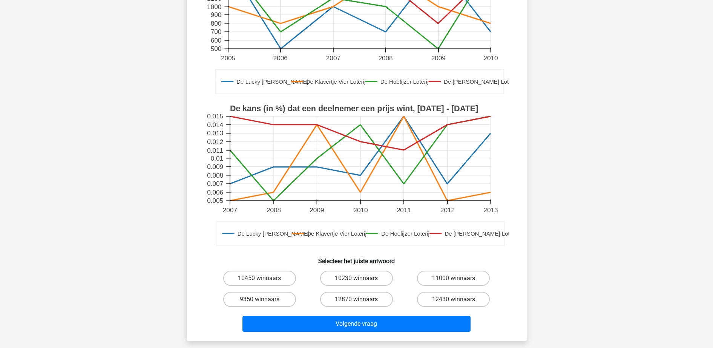
scroll to position [141, 0]
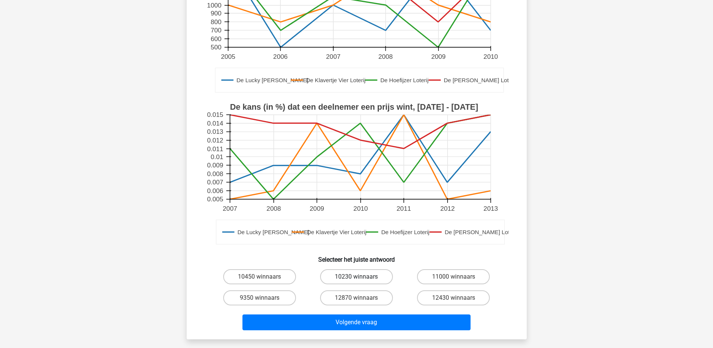
click at [369, 273] on label "10230 winnaars" at bounding box center [356, 276] width 73 height 15
click at [361, 277] on input "10230 winnaars" at bounding box center [358, 279] width 5 height 5
radio input "true"
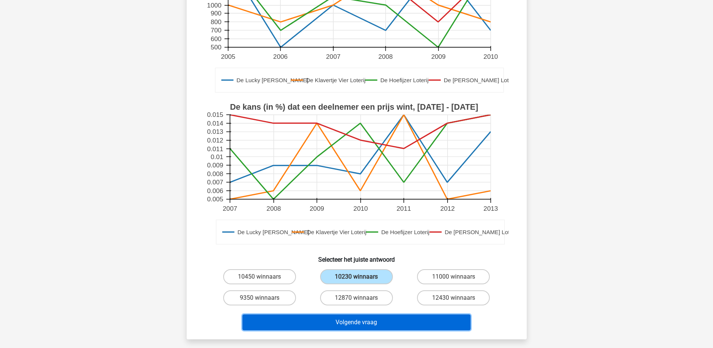
click at [362, 323] on button "Volgende vraag" at bounding box center [356, 322] width 228 height 16
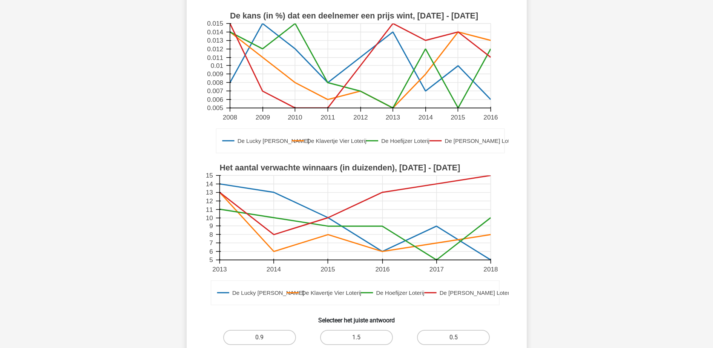
scroll to position [132, 0]
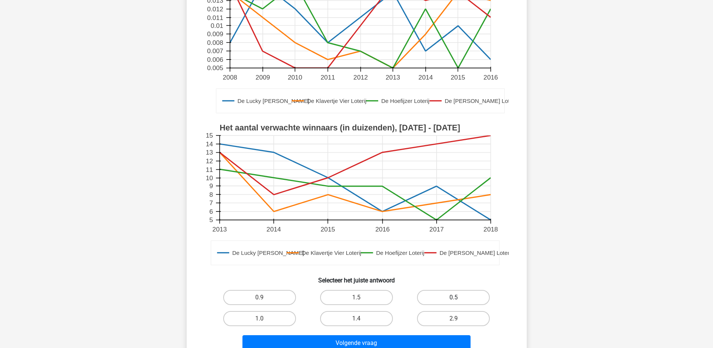
drag, startPoint x: 440, startPoint y: 298, endPoint x: 440, endPoint y: 293, distance: 4.9
click at [440, 293] on label "0.5" at bounding box center [453, 297] width 73 height 15
click at [454, 297] on input "0.5" at bounding box center [456, 299] width 5 height 5
radio input "true"
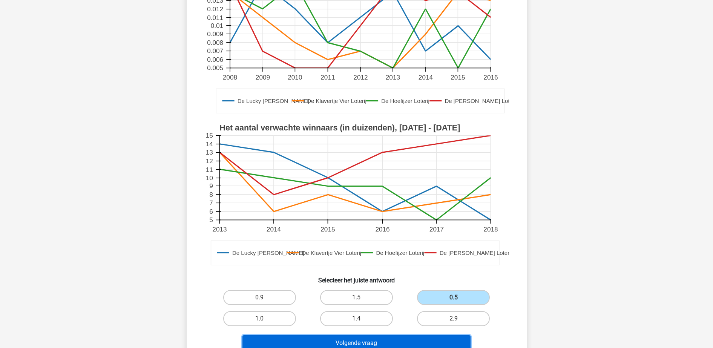
click at [370, 343] on button "Volgende vraag" at bounding box center [356, 343] width 228 height 16
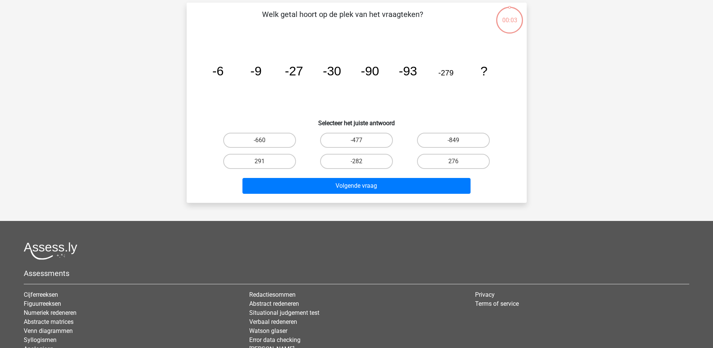
scroll to position [38, 0]
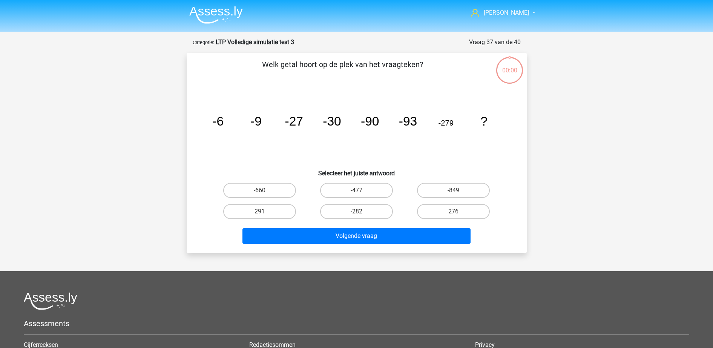
scroll to position [38, 0]
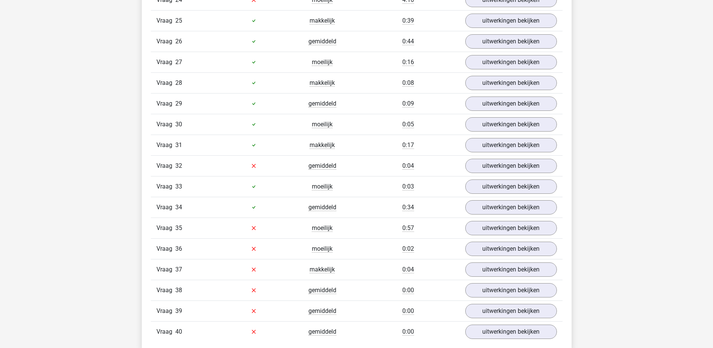
scroll to position [1178, 0]
